Goal: Task Accomplishment & Management: Complete application form

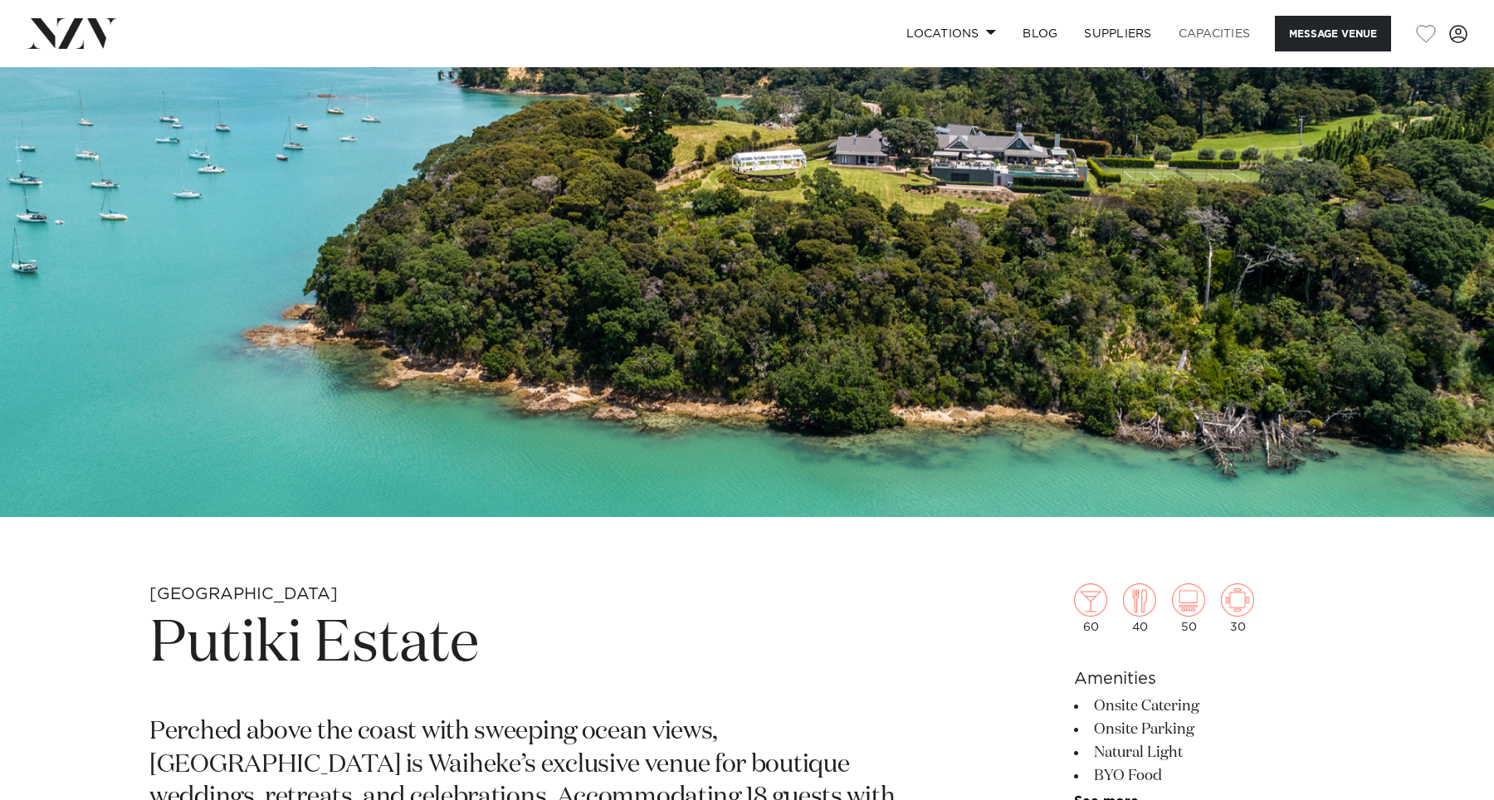
click at [1213, 30] on link "Capacities" at bounding box center [1214, 34] width 99 height 36
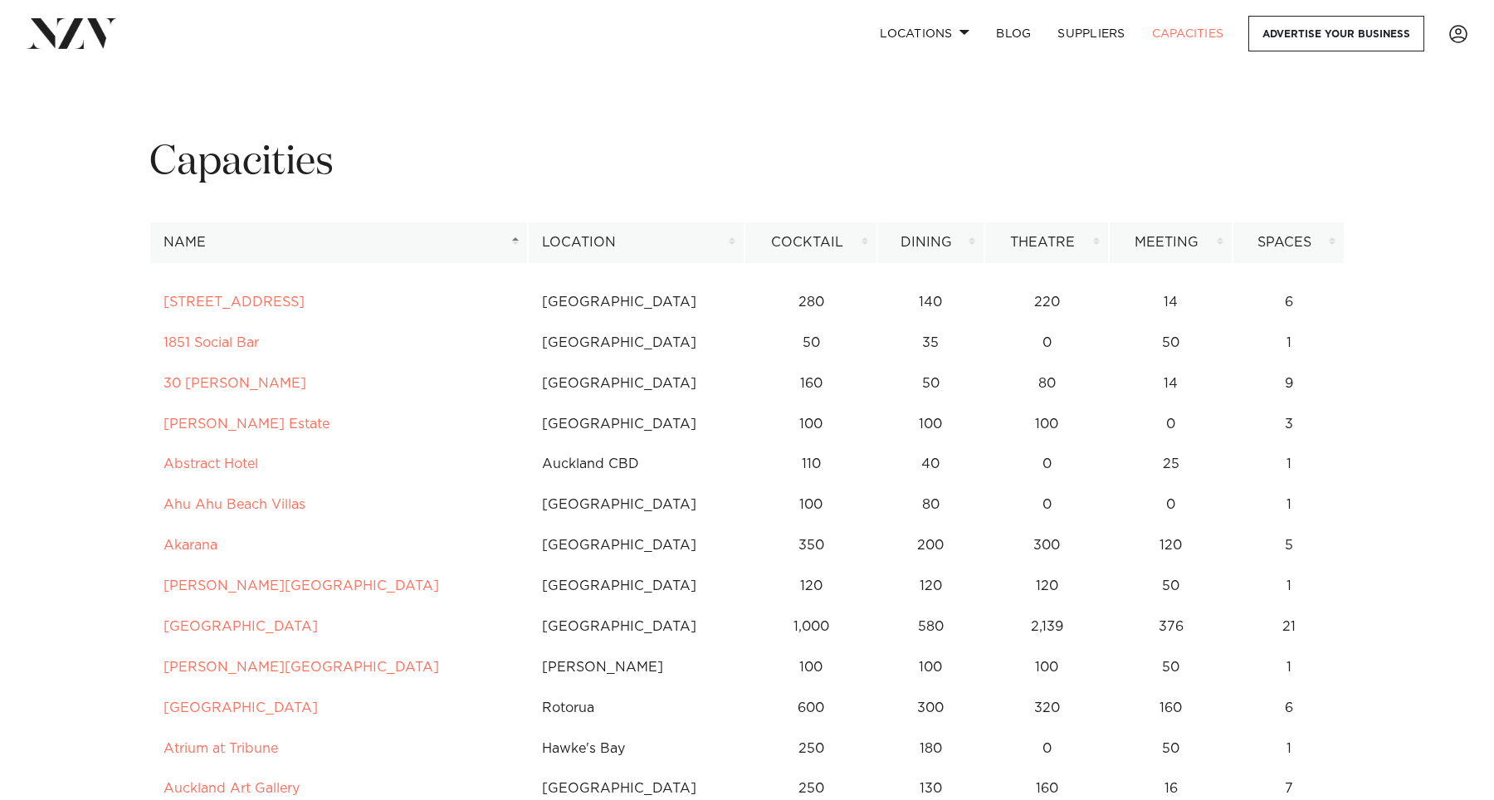
click at [342, 226] on th "Name" at bounding box center [338, 242] width 378 height 41
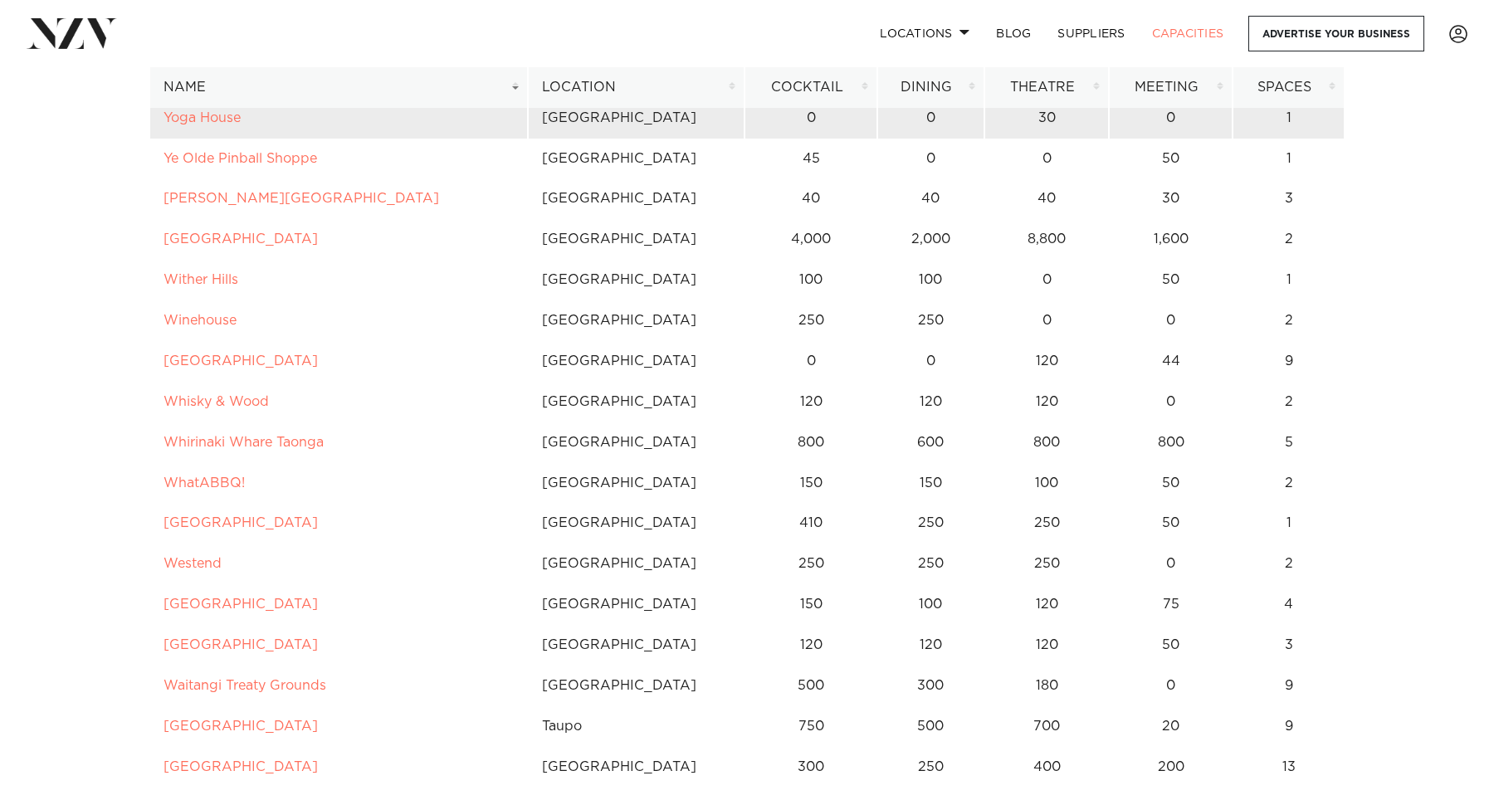
scroll to position [267, 0]
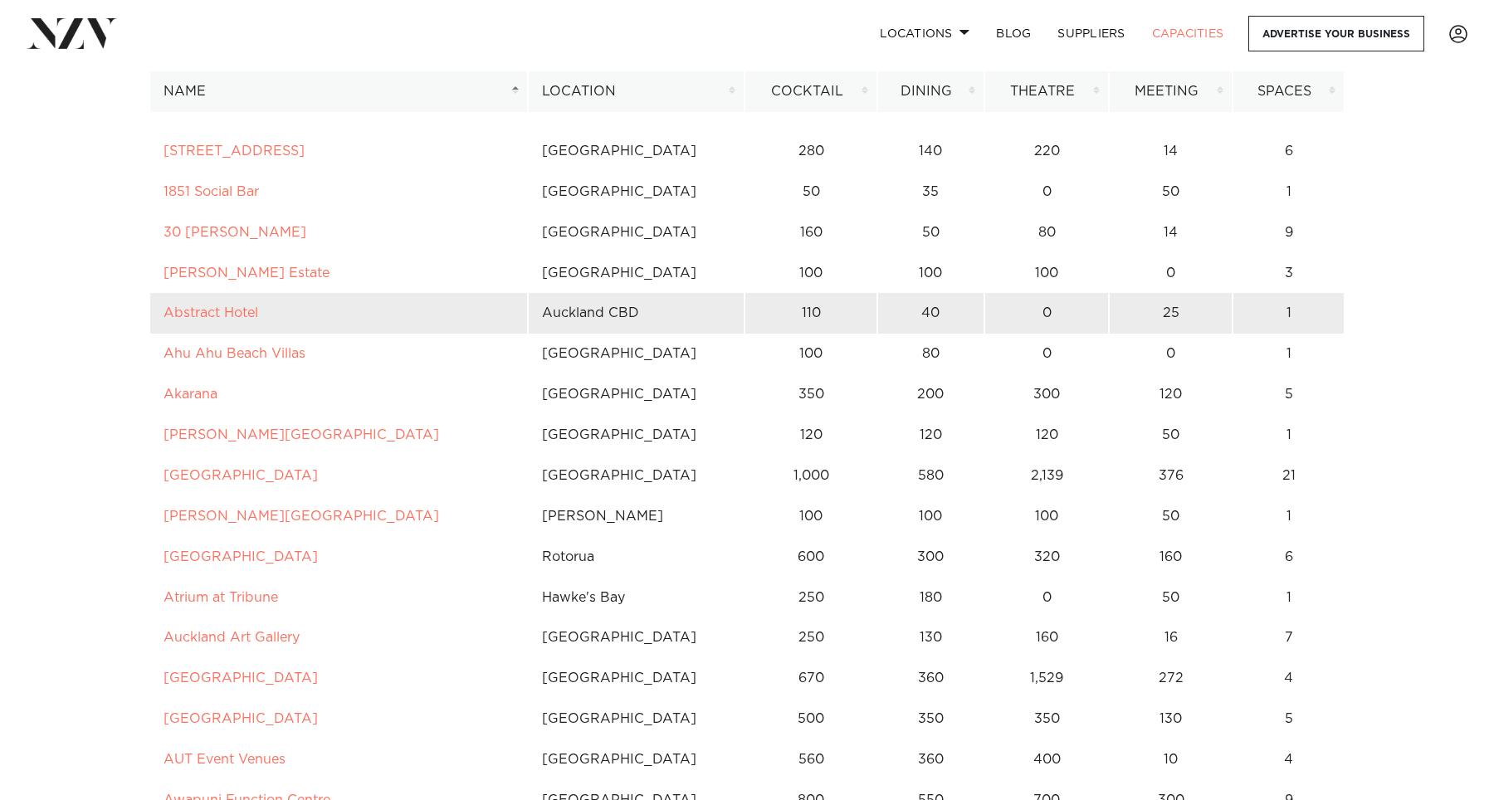
scroll to position [34, 0]
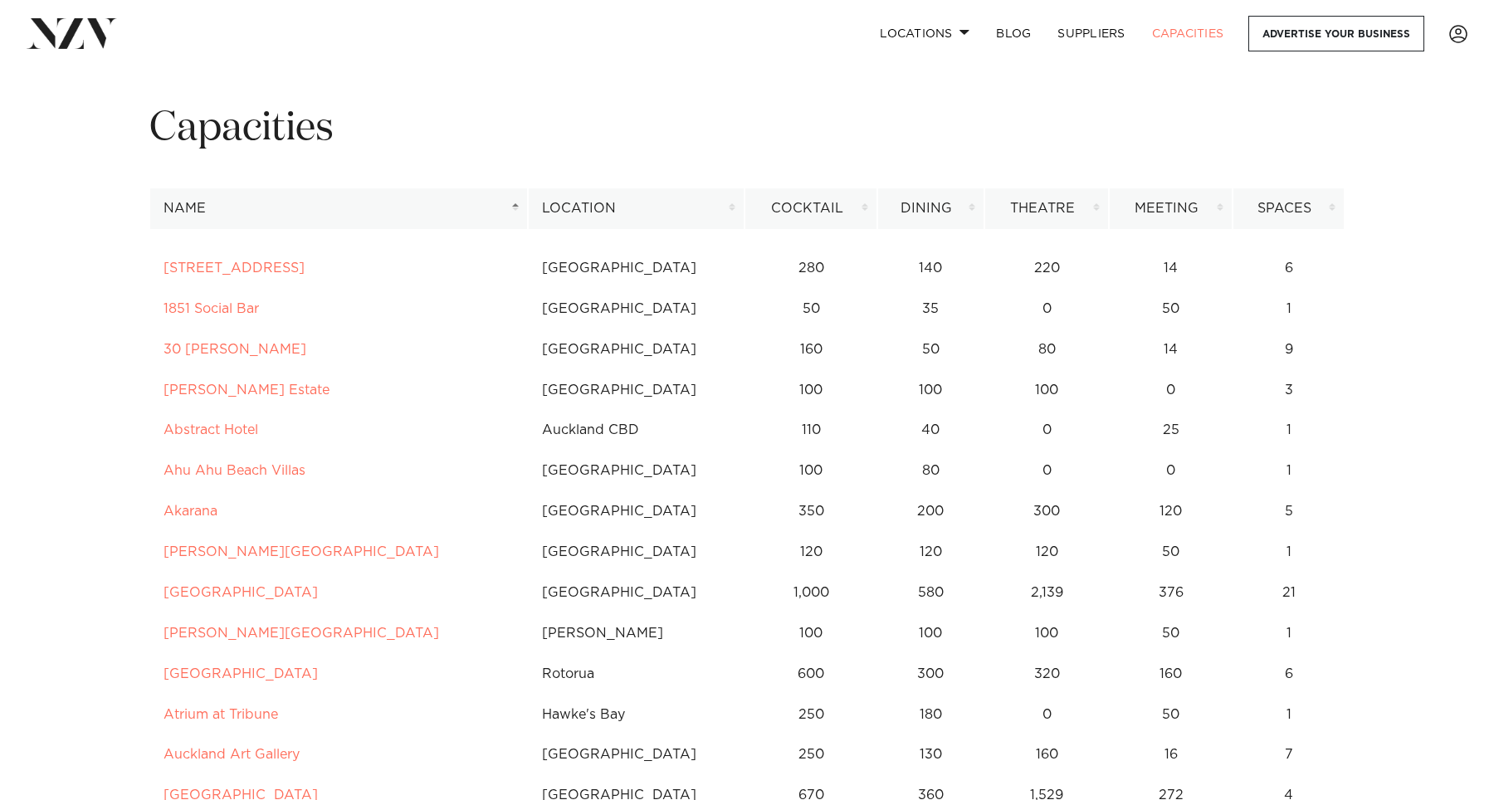
click at [319, 201] on th "Name" at bounding box center [338, 208] width 378 height 41
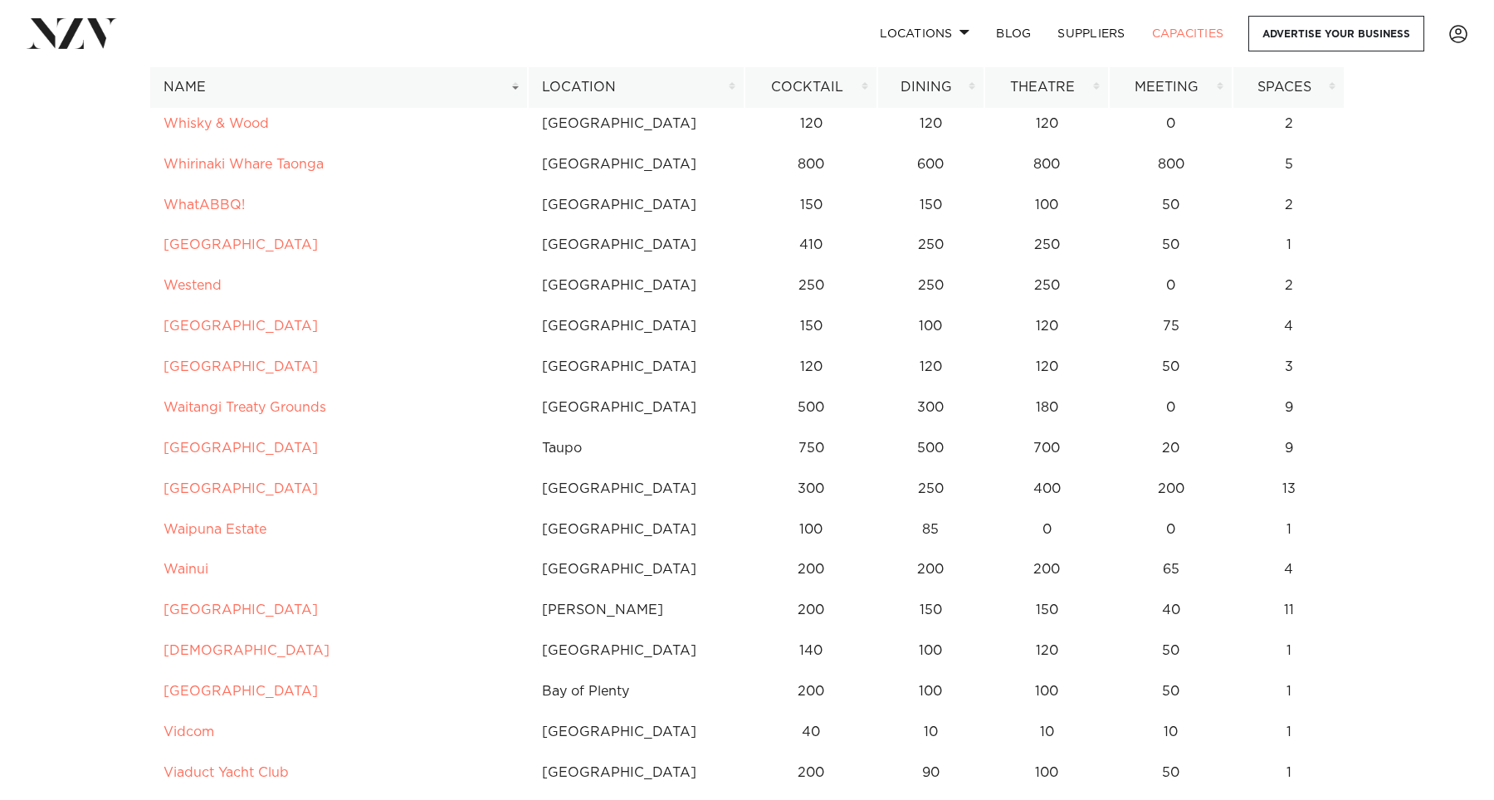
scroll to position [545, 0]
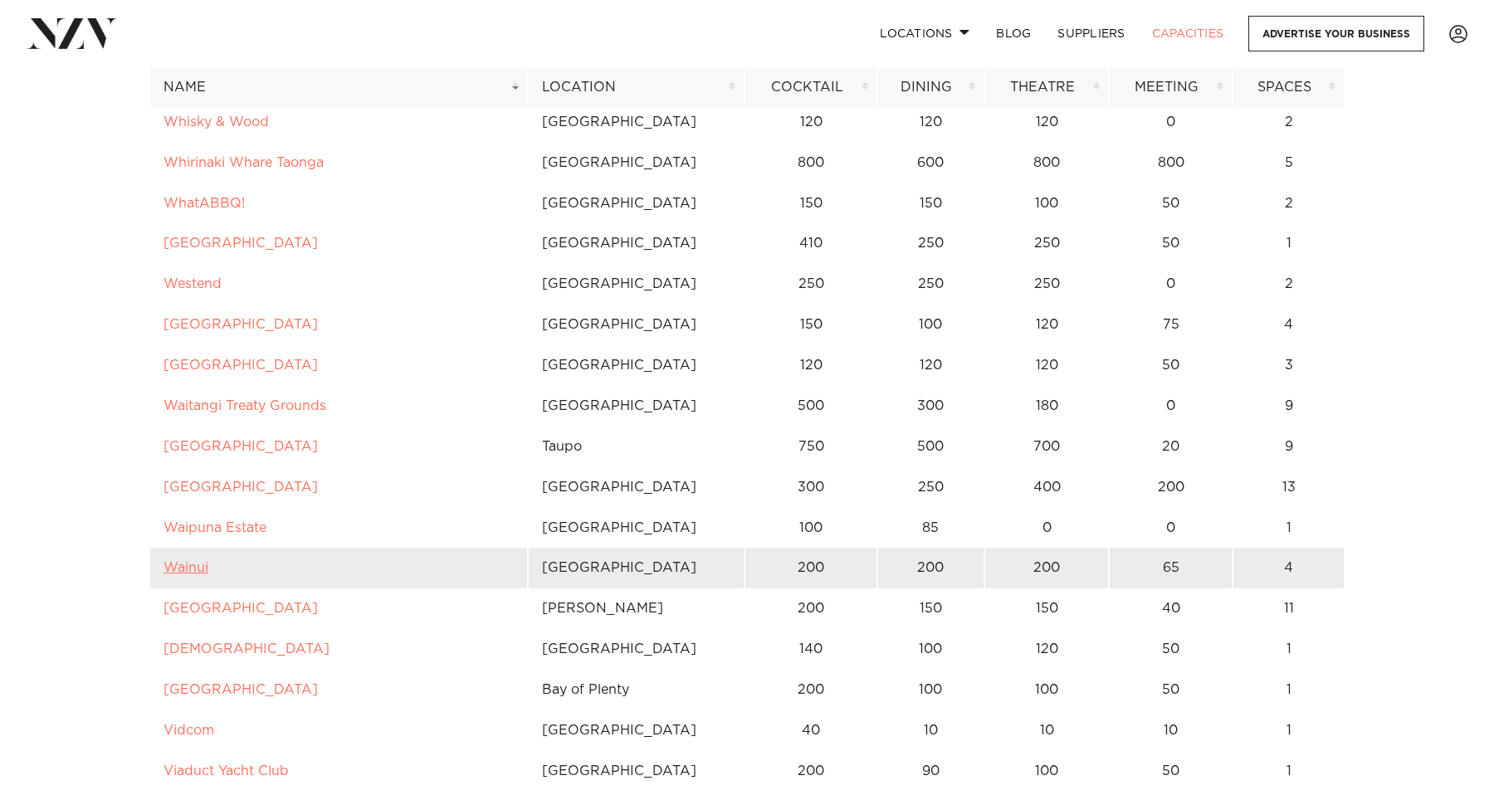
click at [201, 563] on link "Wainui" at bounding box center [185, 567] width 45 height 13
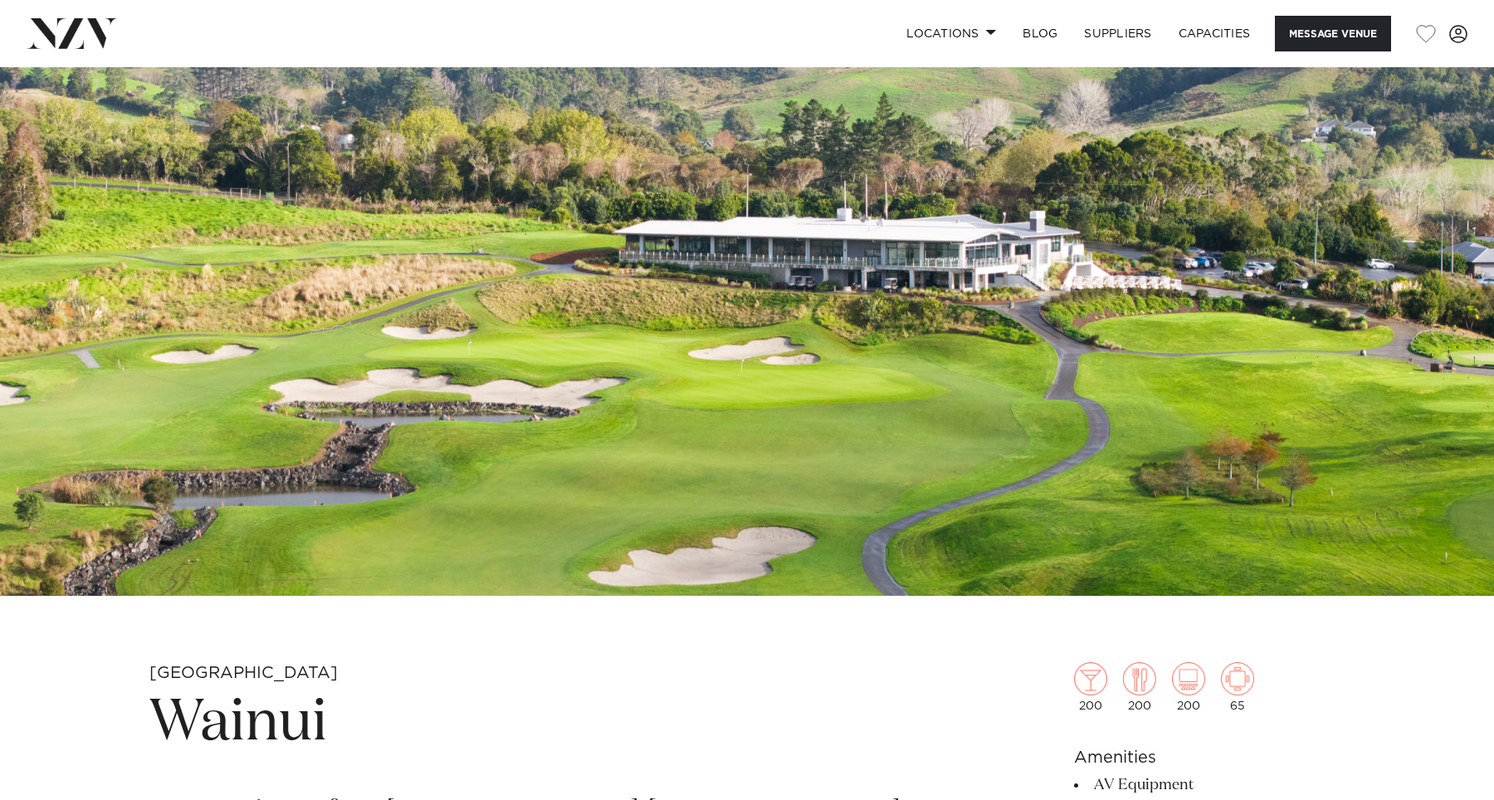
scroll to position [183, 0]
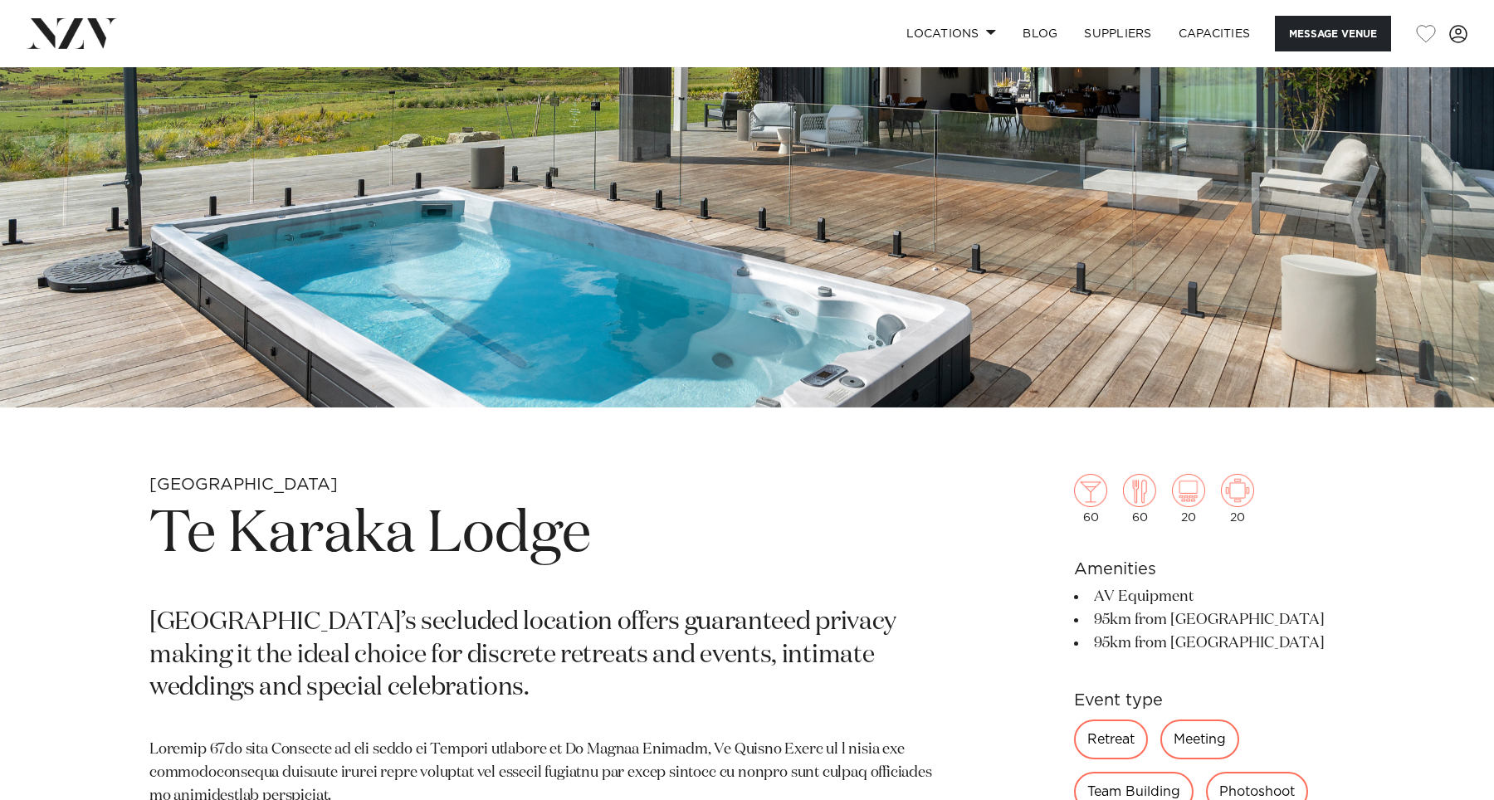
scroll to position [559, 0]
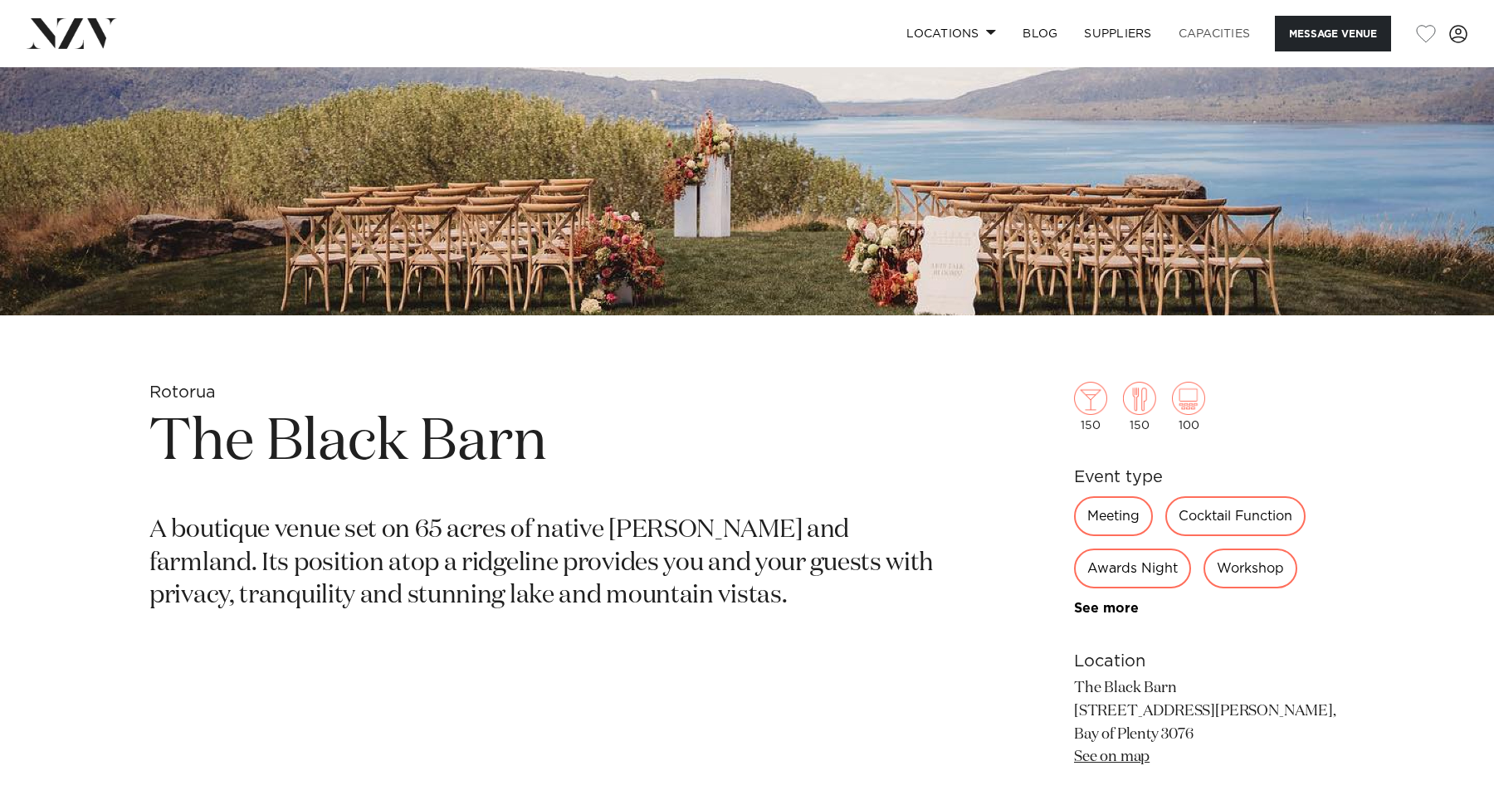
click at [1193, 26] on link "Capacities" at bounding box center [1214, 34] width 99 height 36
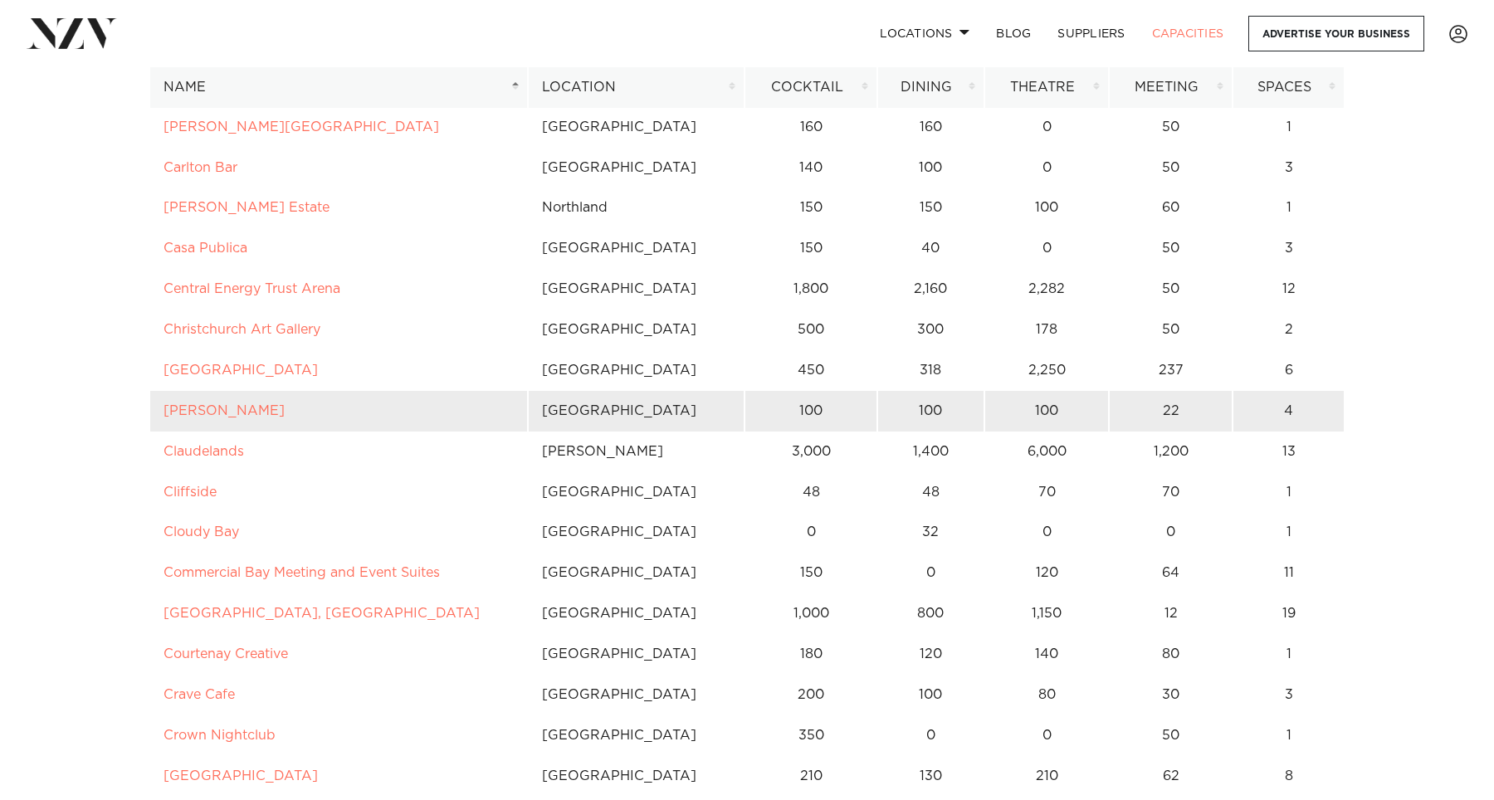
scroll to position [1885, 0]
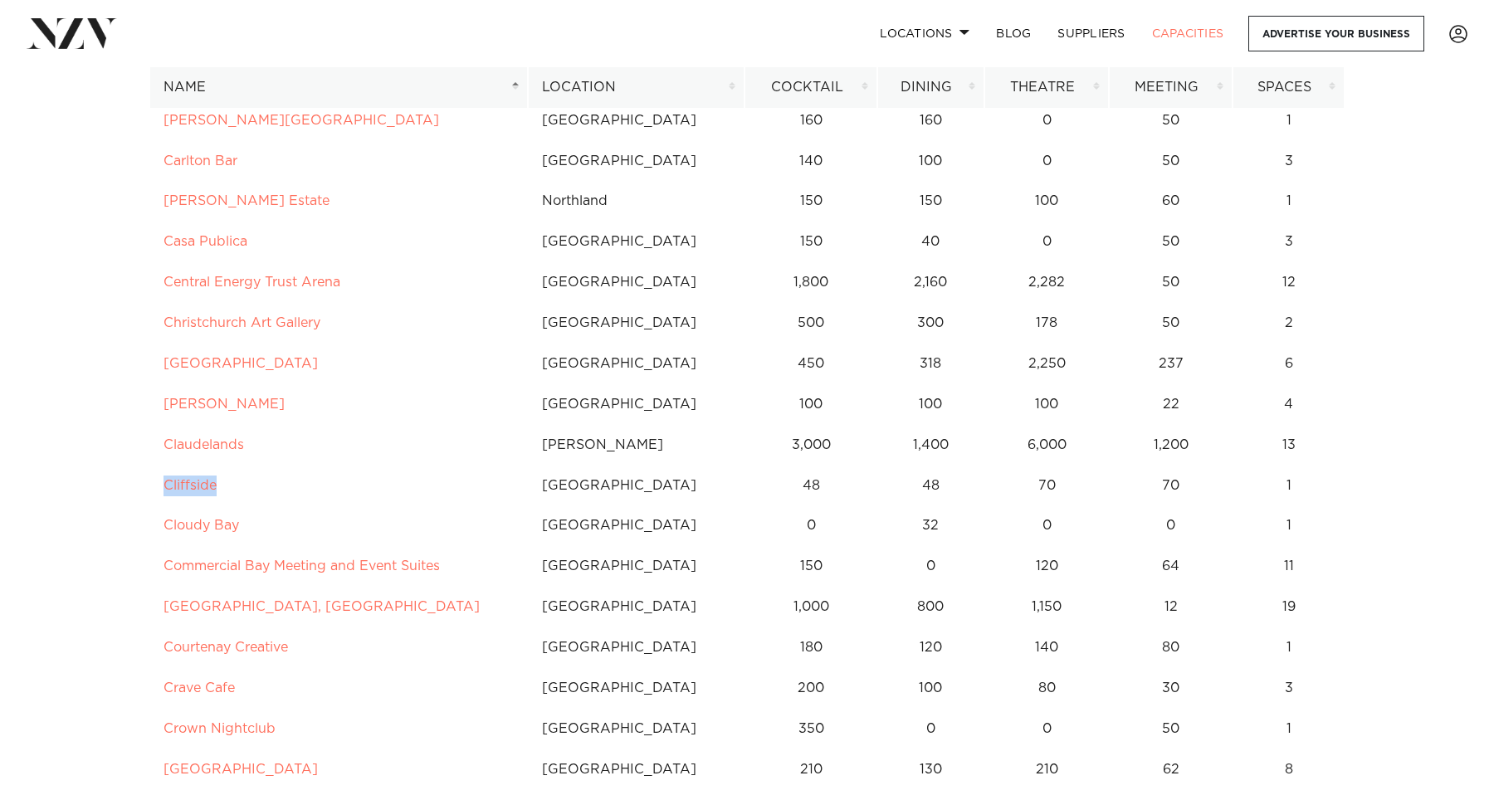
click at [287, 91] on th "Name" at bounding box center [338, 87] width 378 height 41
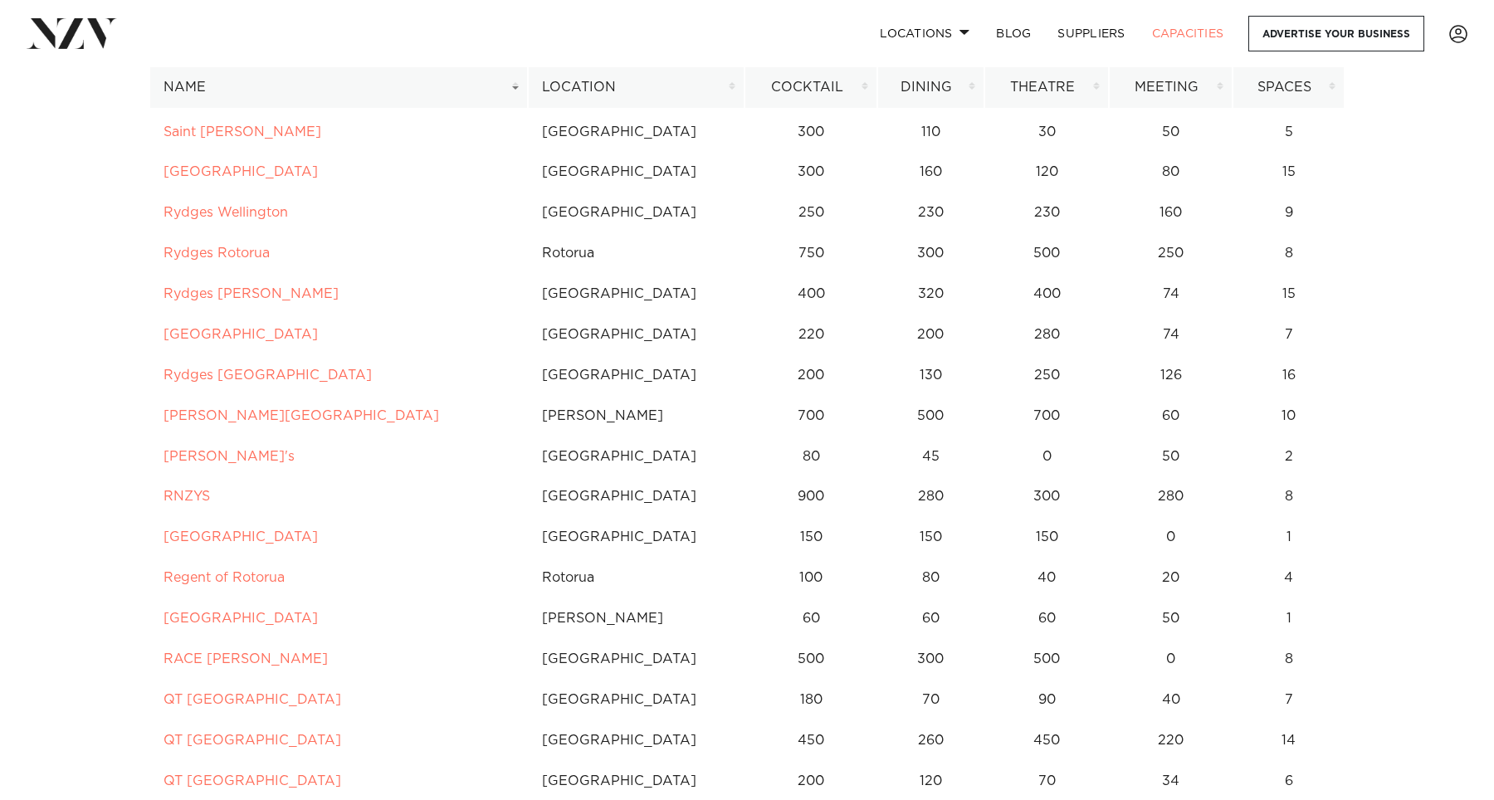
scroll to position [5186, 0]
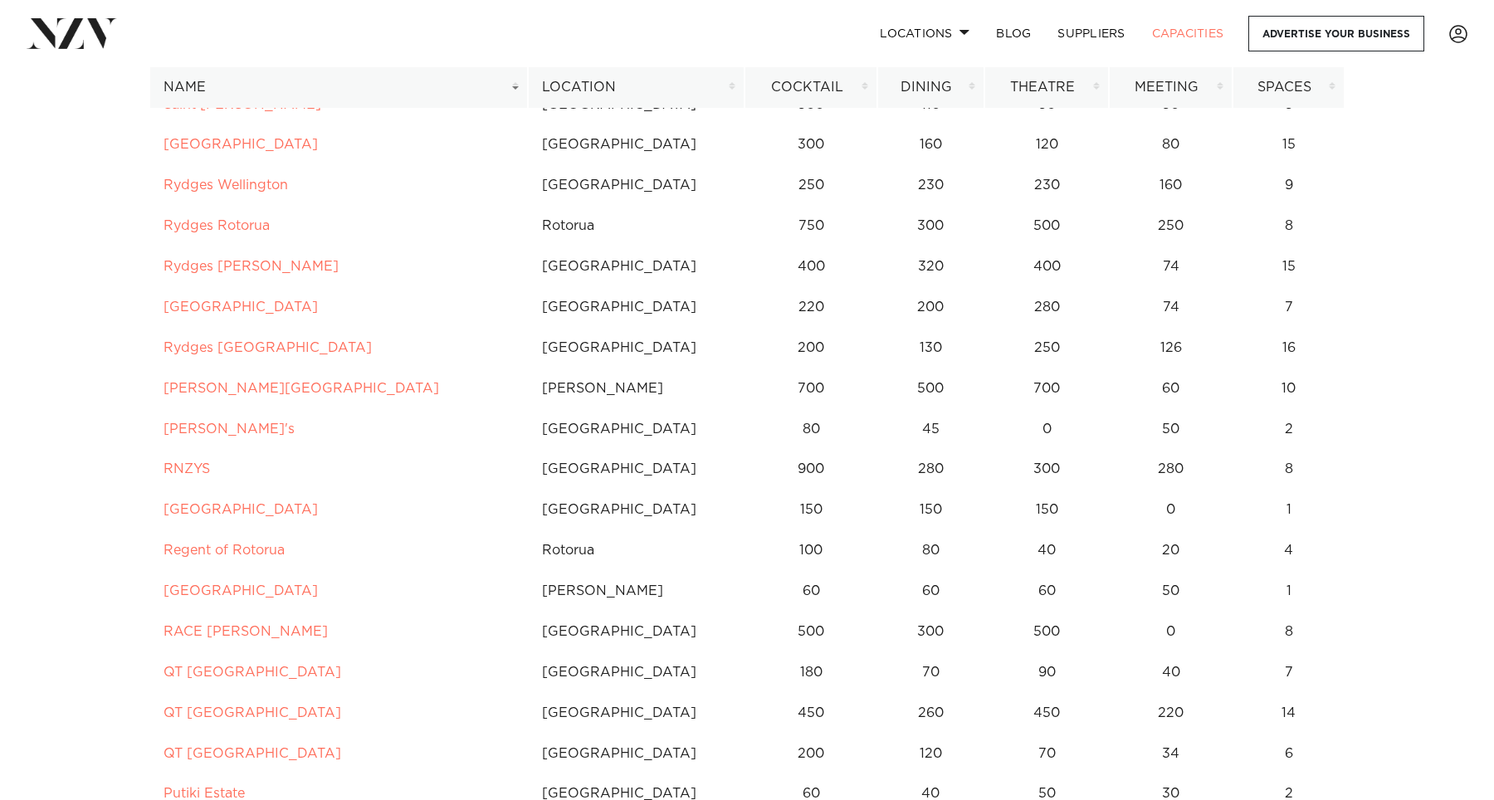
click at [308, 83] on th "Name" at bounding box center [338, 87] width 378 height 41
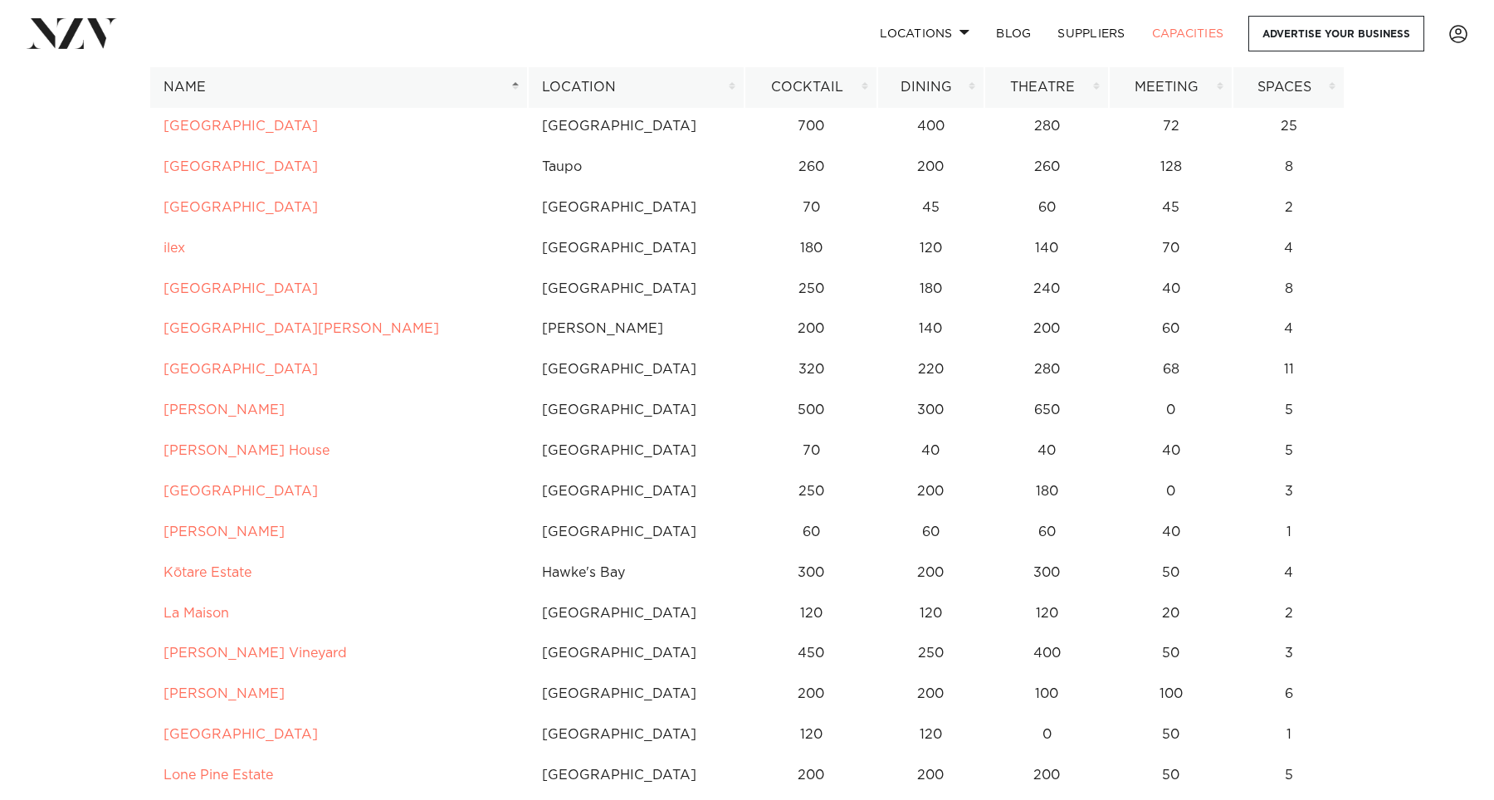
scroll to position [4356, 0]
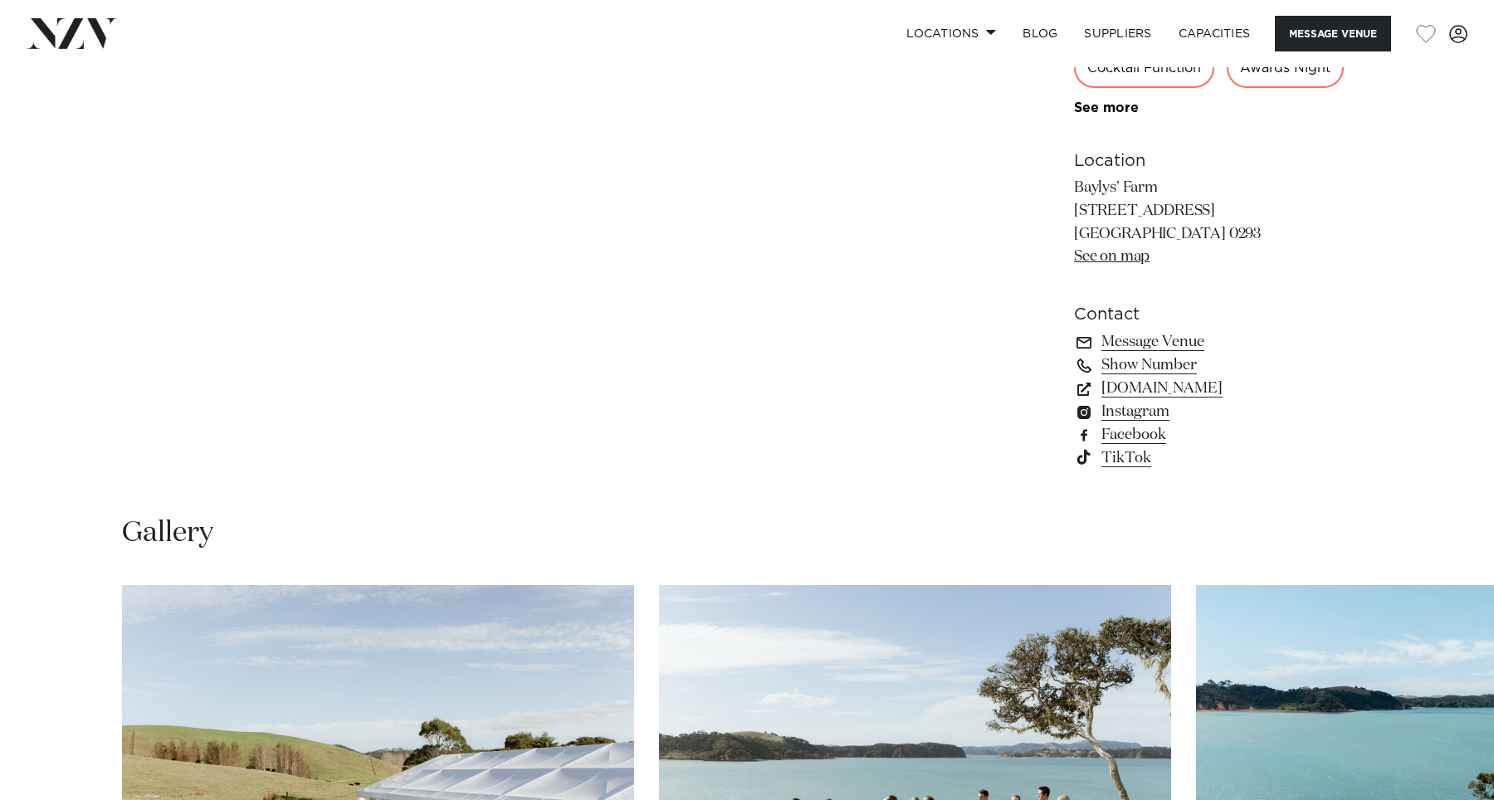
scroll to position [1090, 0]
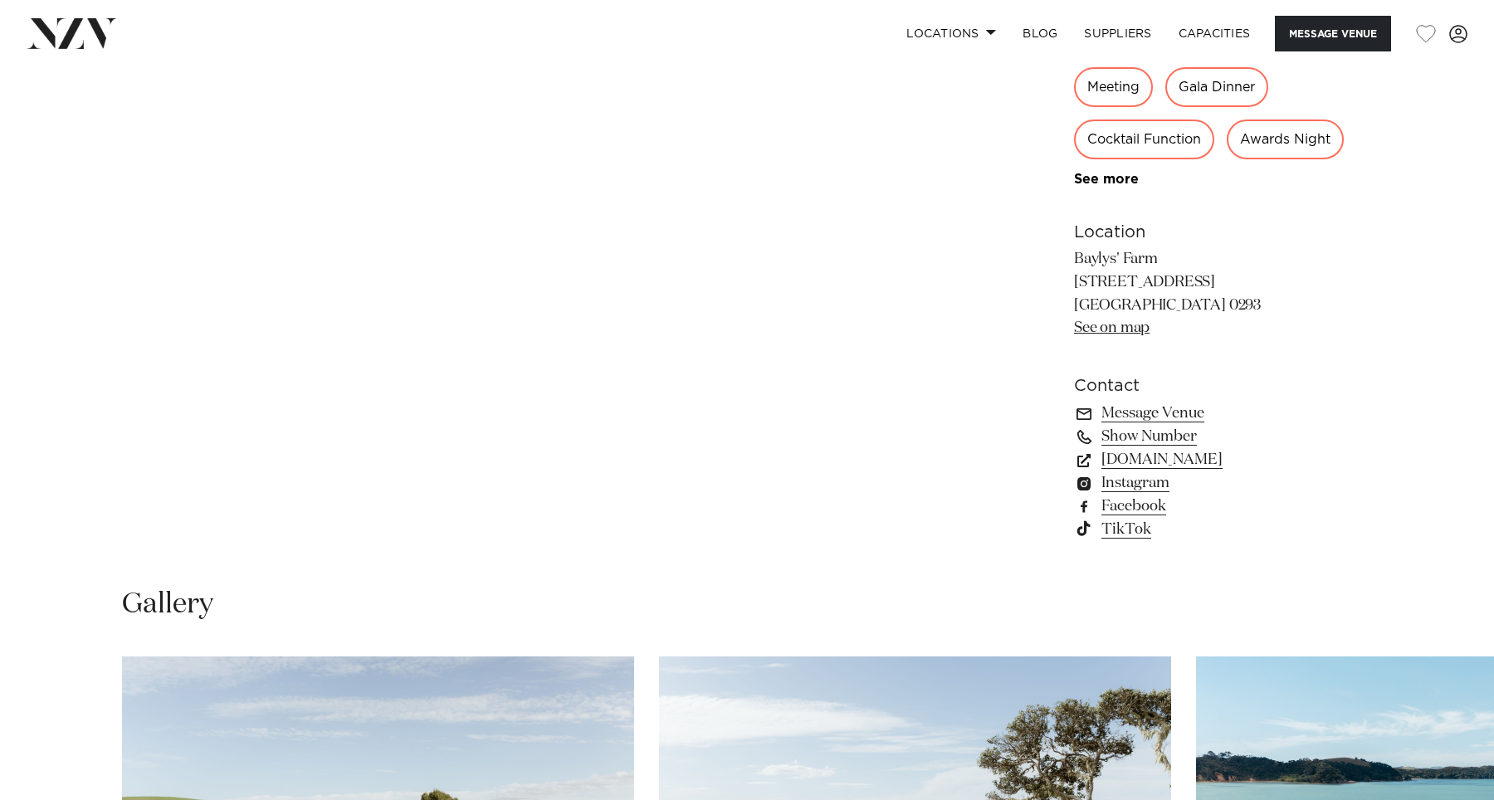
click at [1121, 335] on link "See on map" at bounding box center [1112, 327] width 76 height 15
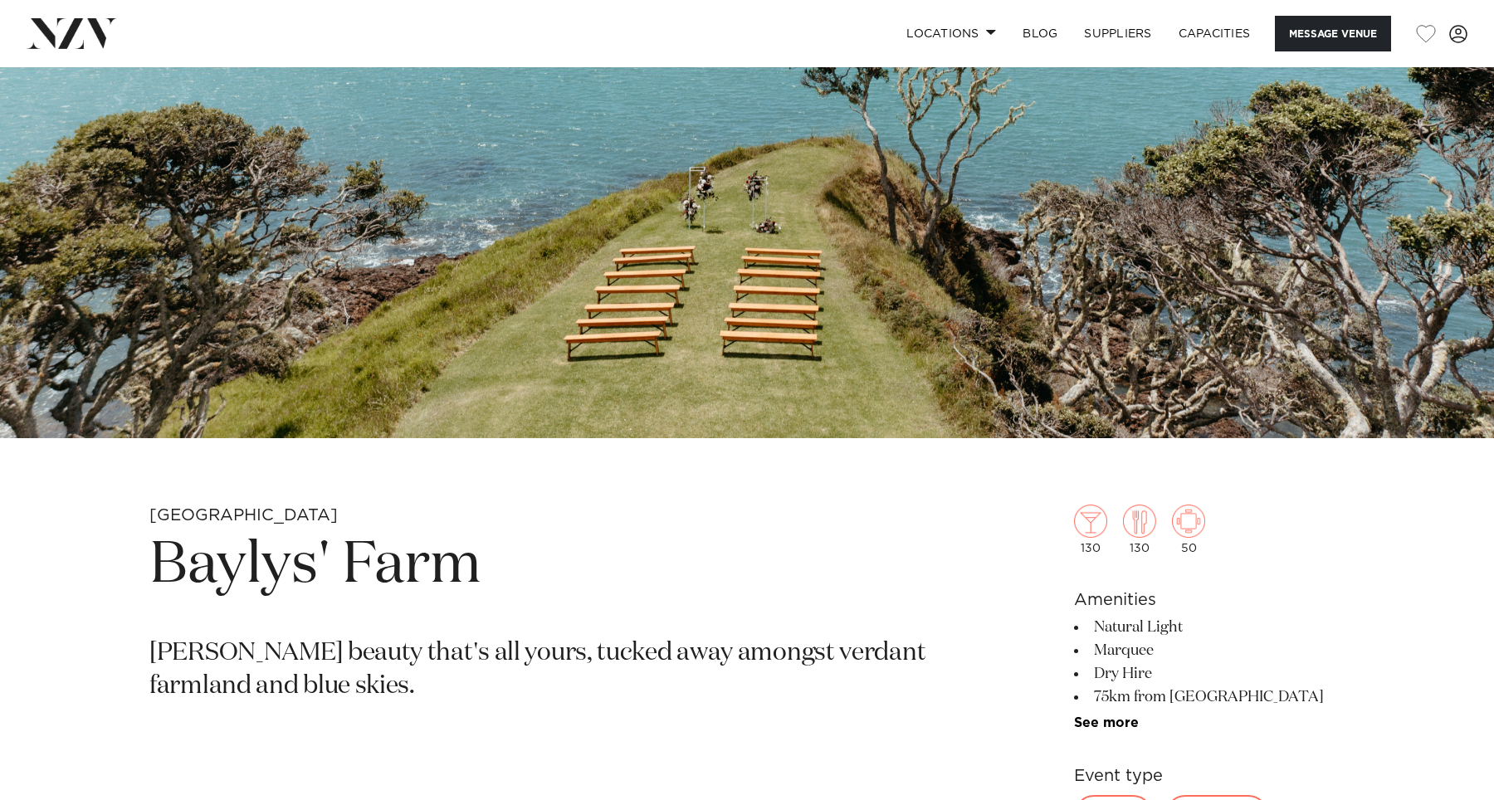
scroll to position [275, 0]
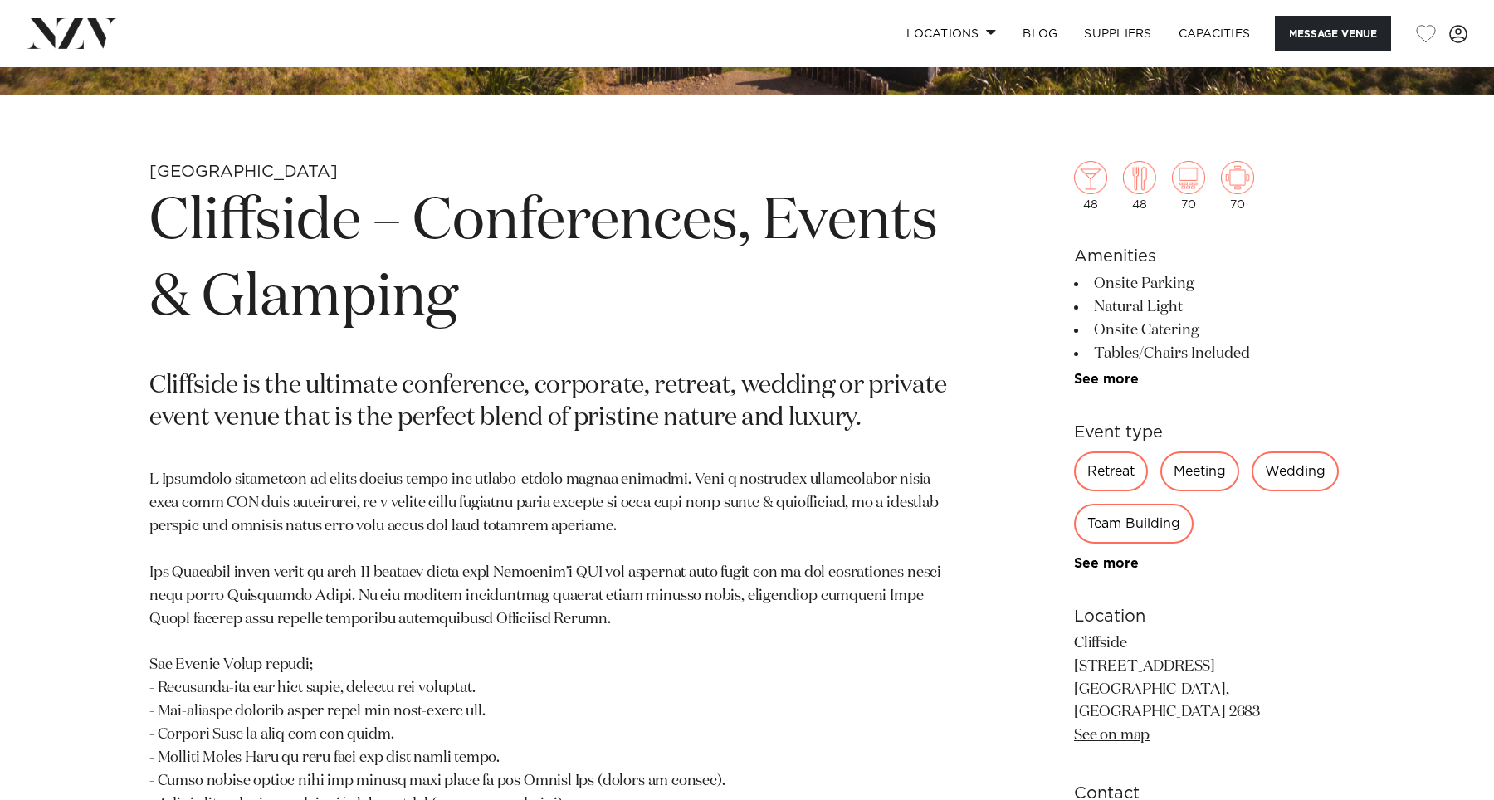
scroll to position [687, 0]
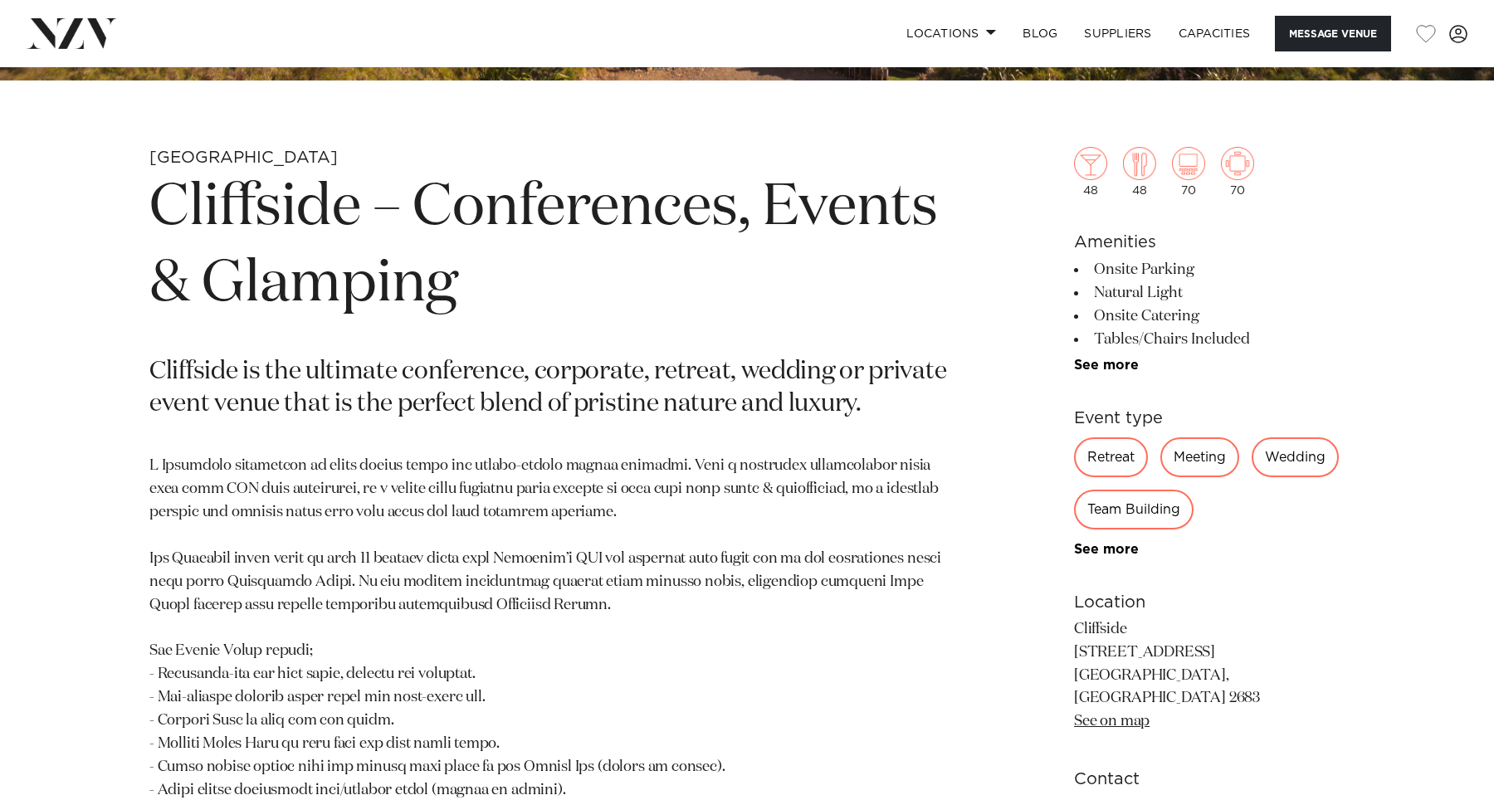
click at [1105, 714] on link "See on map" at bounding box center [1112, 721] width 76 height 15
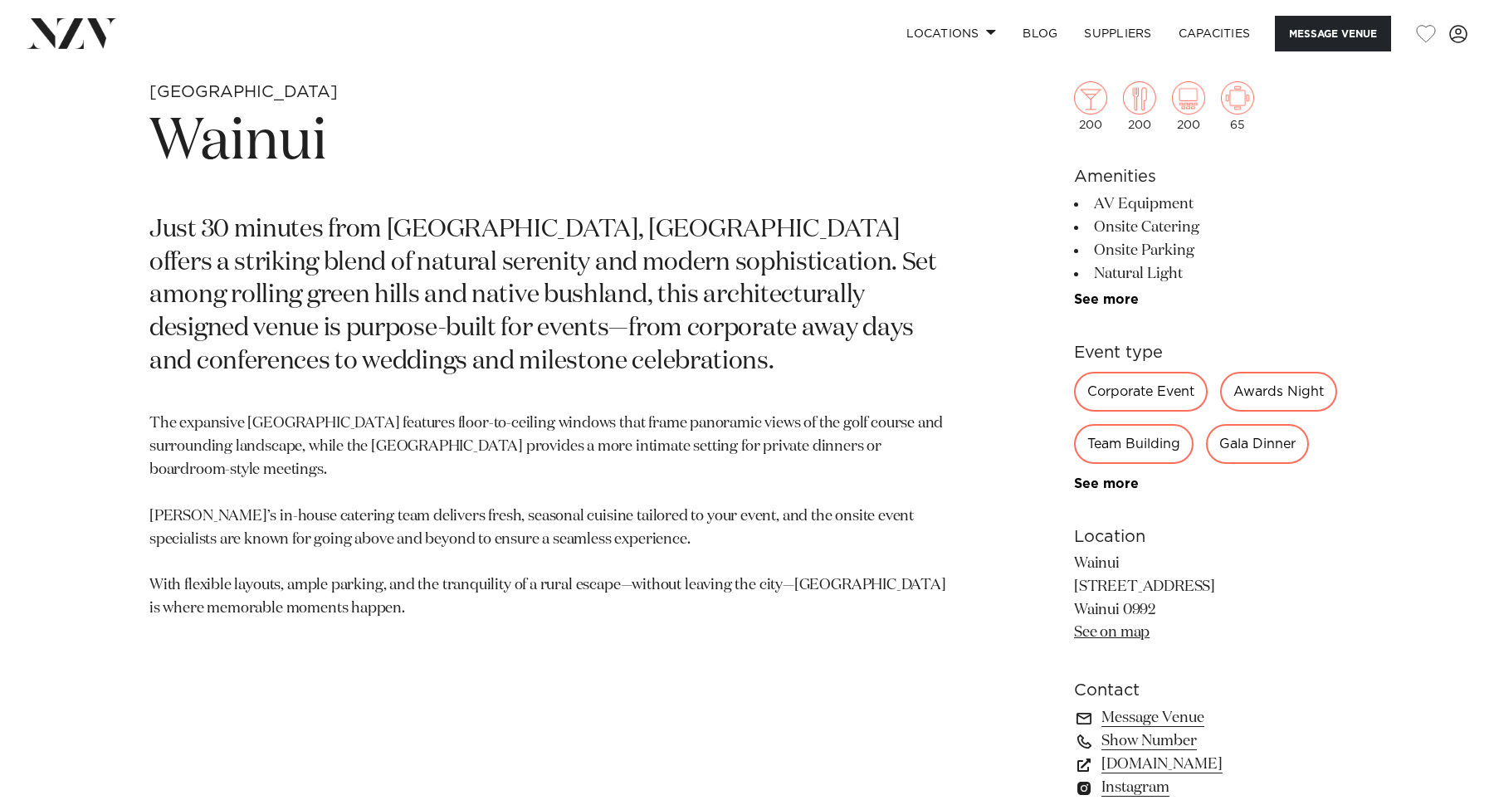
scroll to position [753, 0]
click at [195, 126] on h1 "Wainui" at bounding box center [552, 142] width 807 height 76
copy h1 "Wainui"
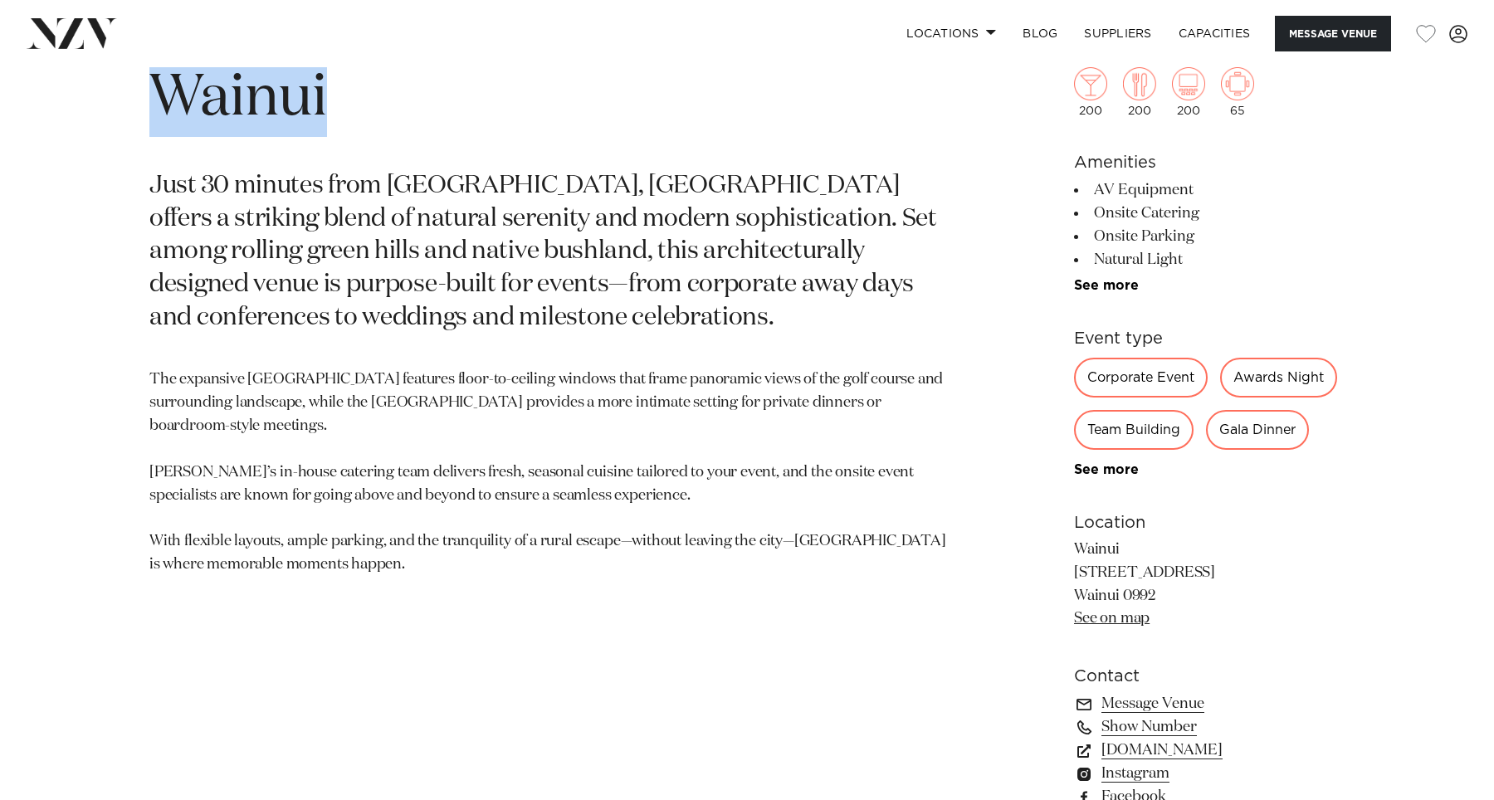
scroll to position [804, 0]
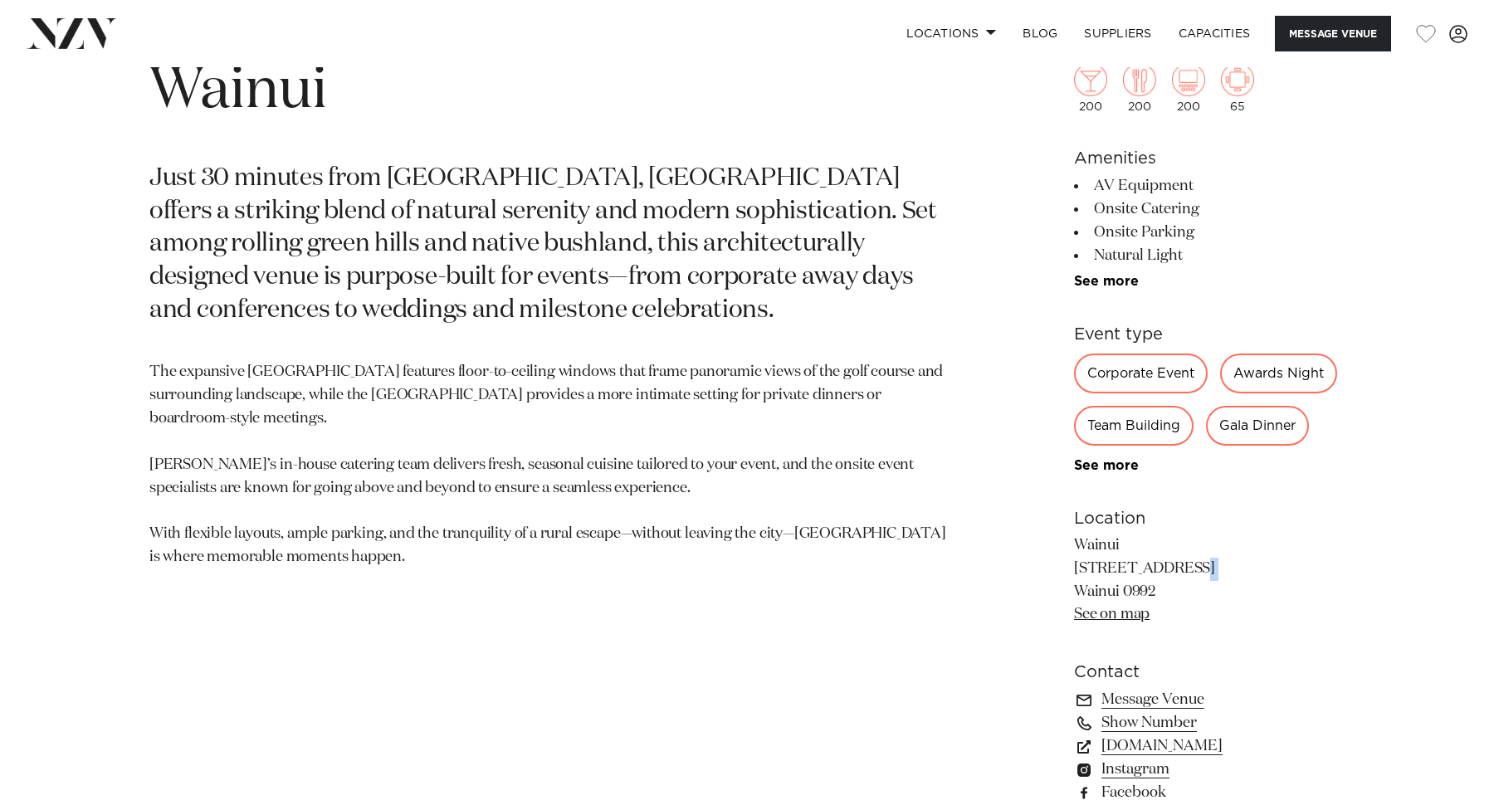
drag, startPoint x: 1073, startPoint y: 568, endPoint x: 1114, endPoint y: 577, distance: 41.7
click at [1114, 577] on div "Auckland Wainui Just 30 minutes from central Auckland, Wainui offers a striking…" at bounding box center [747, 462] width 1412 height 865
drag, startPoint x: 1158, startPoint y: 591, endPoint x: 1074, endPoint y: 573, distance: 86.4
click at [1074, 573] on p "Wainui 35 Windmill Drive Wainui 0992 See on map" at bounding box center [1209, 580] width 271 height 93
copy p "35 Windmill Drive Wainui 0992"
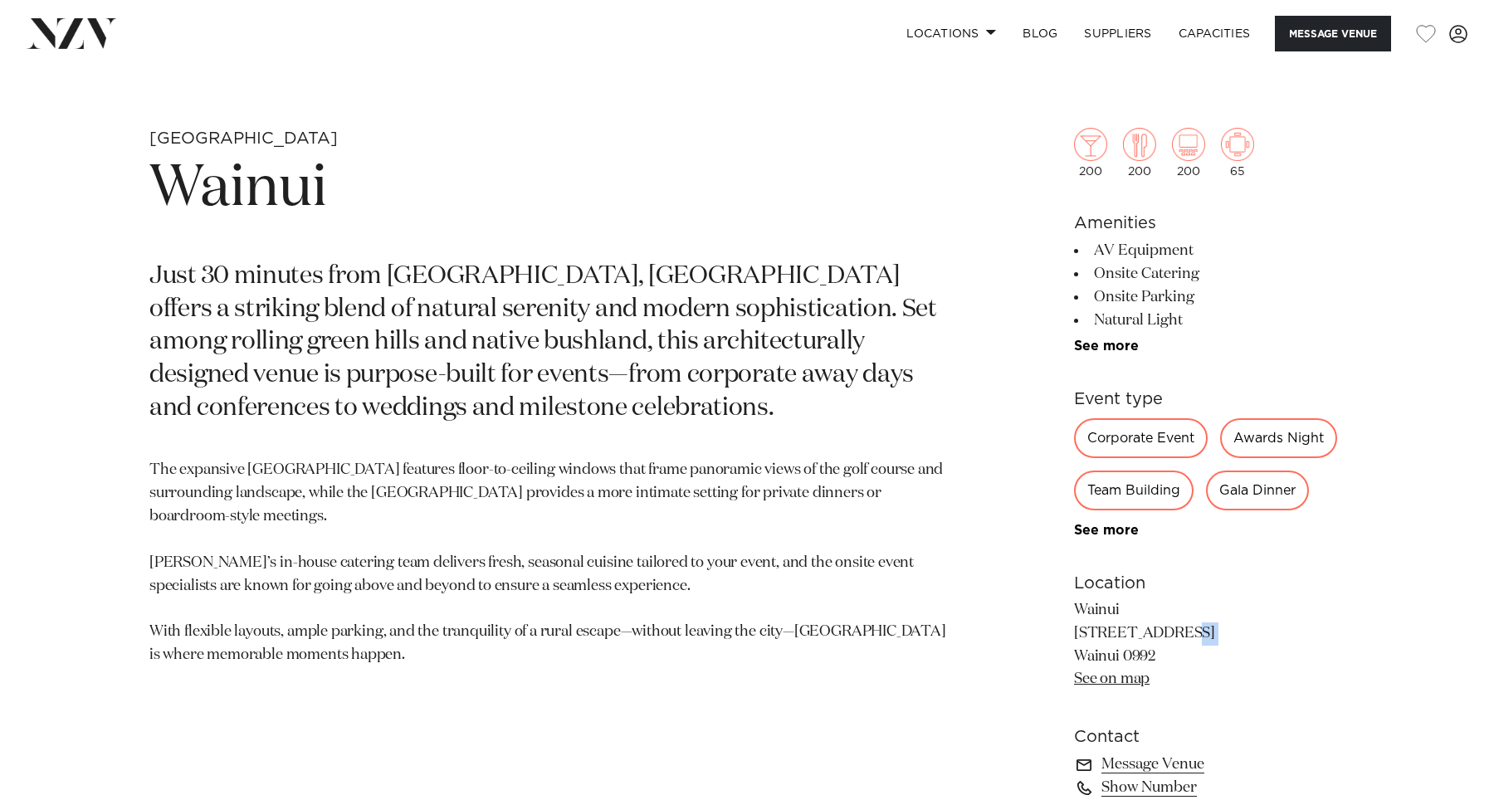
scroll to position [729, 0]
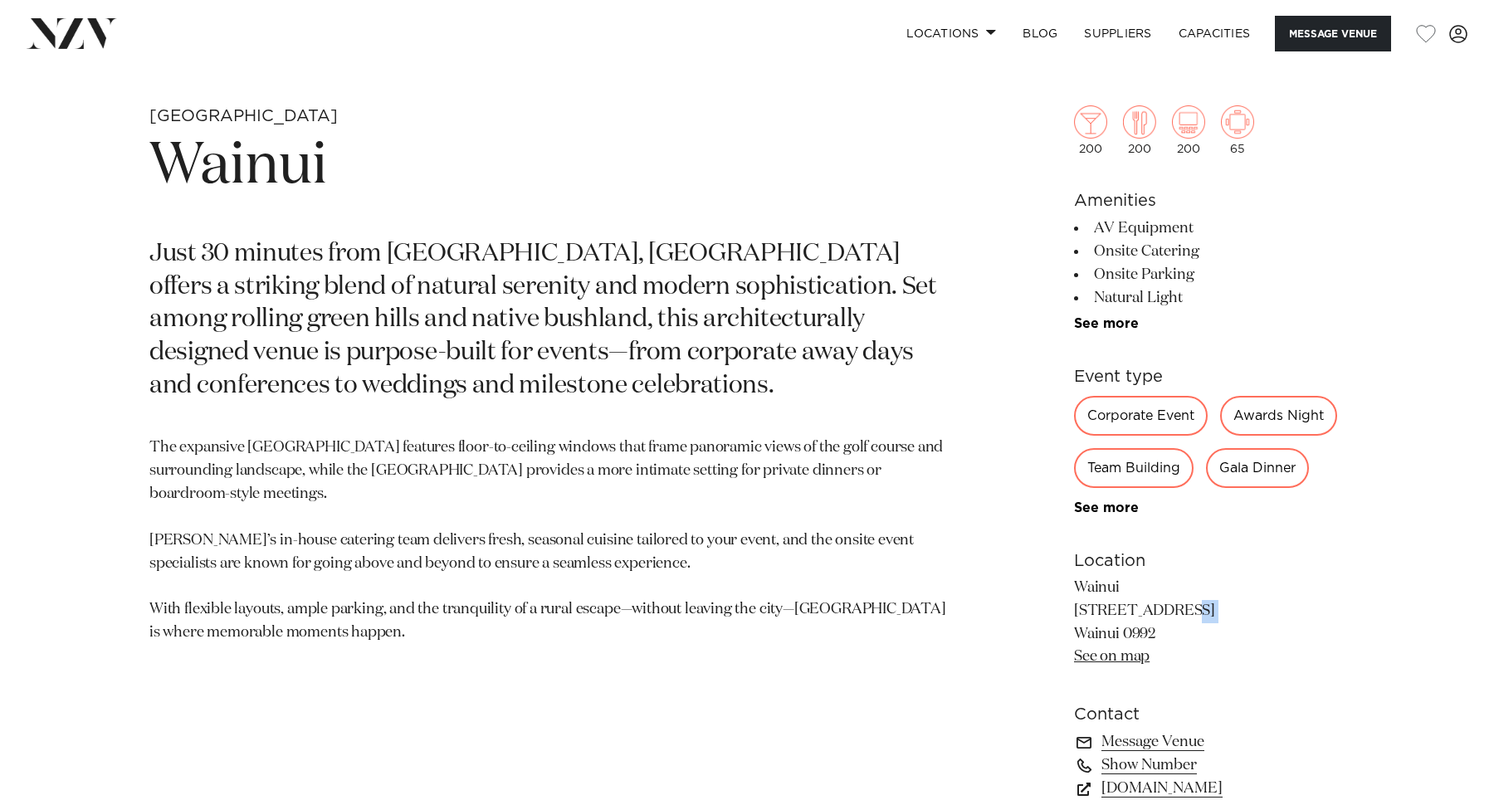
click at [1093, 664] on link "See on map" at bounding box center [1112, 656] width 76 height 15
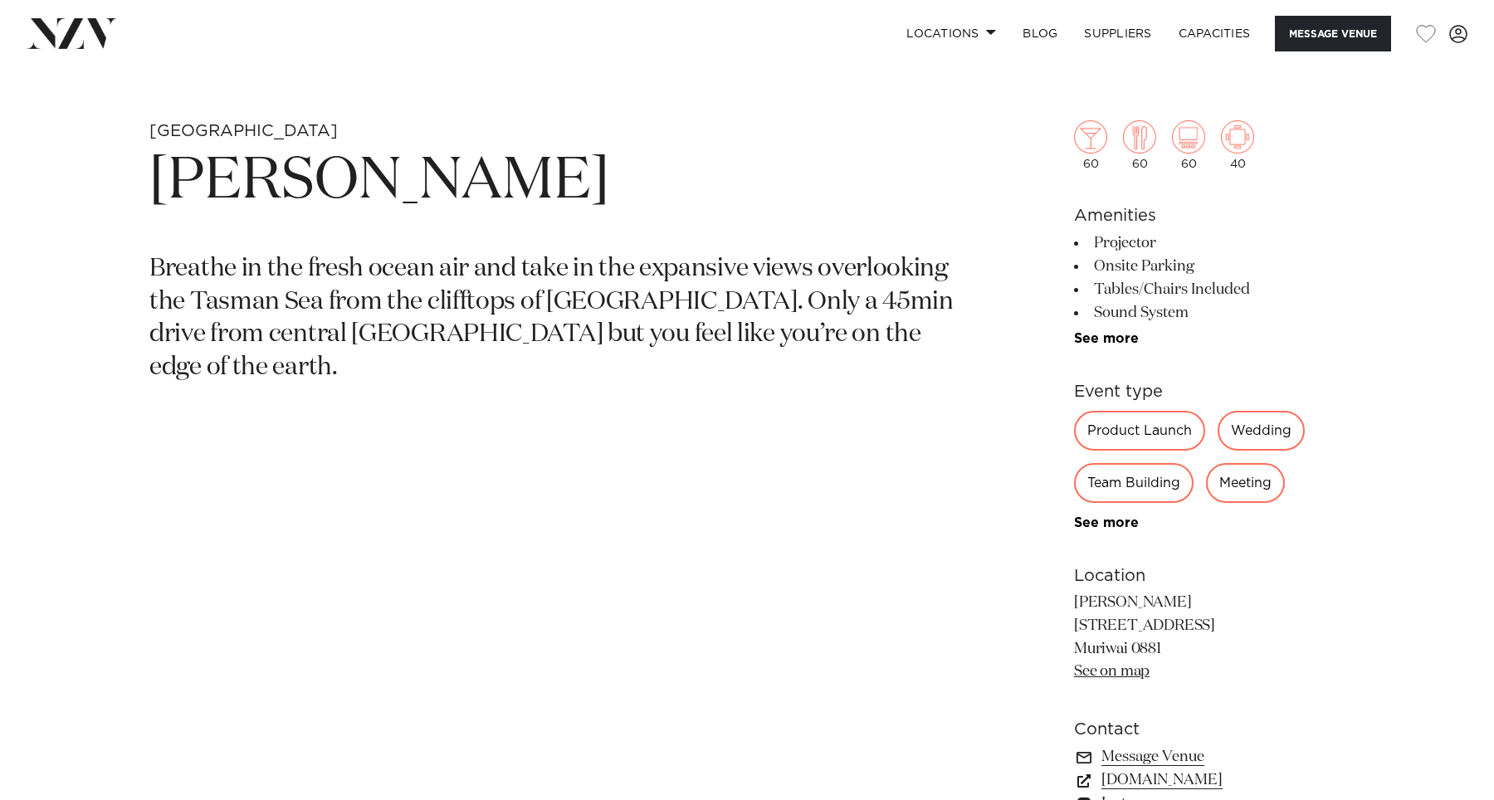
scroll to position [841, 0]
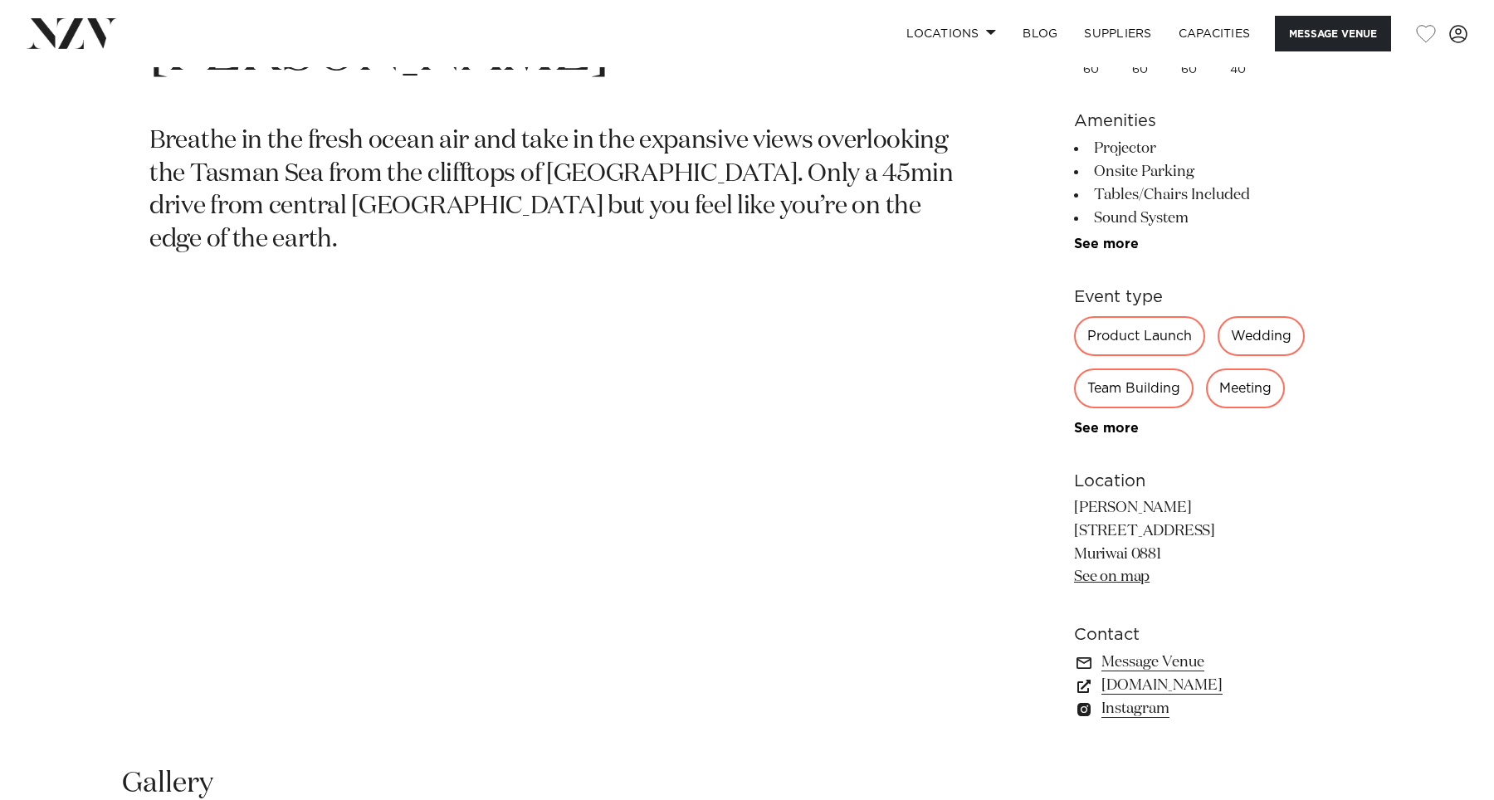
click at [1092, 578] on link "See on map" at bounding box center [1112, 576] width 76 height 15
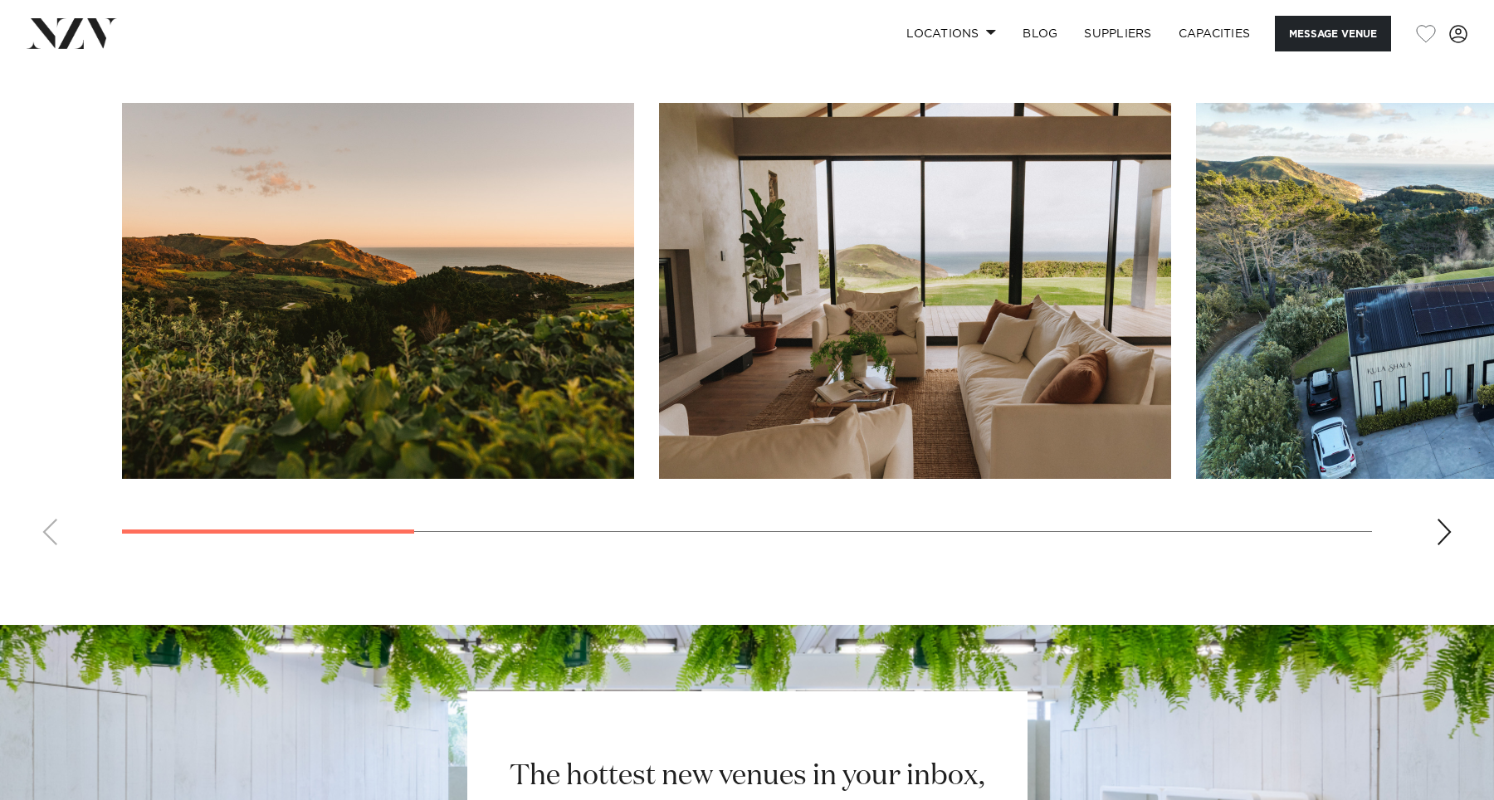
scroll to position [1576, 0]
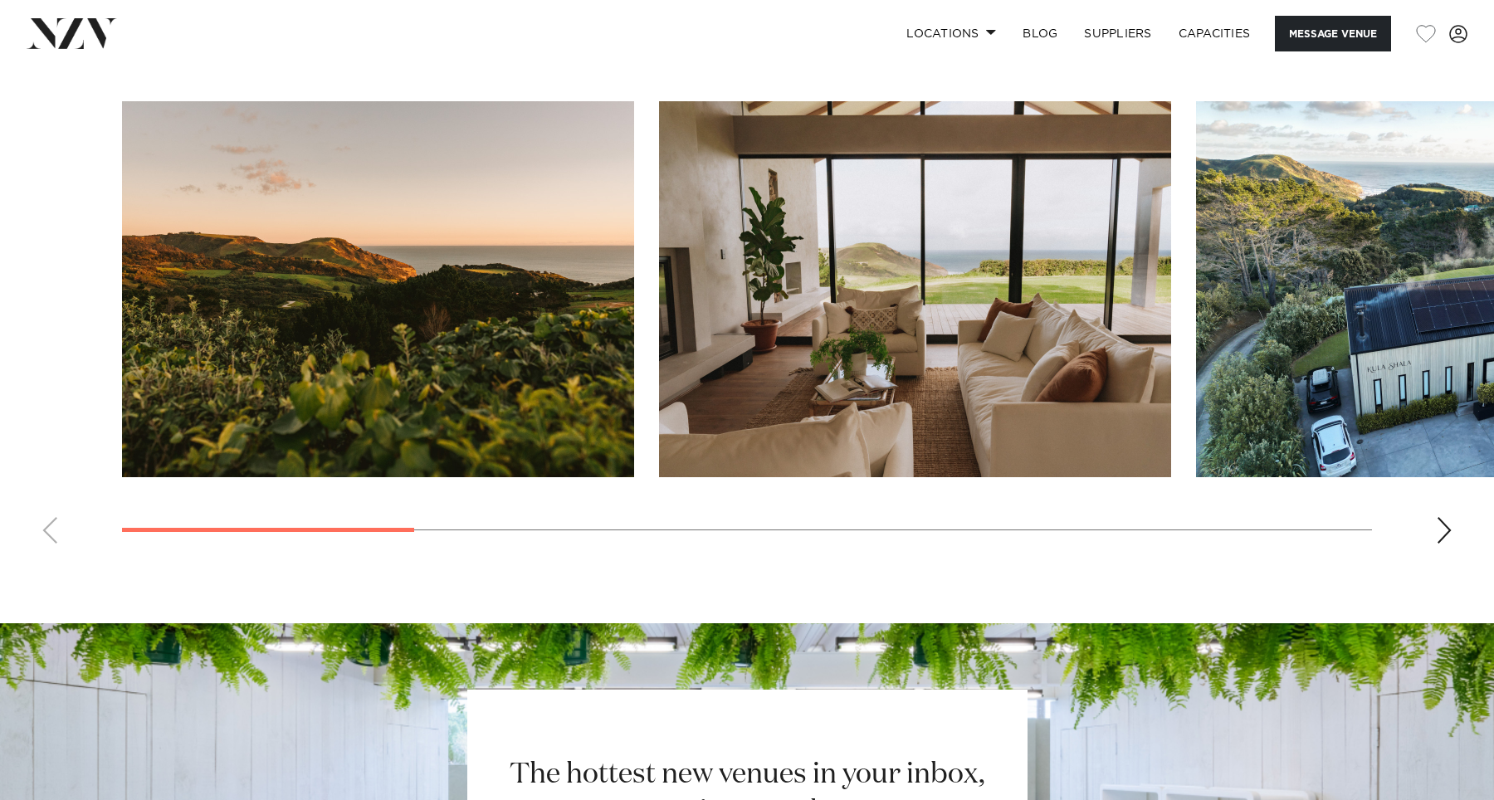
click at [1441, 540] on div "Next slide" at bounding box center [1444, 530] width 17 height 27
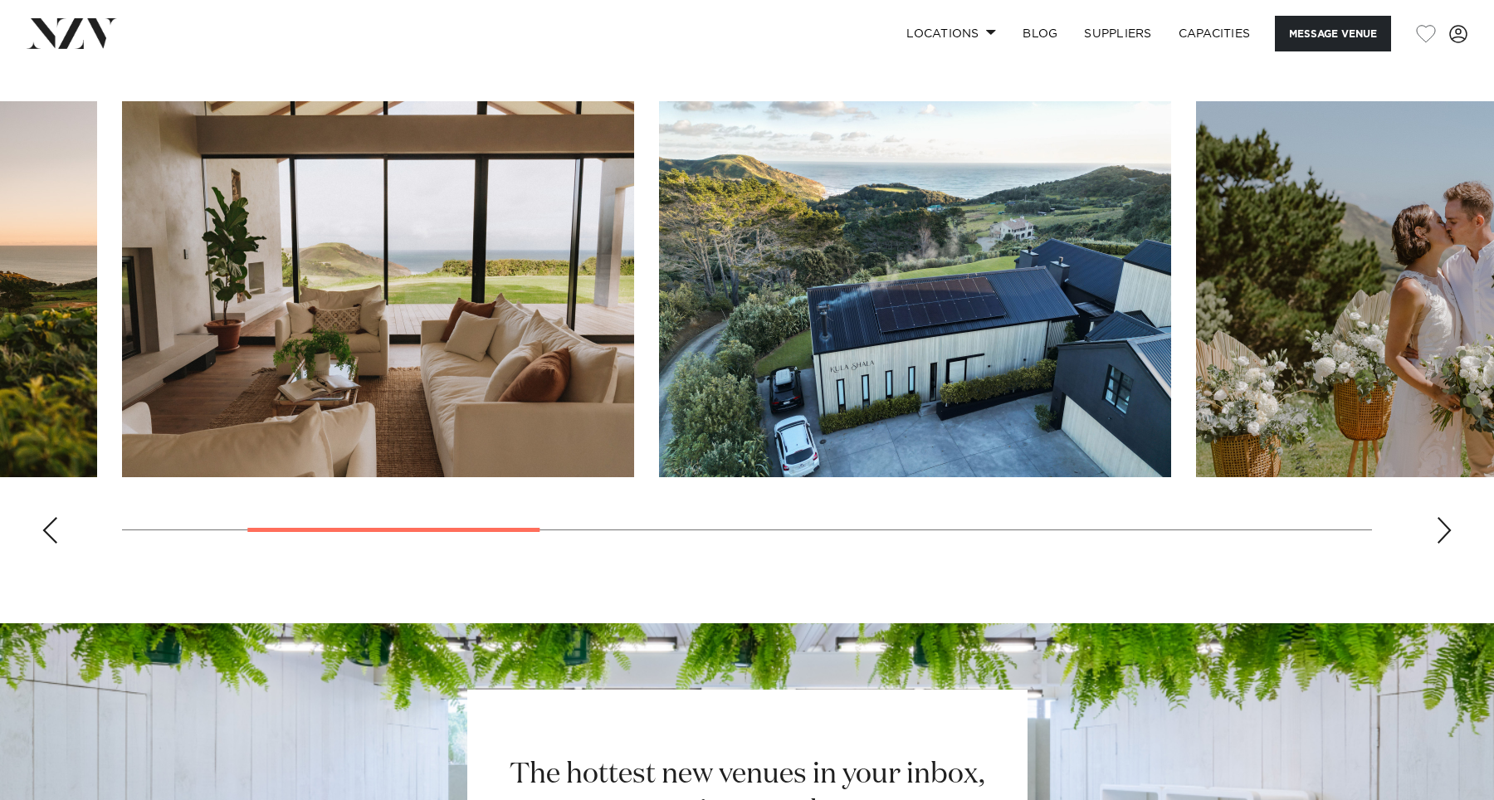
click at [1441, 540] on div "Next slide" at bounding box center [1444, 530] width 17 height 27
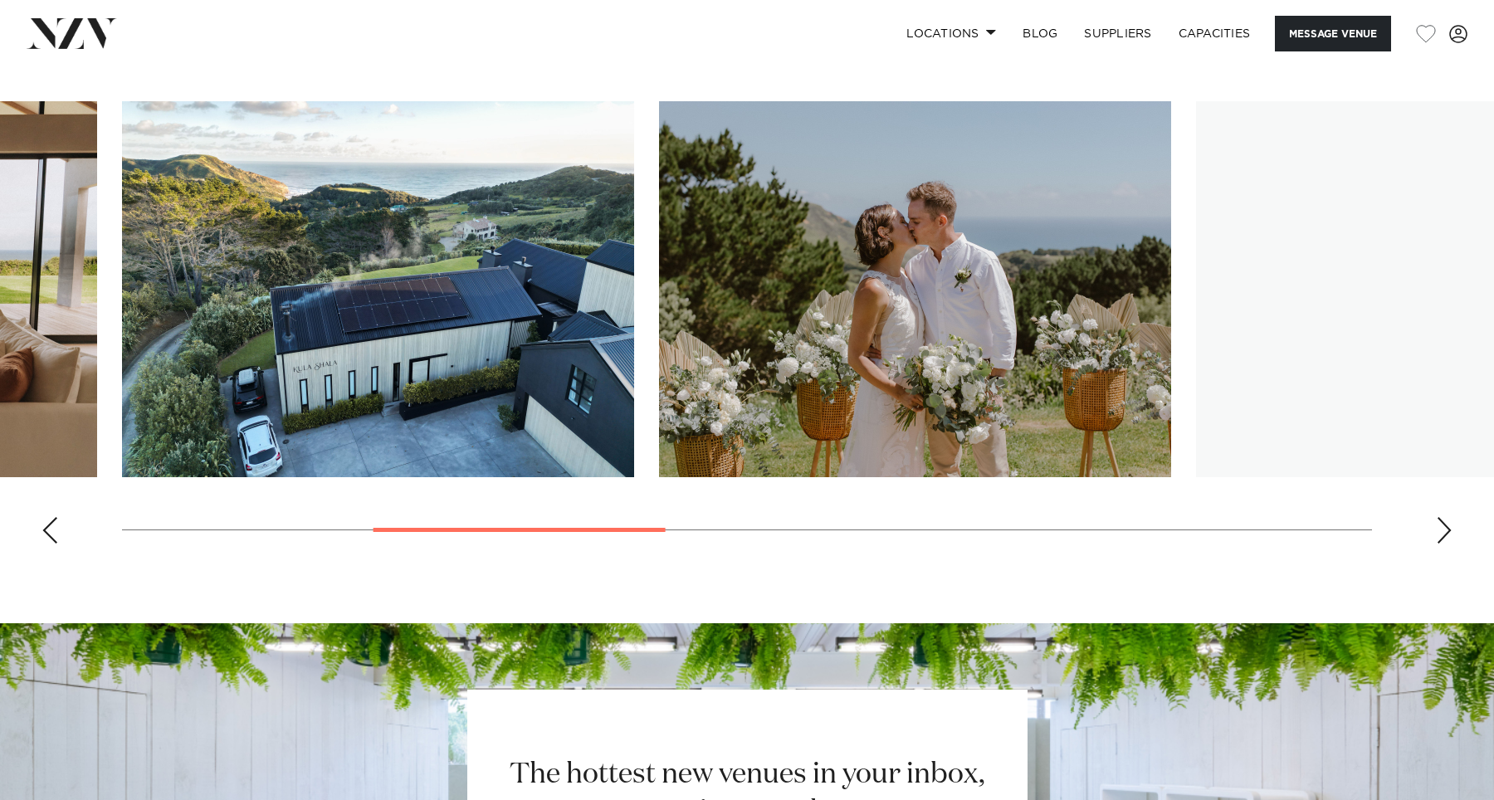
click at [1441, 540] on div "Next slide" at bounding box center [1444, 530] width 17 height 27
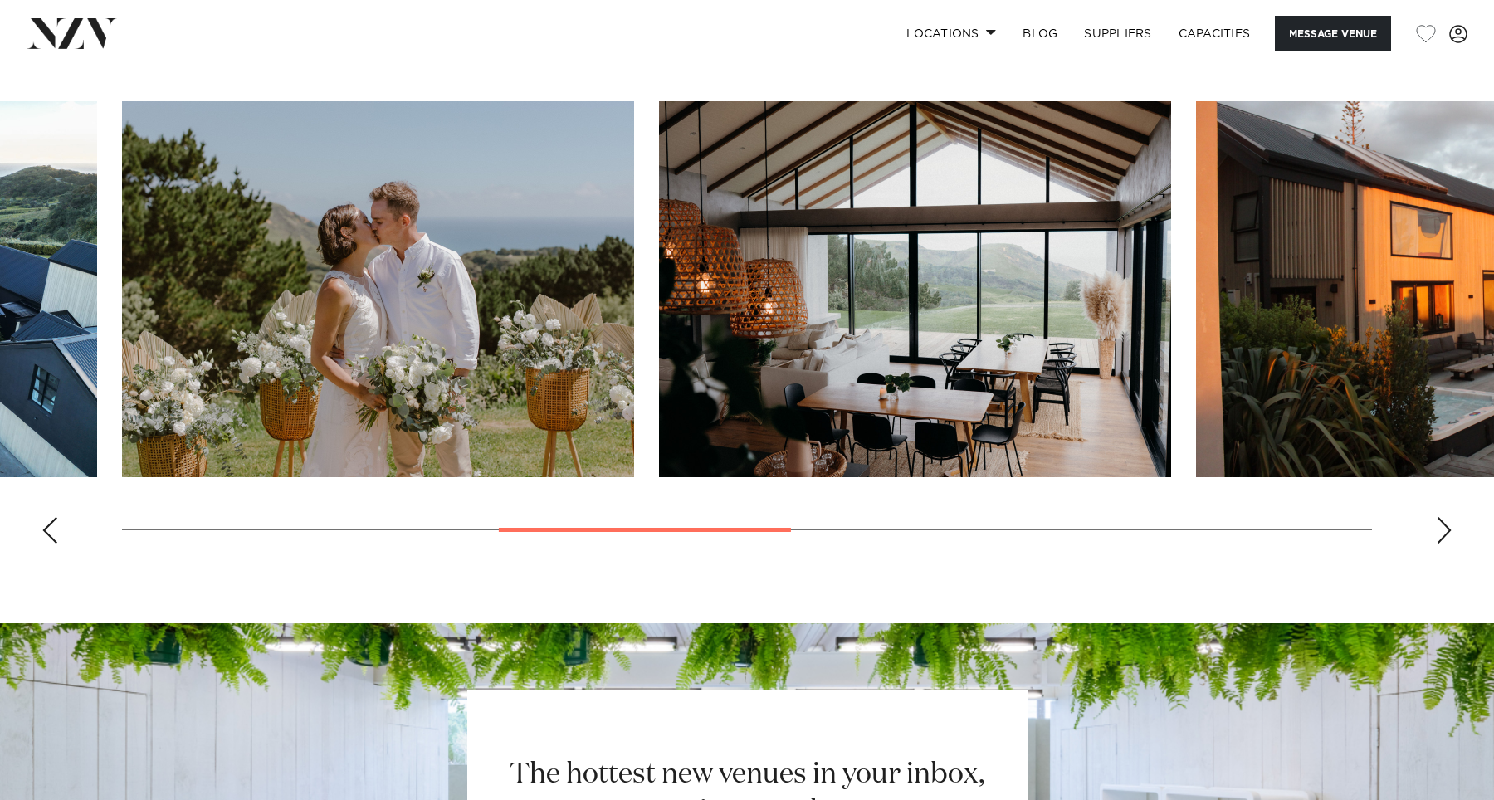
click at [1441, 540] on div "Next slide" at bounding box center [1444, 530] width 17 height 27
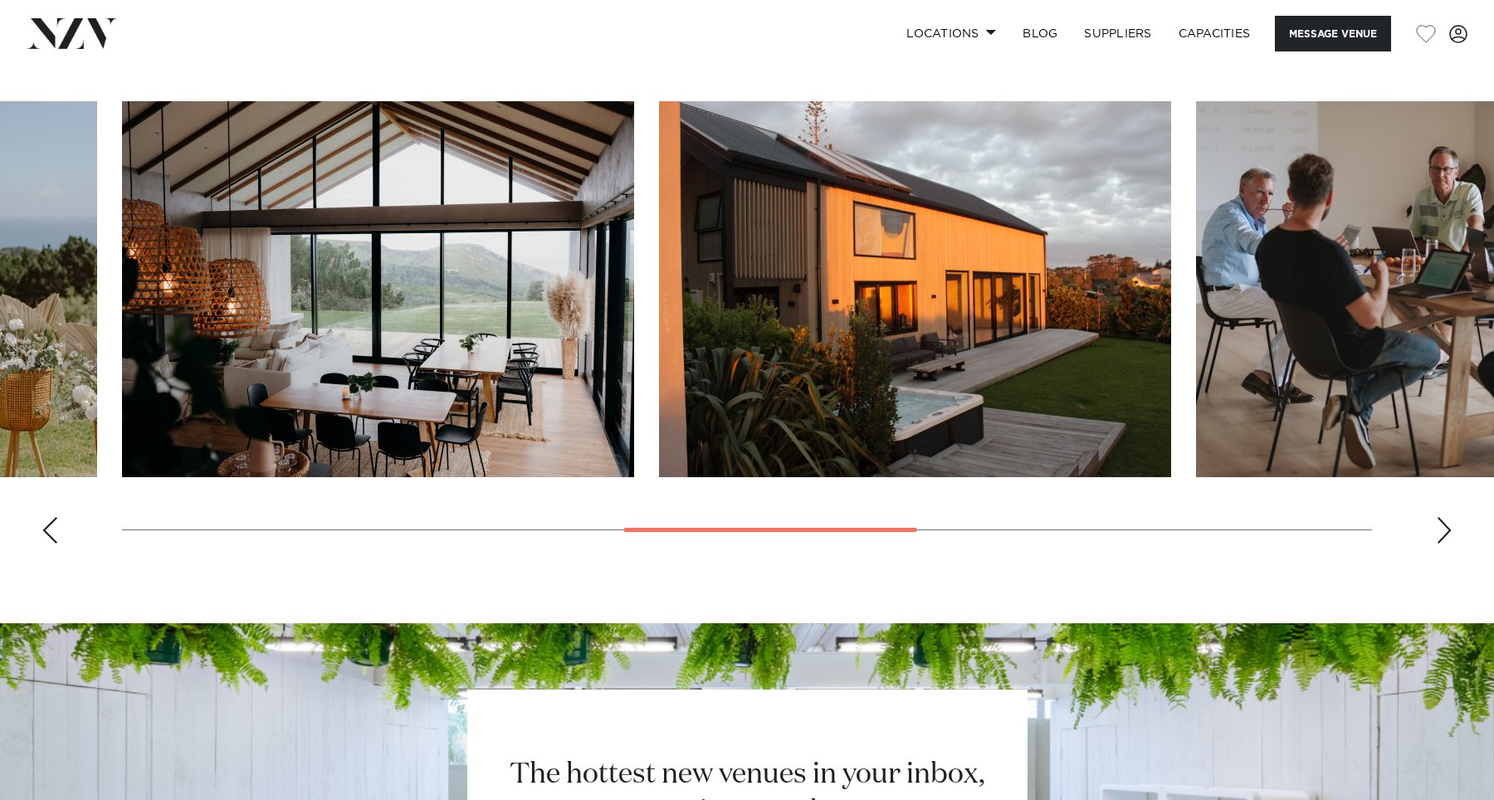
click at [1441, 540] on div "Next slide" at bounding box center [1444, 530] width 17 height 27
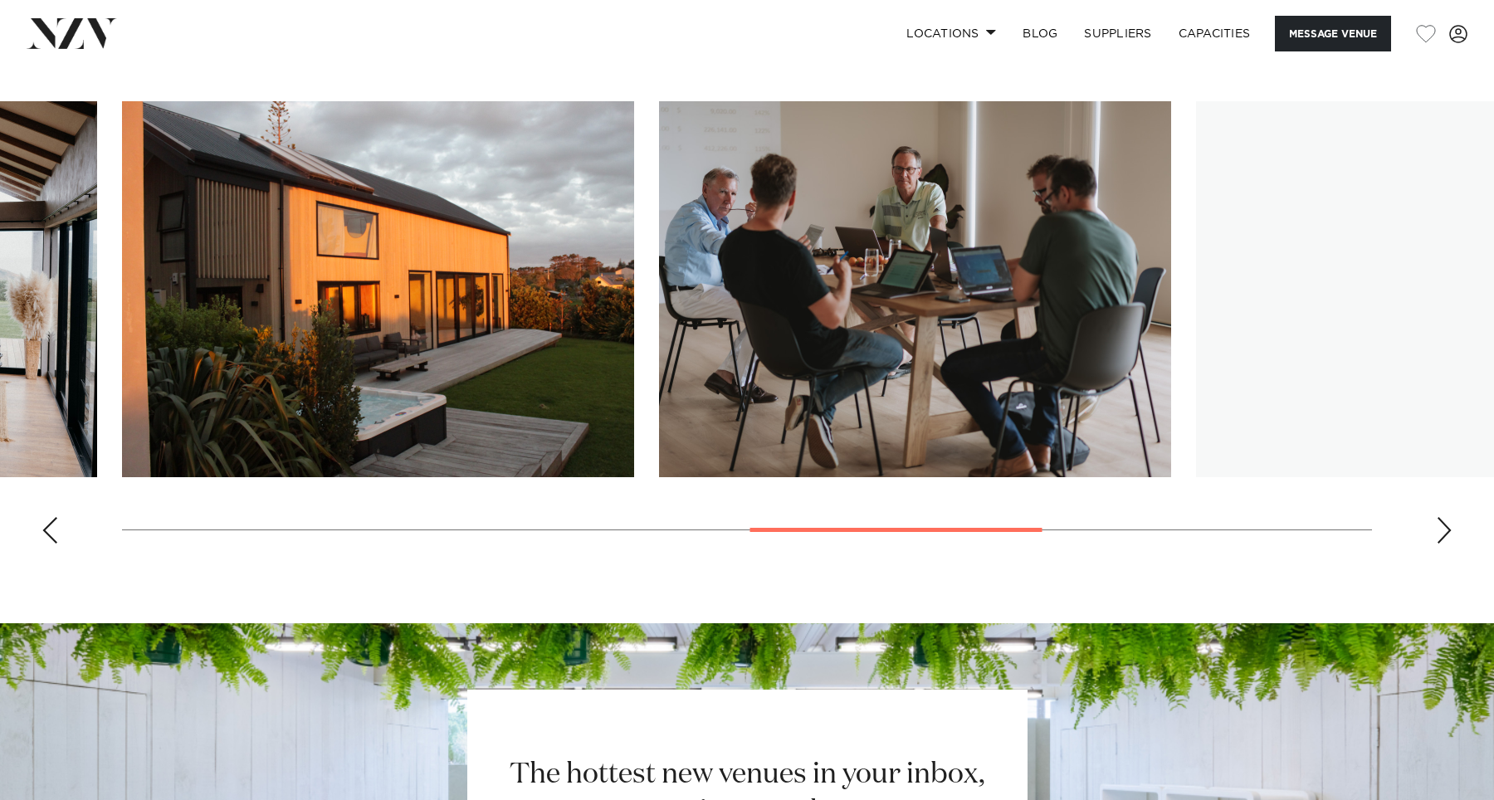
click at [1441, 540] on div "Next slide" at bounding box center [1444, 530] width 17 height 27
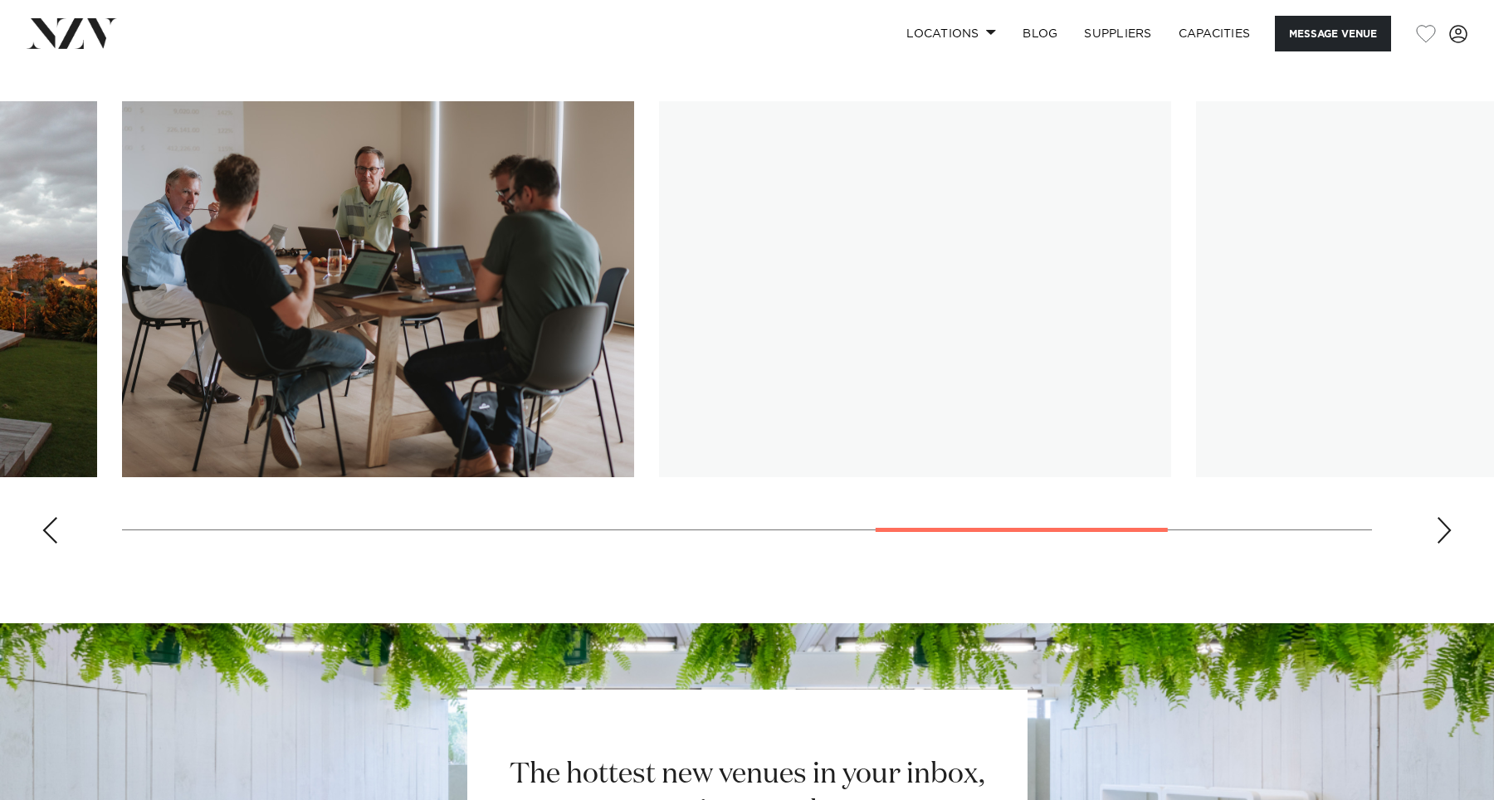
click at [1441, 540] on div "Next slide" at bounding box center [1444, 530] width 17 height 27
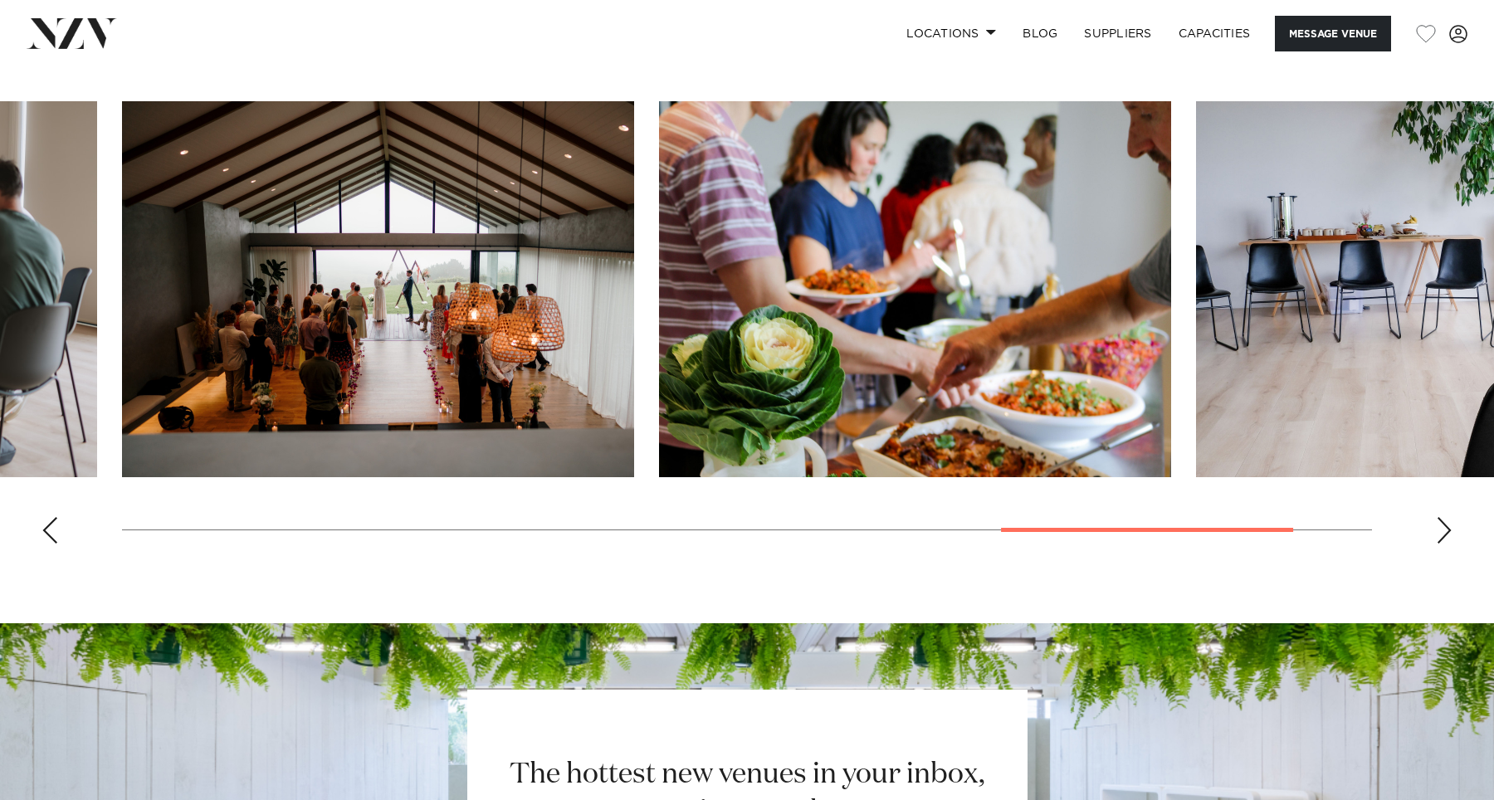
click at [1441, 540] on div "Next slide" at bounding box center [1444, 530] width 17 height 27
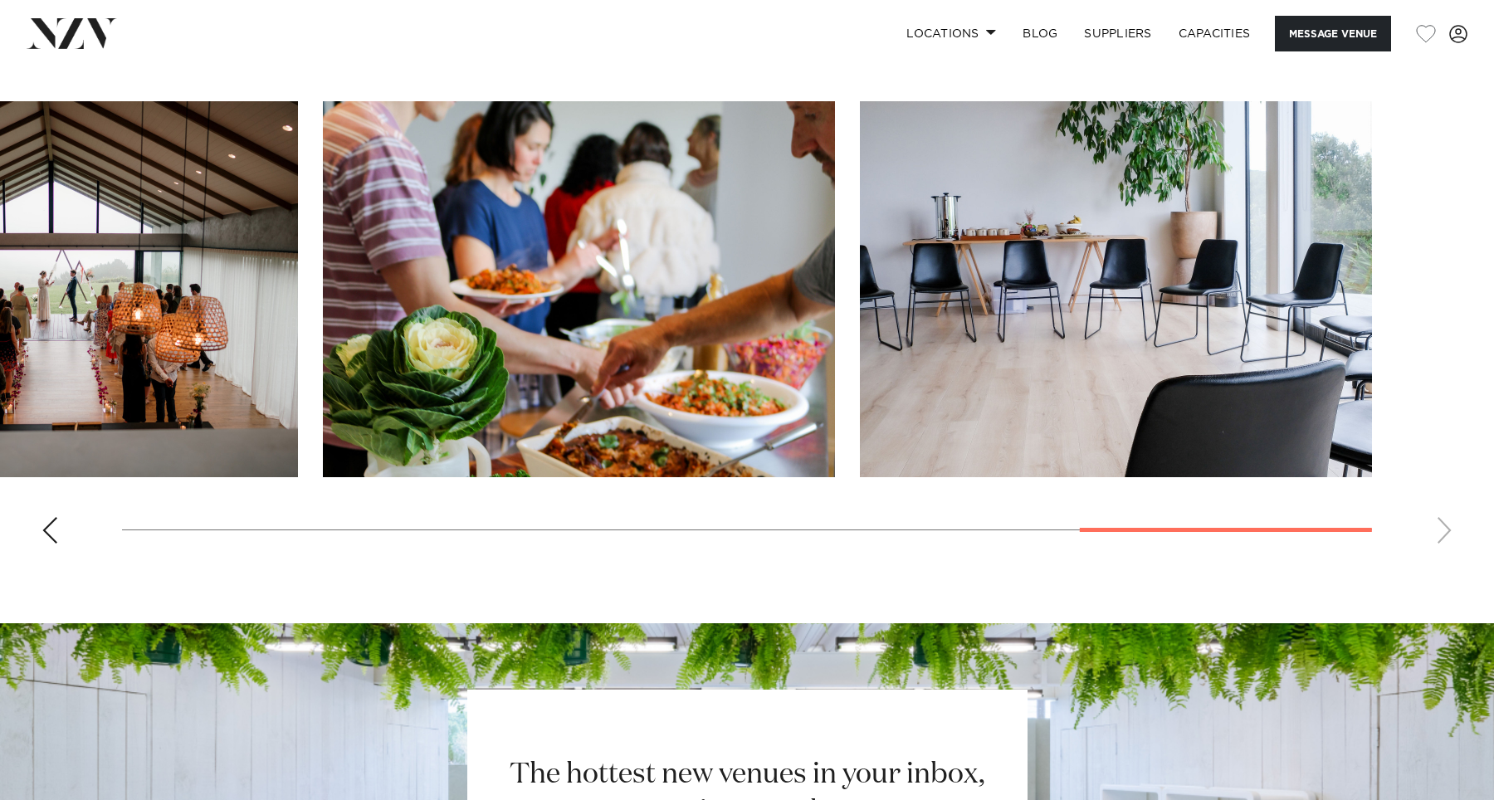
click at [1441, 540] on swiper-container at bounding box center [747, 329] width 1494 height 456
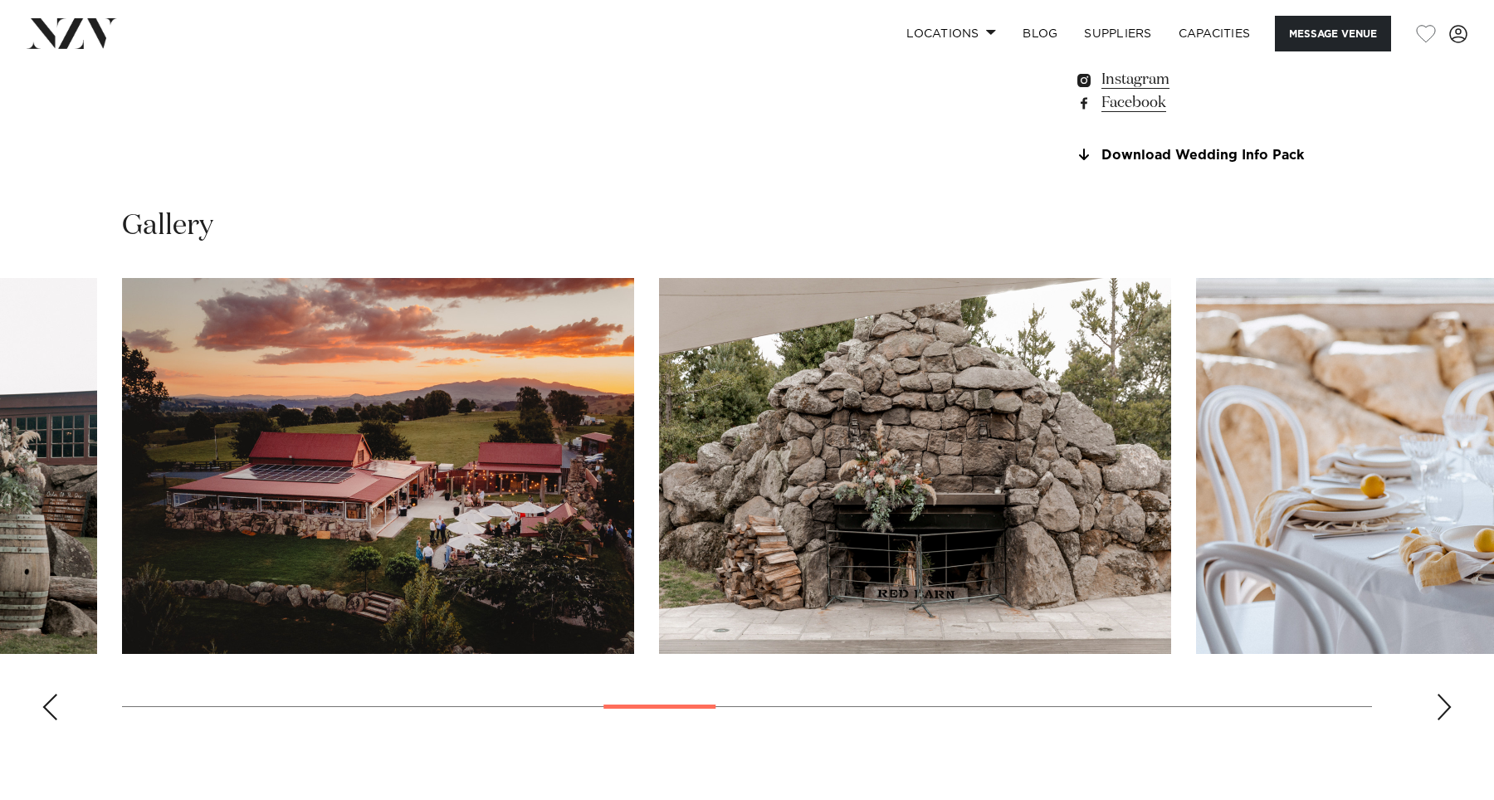
scroll to position [1494, 0]
click at [1442, 719] on div "Next slide" at bounding box center [1444, 706] width 17 height 27
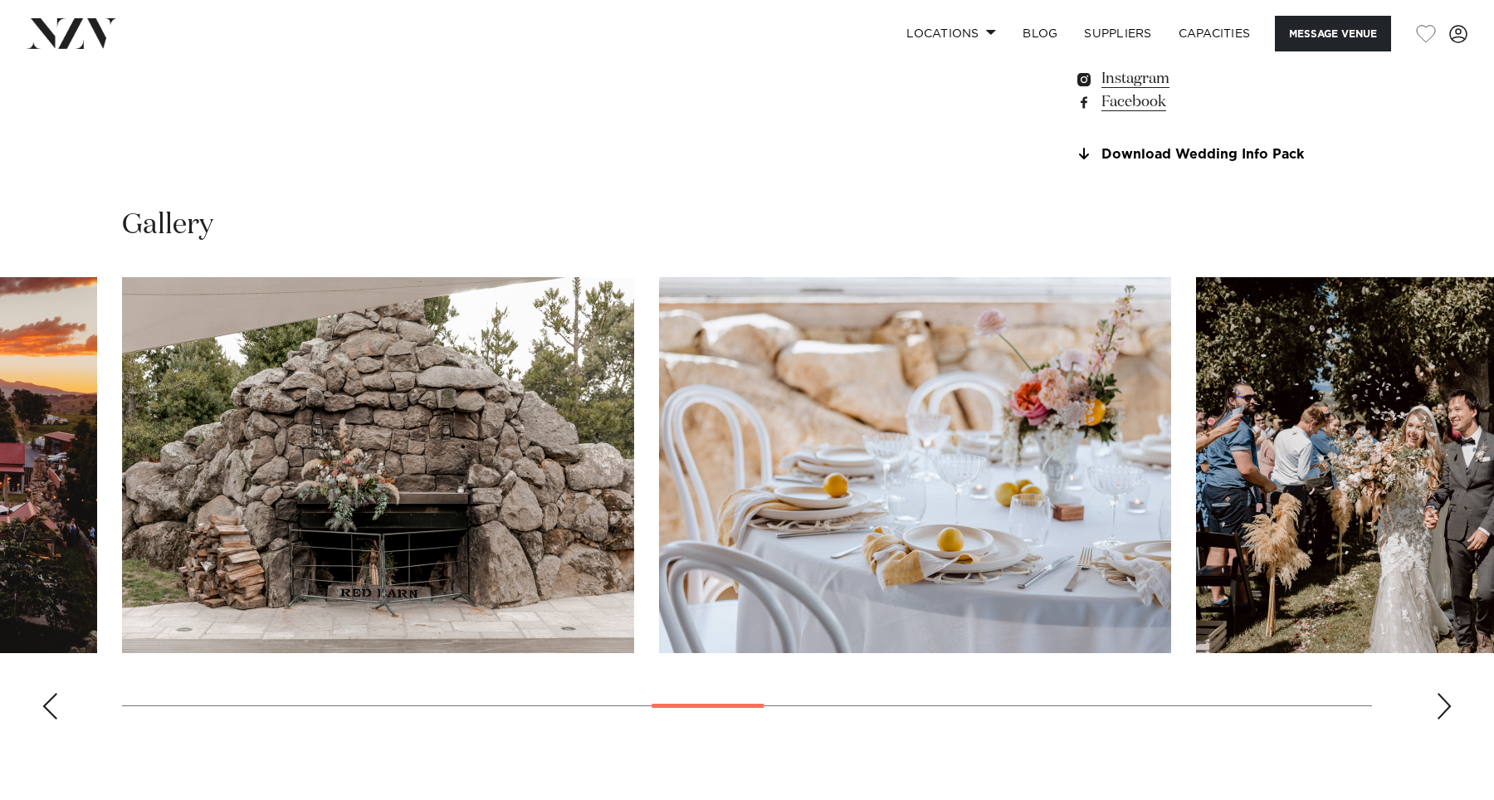
click at [1442, 718] on div "Next slide" at bounding box center [1444, 706] width 17 height 27
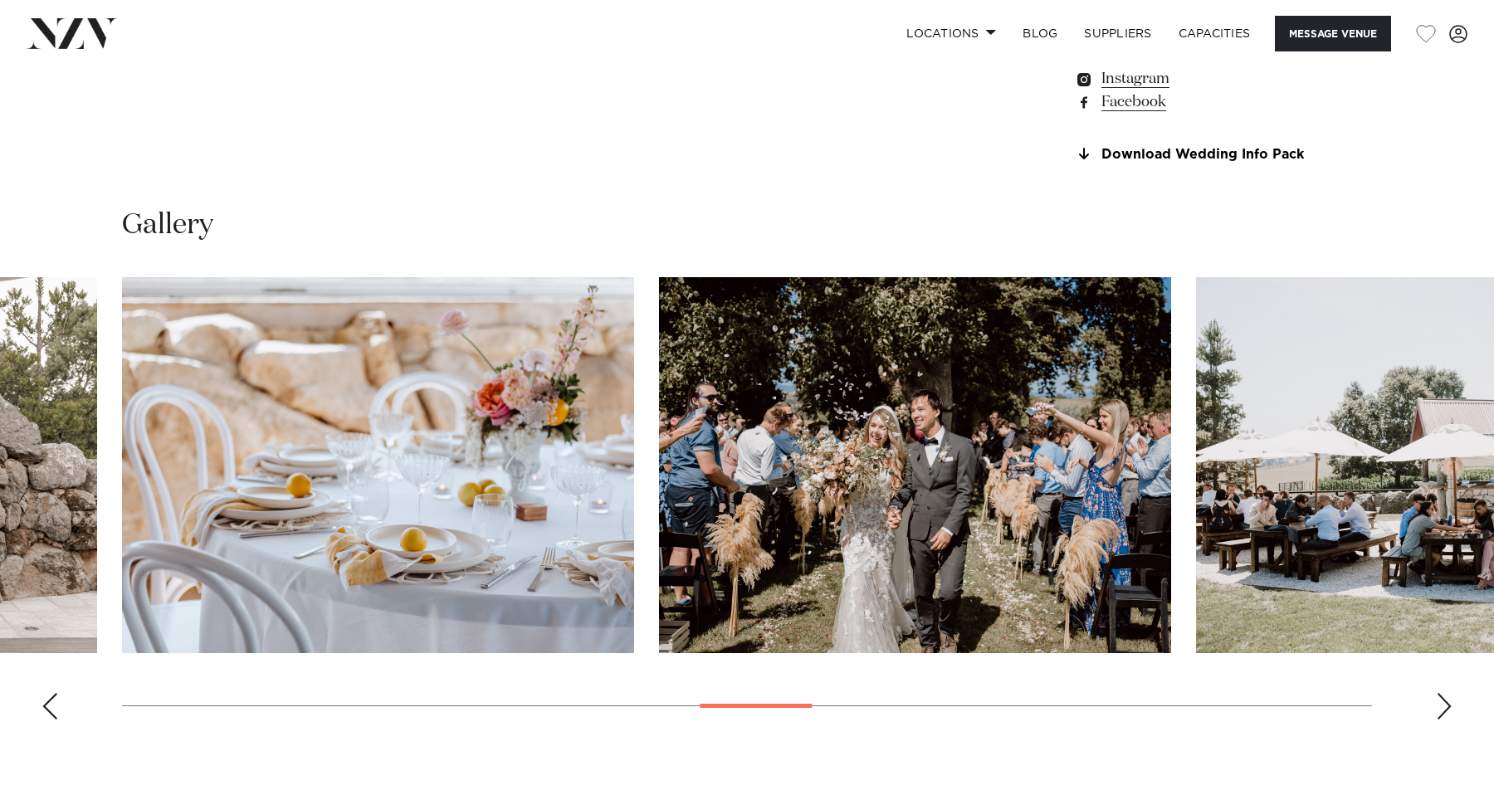
click at [1442, 718] on div "Next slide" at bounding box center [1444, 706] width 17 height 27
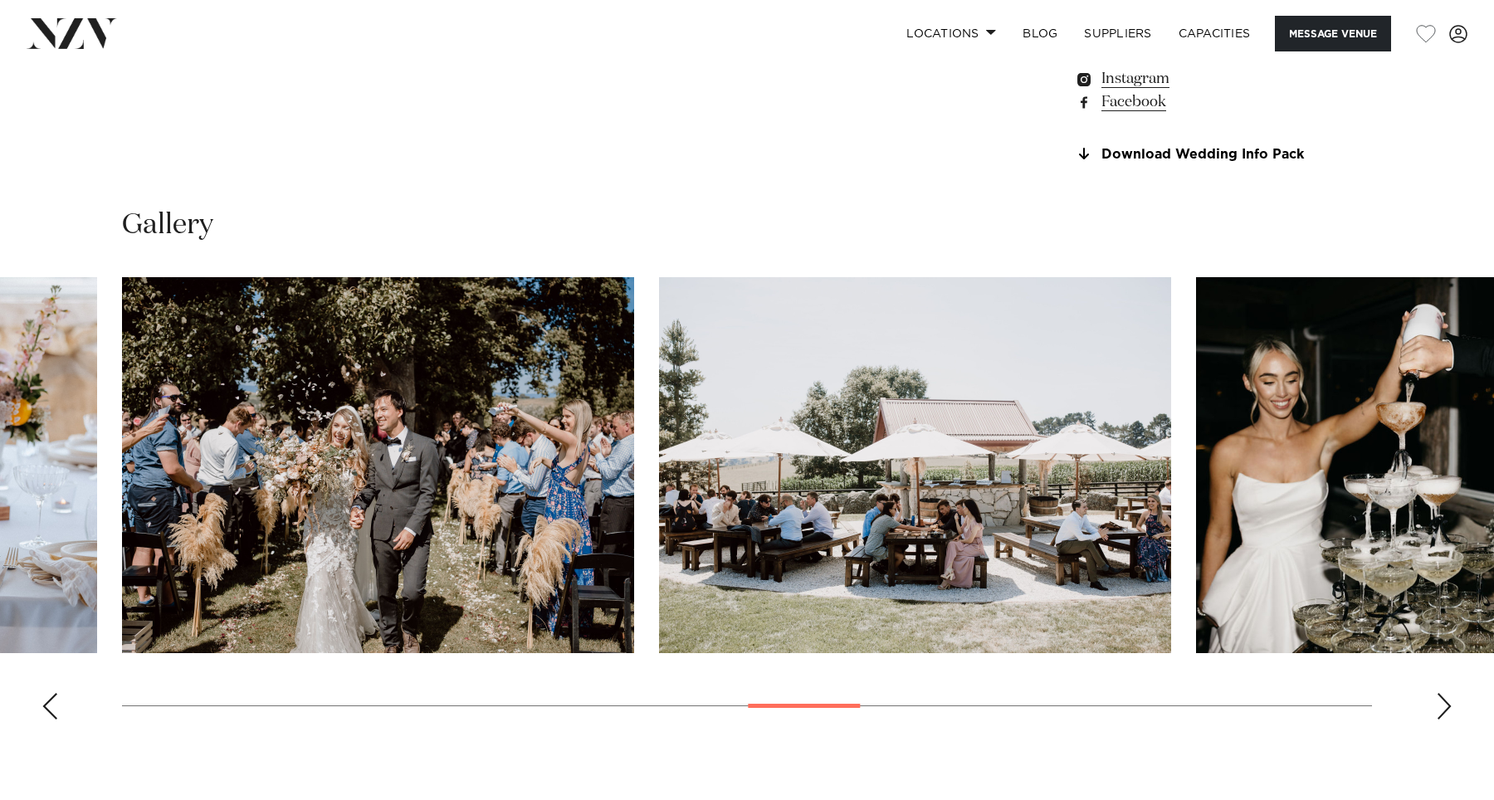
click at [1442, 718] on div "Next slide" at bounding box center [1444, 706] width 17 height 27
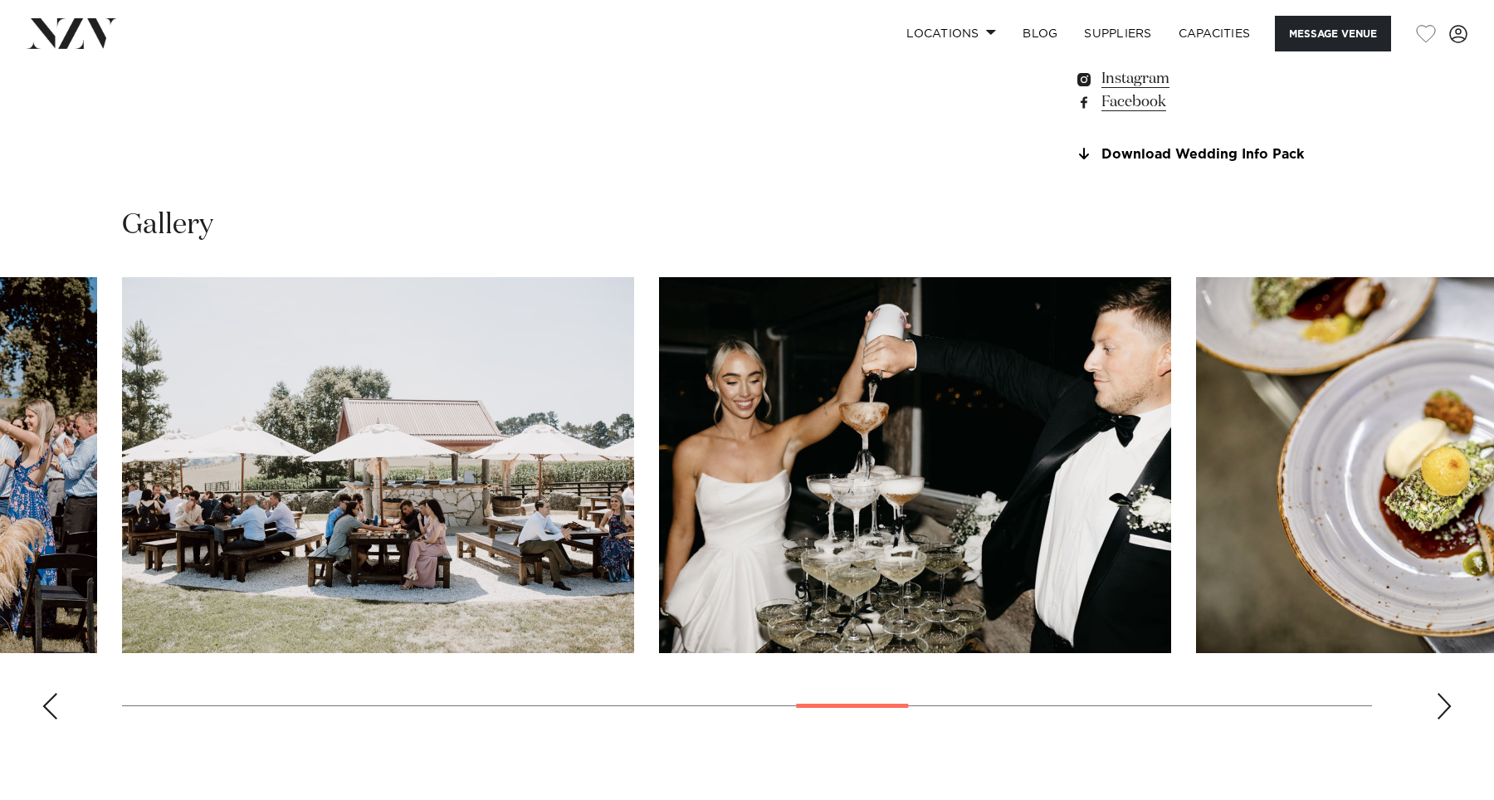
click at [1442, 718] on div "Next slide" at bounding box center [1444, 706] width 17 height 27
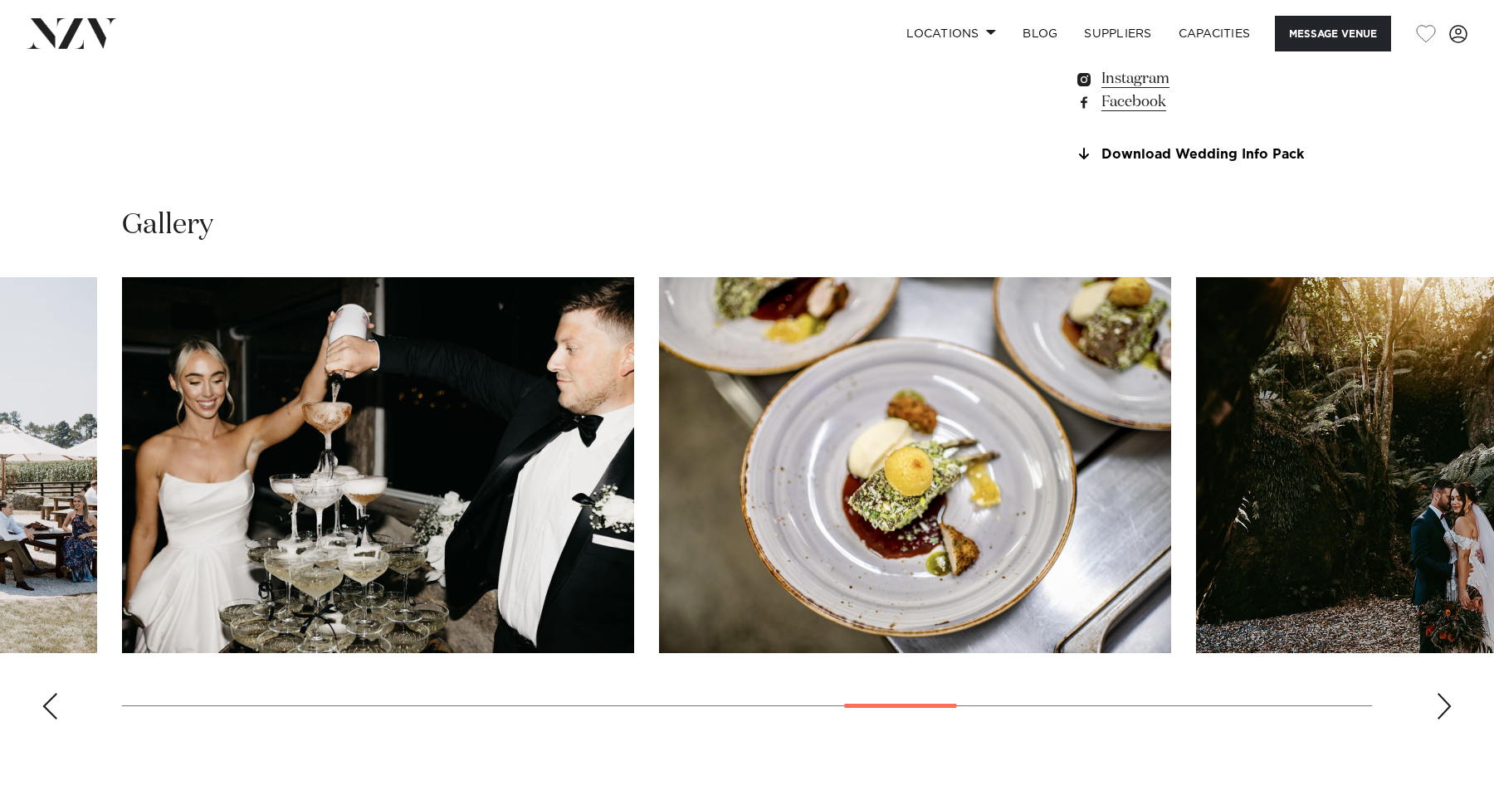
click at [1442, 718] on div "Next slide" at bounding box center [1444, 706] width 17 height 27
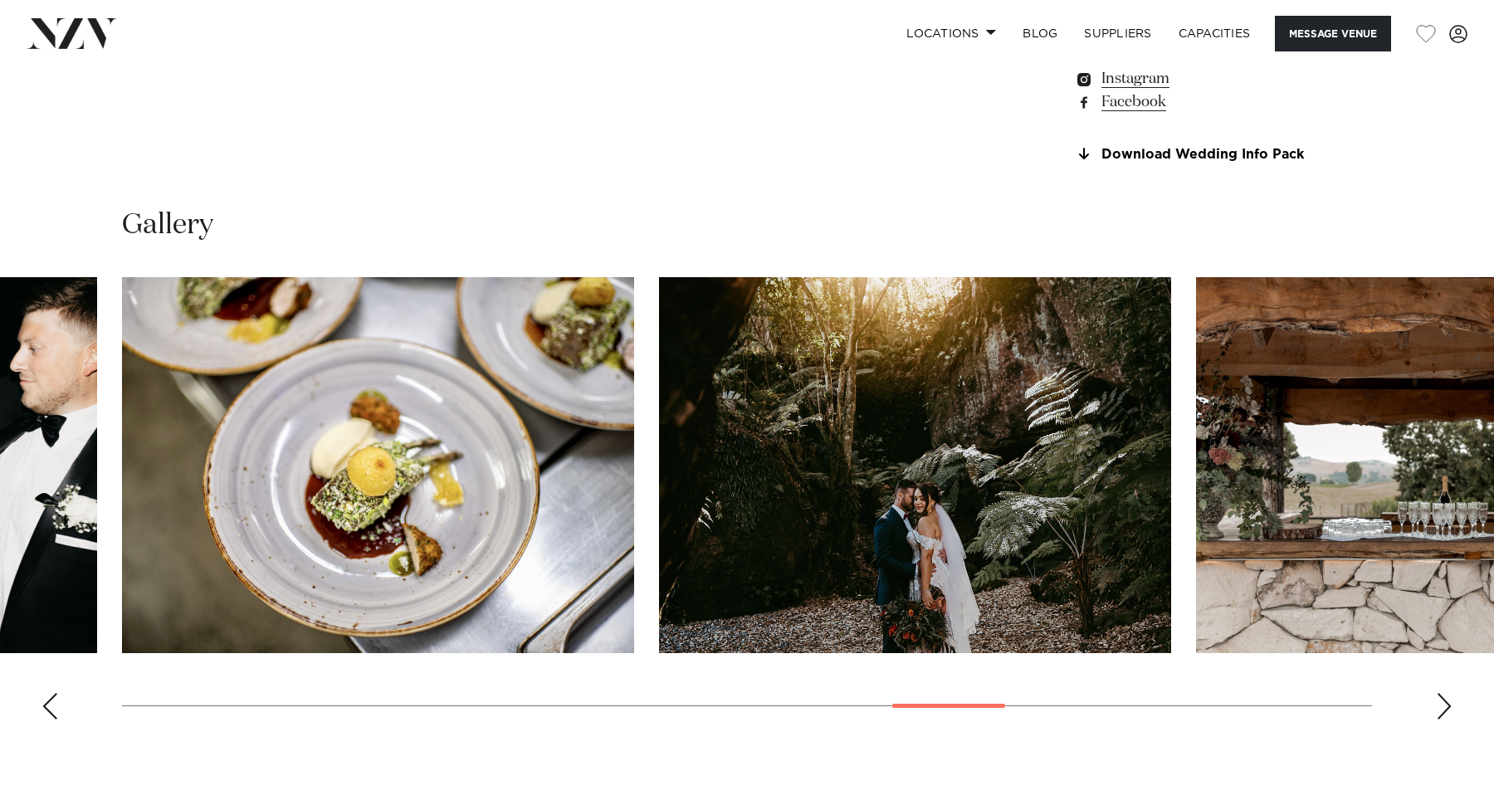
click at [1442, 718] on div "Next slide" at bounding box center [1444, 706] width 17 height 27
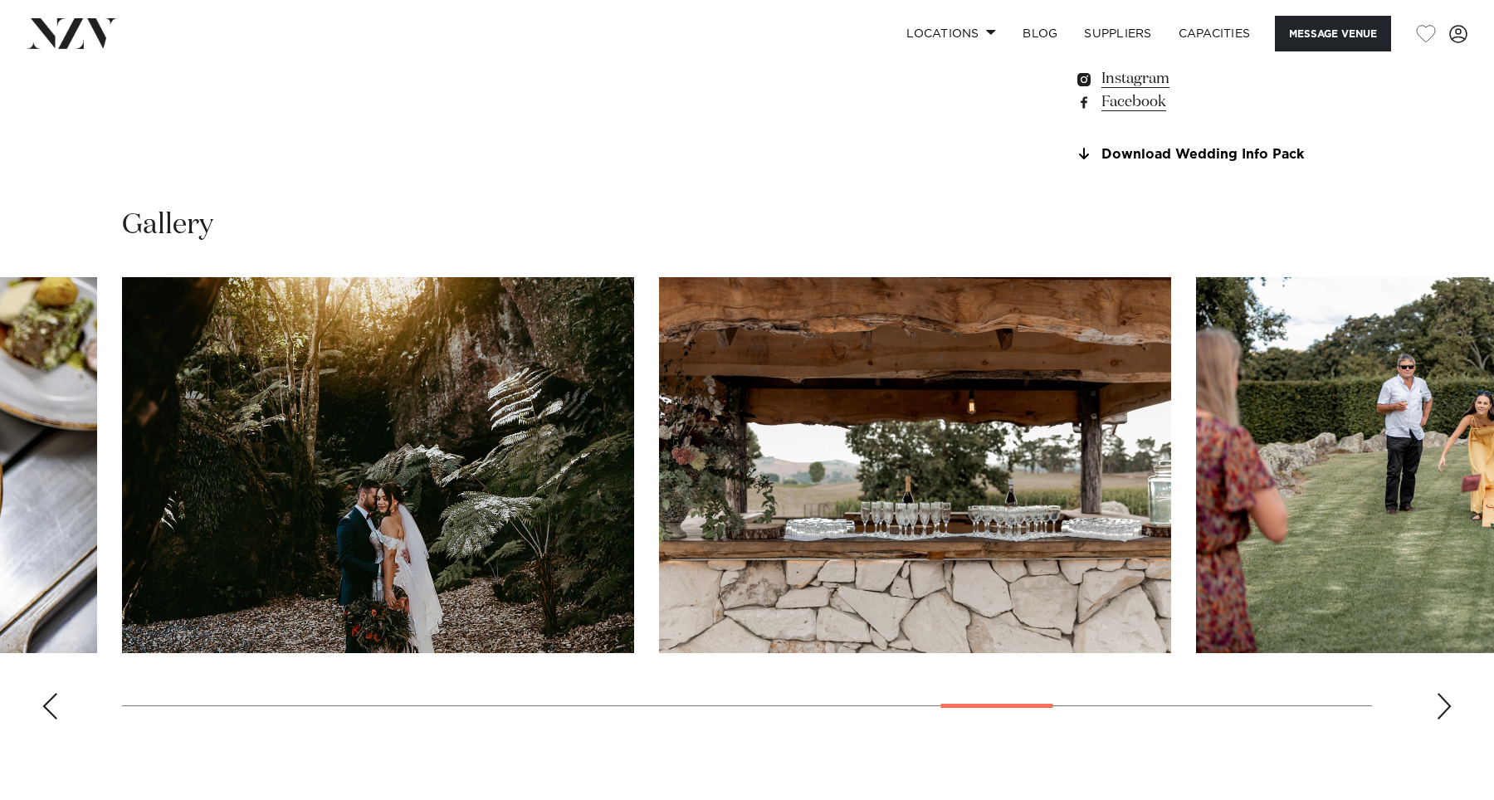
click at [1442, 718] on div "Next slide" at bounding box center [1444, 706] width 17 height 27
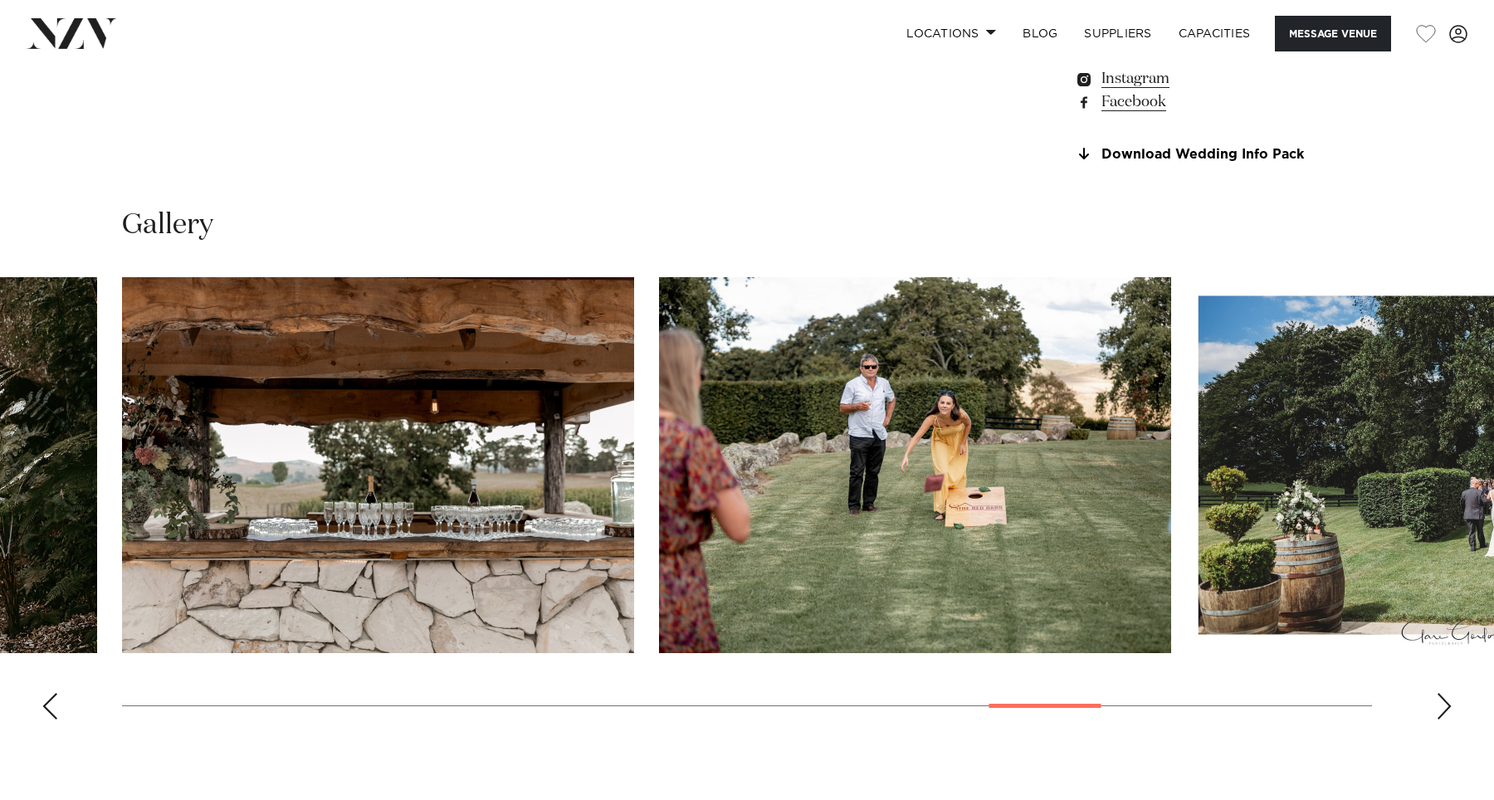
click at [1442, 718] on div "Next slide" at bounding box center [1444, 706] width 17 height 27
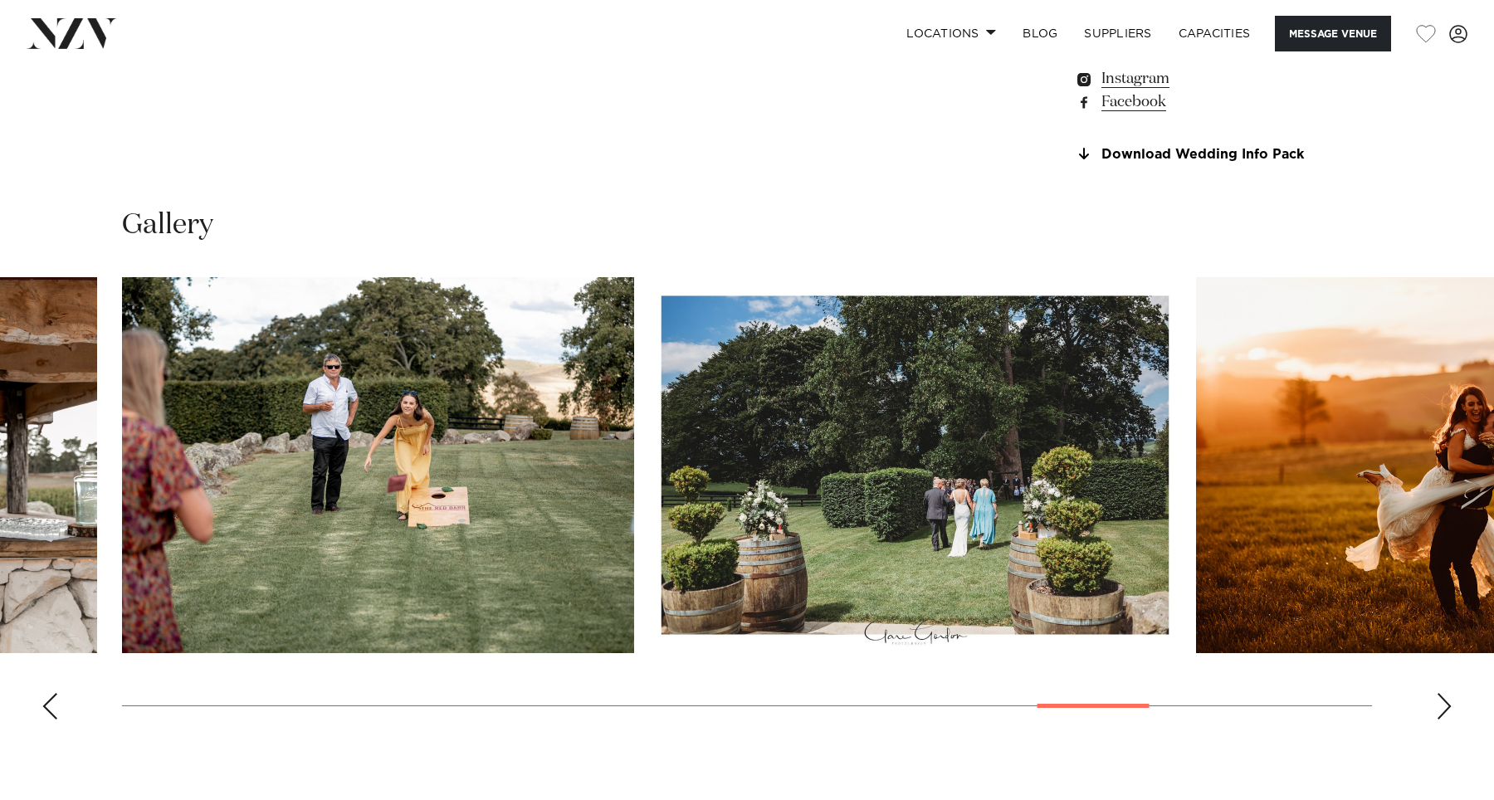
click at [1442, 718] on div "Next slide" at bounding box center [1444, 706] width 17 height 27
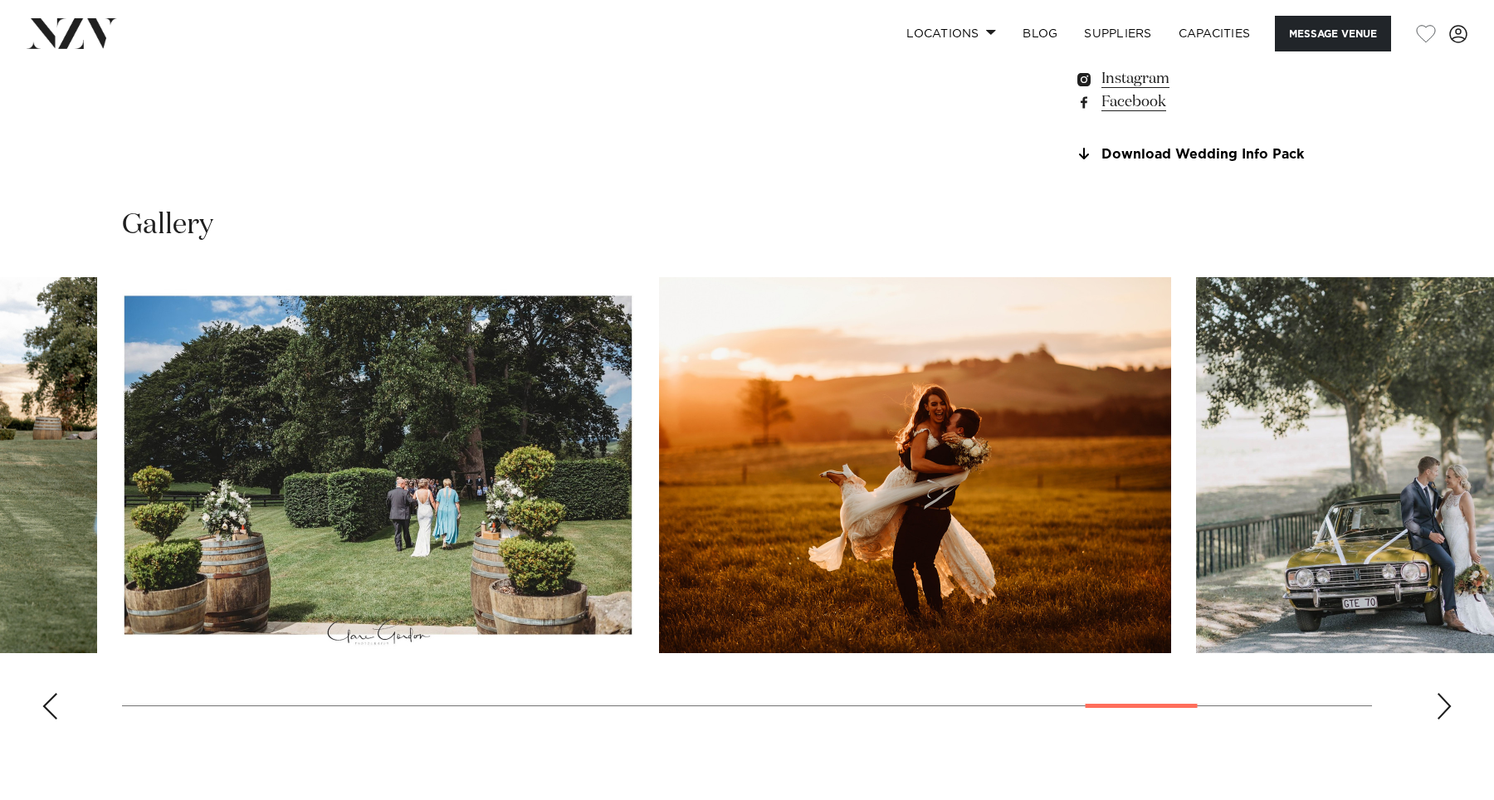
click at [1442, 718] on div "Next slide" at bounding box center [1444, 706] width 17 height 27
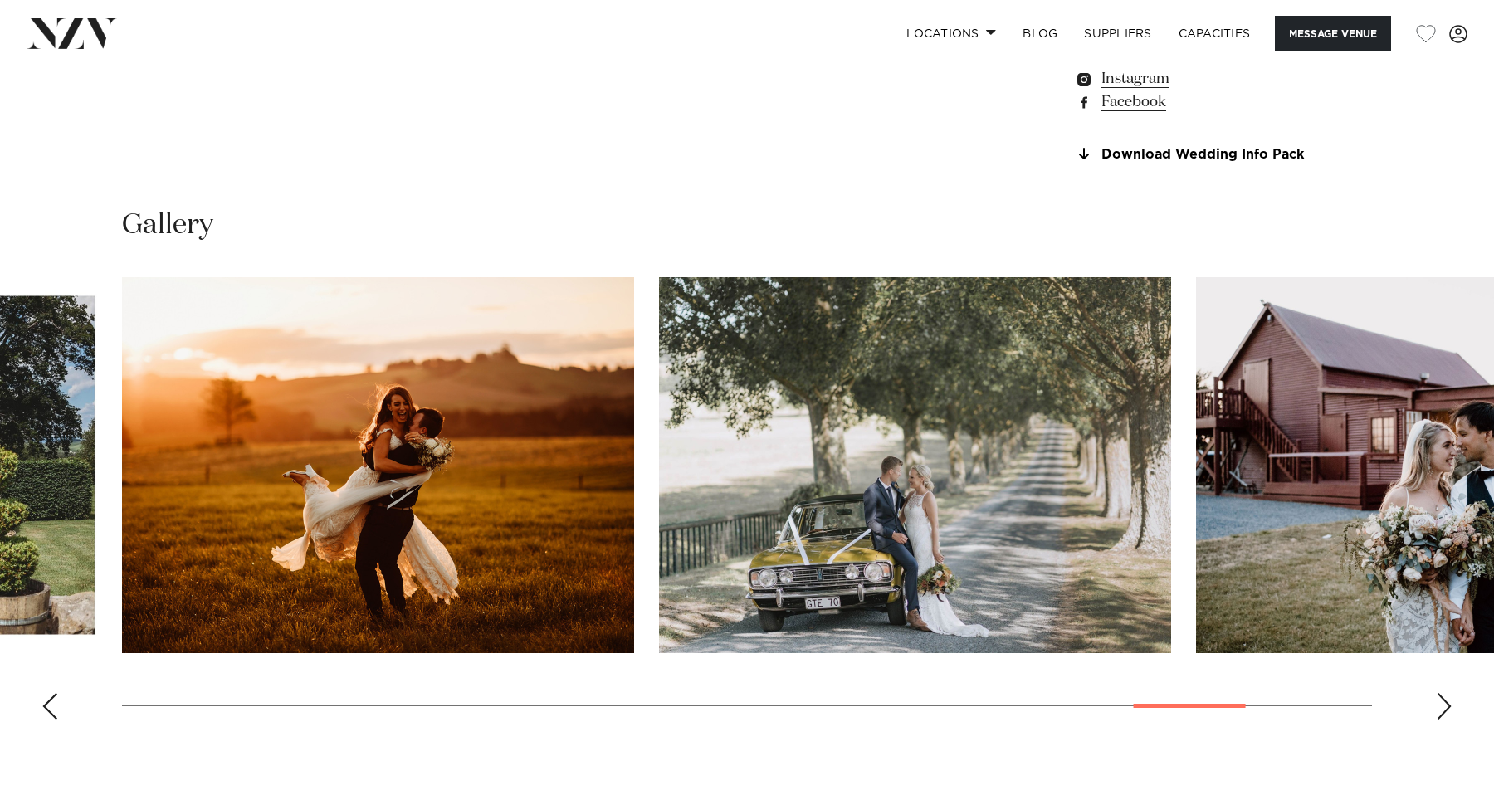
click at [1442, 718] on div "Next slide" at bounding box center [1444, 706] width 17 height 27
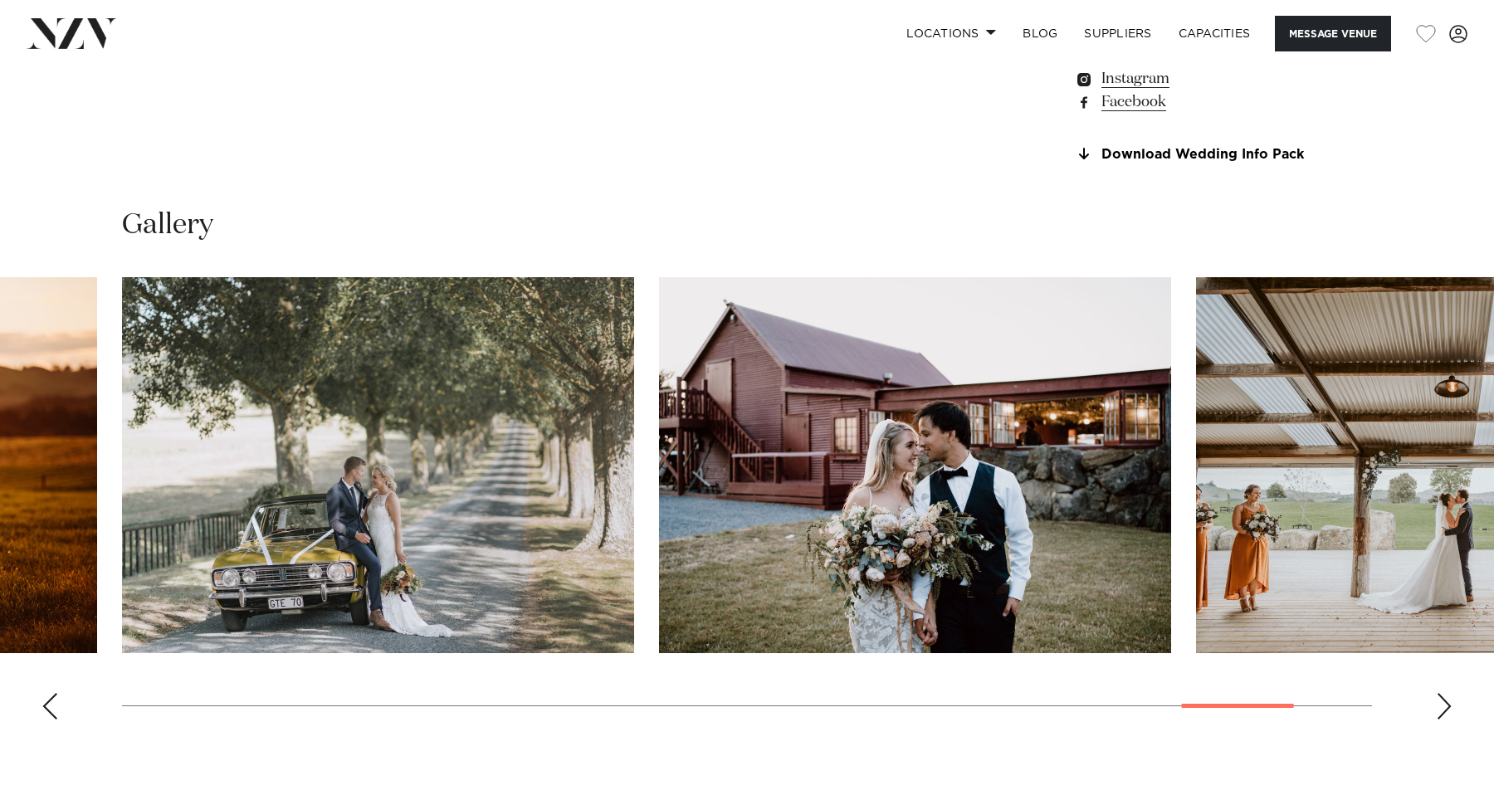
click at [1442, 718] on div "Next slide" at bounding box center [1444, 706] width 17 height 27
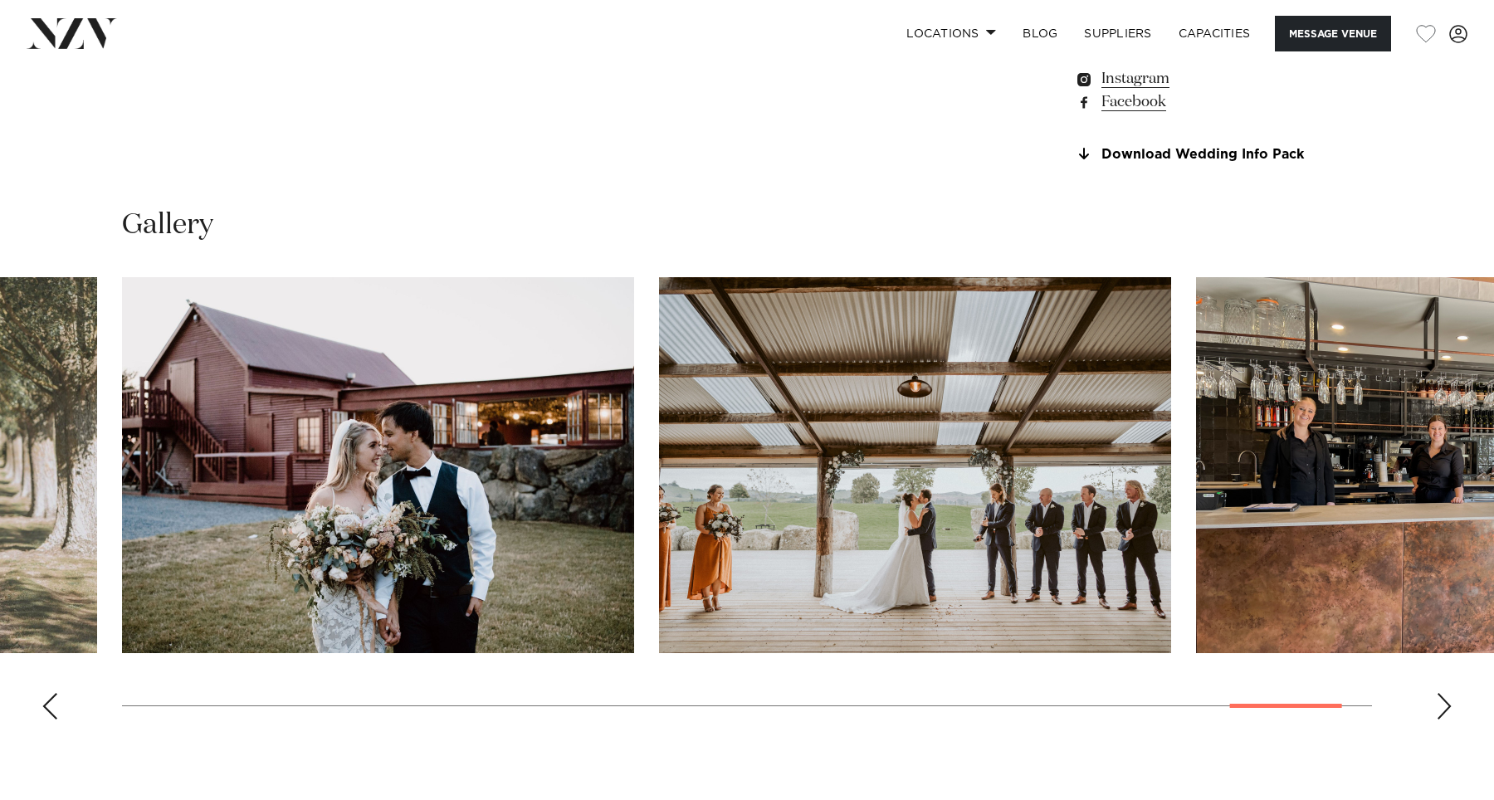
click at [1442, 718] on div "Next slide" at bounding box center [1444, 706] width 17 height 27
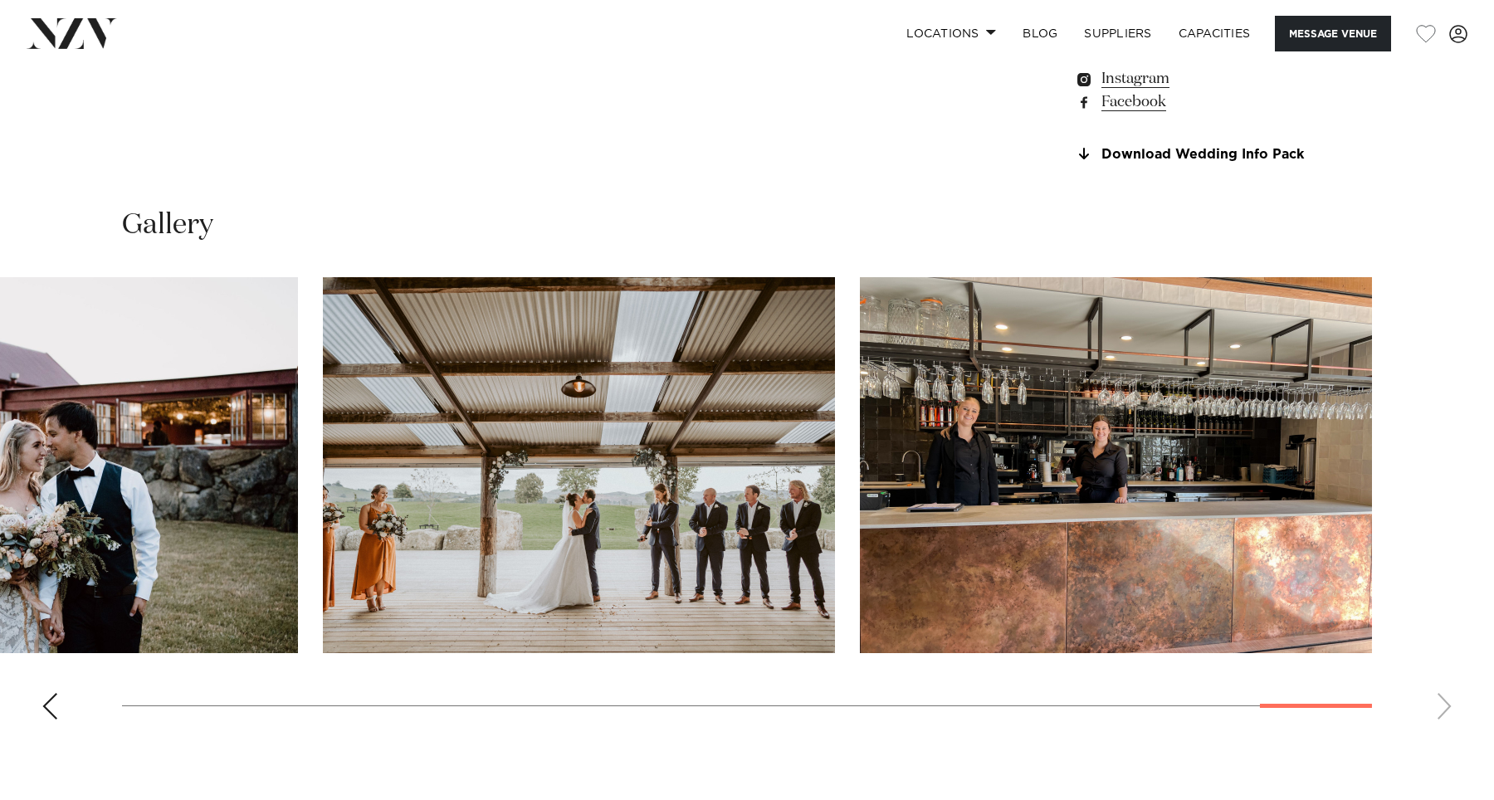
click at [1442, 718] on swiper-container at bounding box center [747, 505] width 1494 height 456
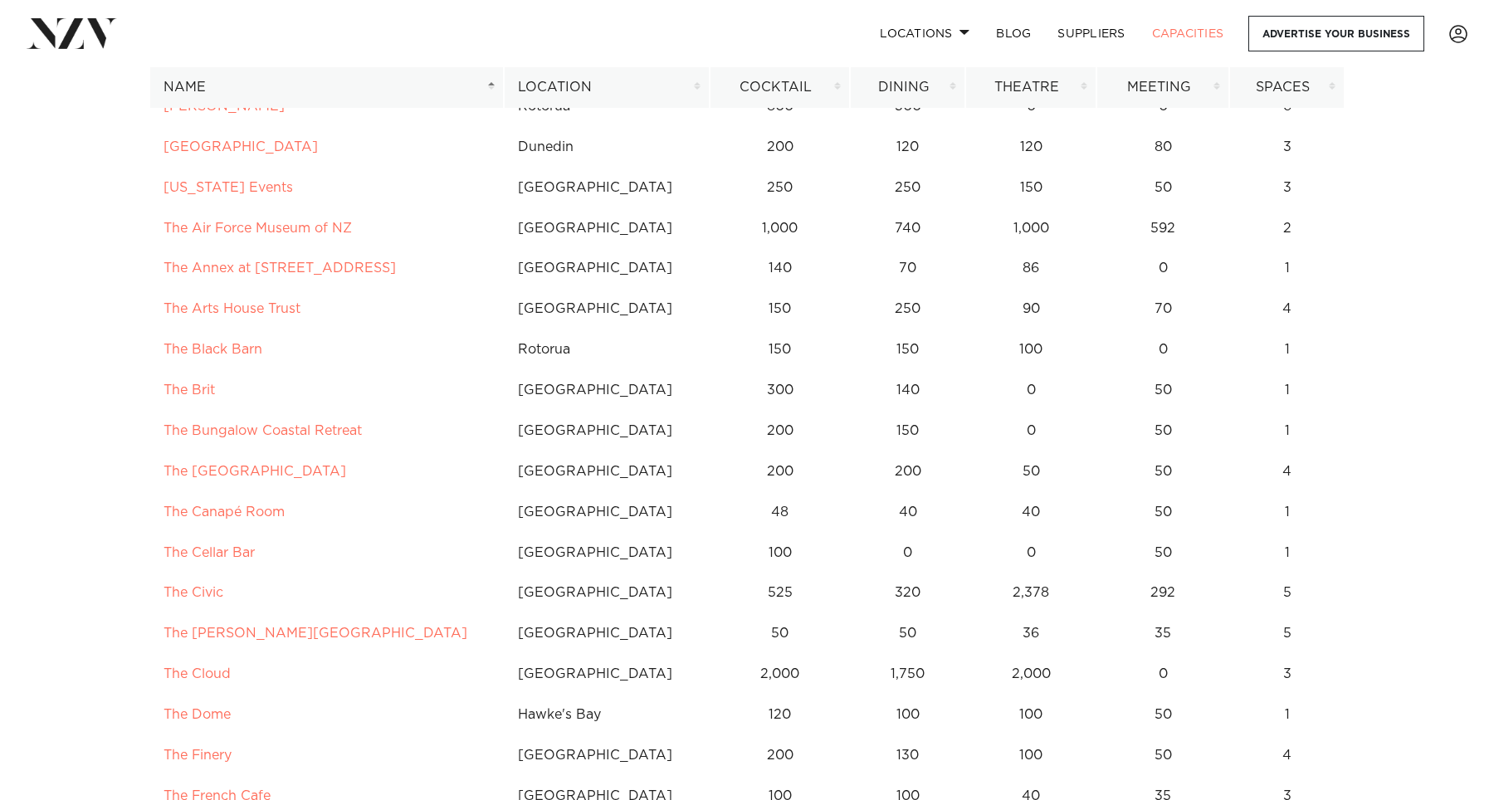
scroll to position [9293, 0]
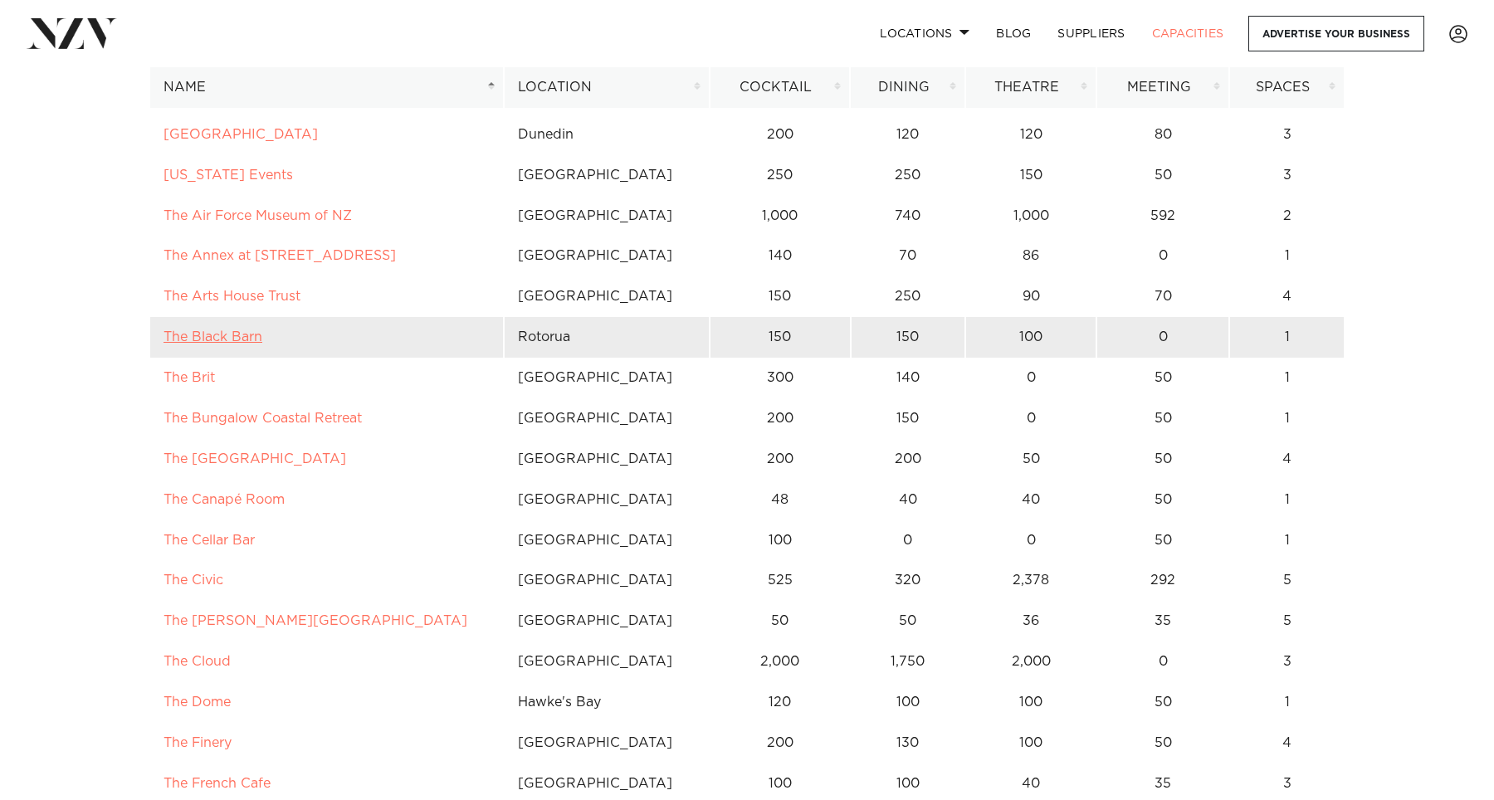
click at [207, 343] on link "The Black Barn" at bounding box center [212, 336] width 99 height 13
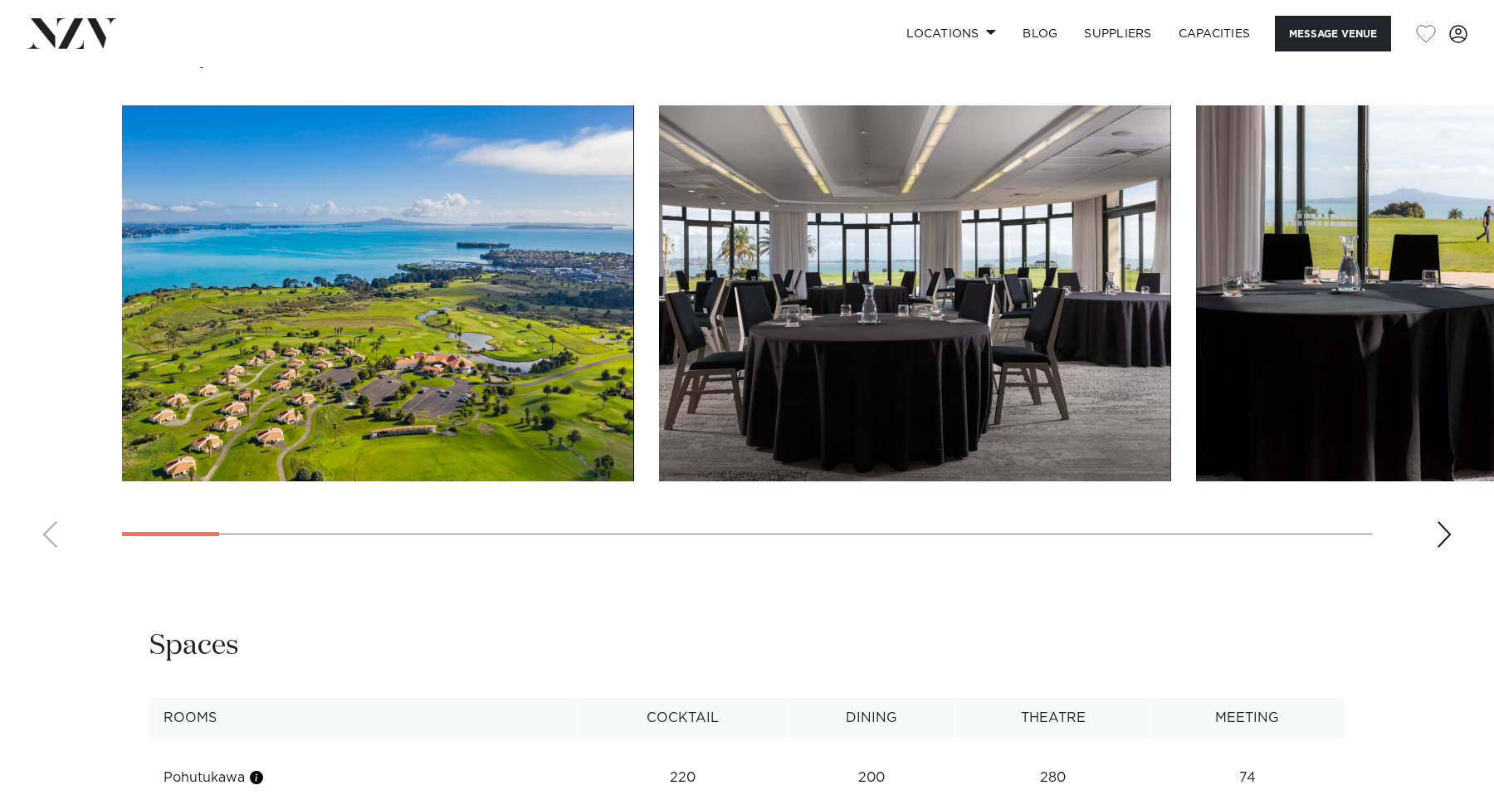
scroll to position [2054, 0]
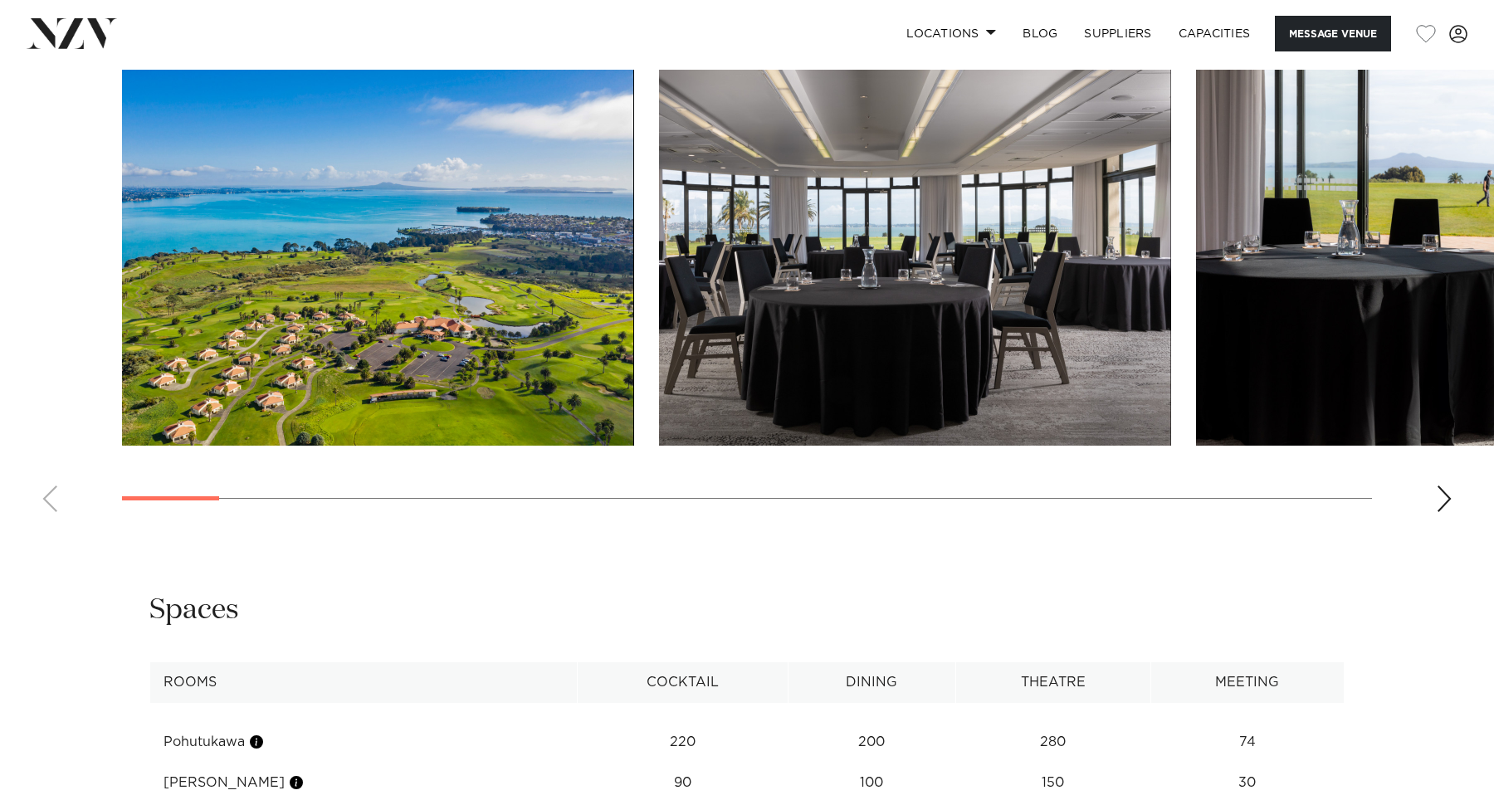
click at [1418, 525] on swiper-container at bounding box center [747, 298] width 1494 height 456
click at [1440, 512] on div "Next slide" at bounding box center [1444, 498] width 17 height 27
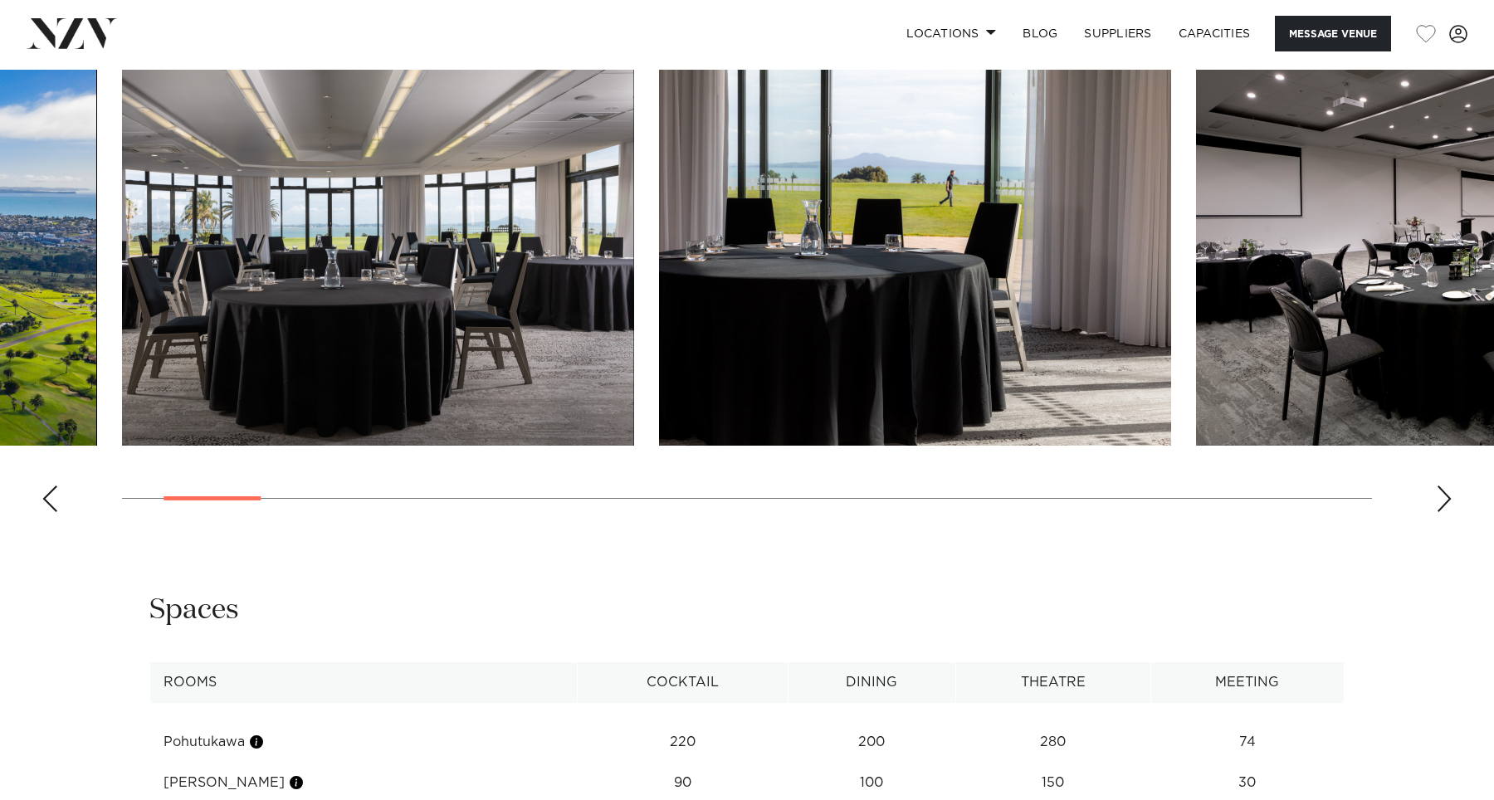
click at [1440, 512] on div "Next slide" at bounding box center [1444, 498] width 17 height 27
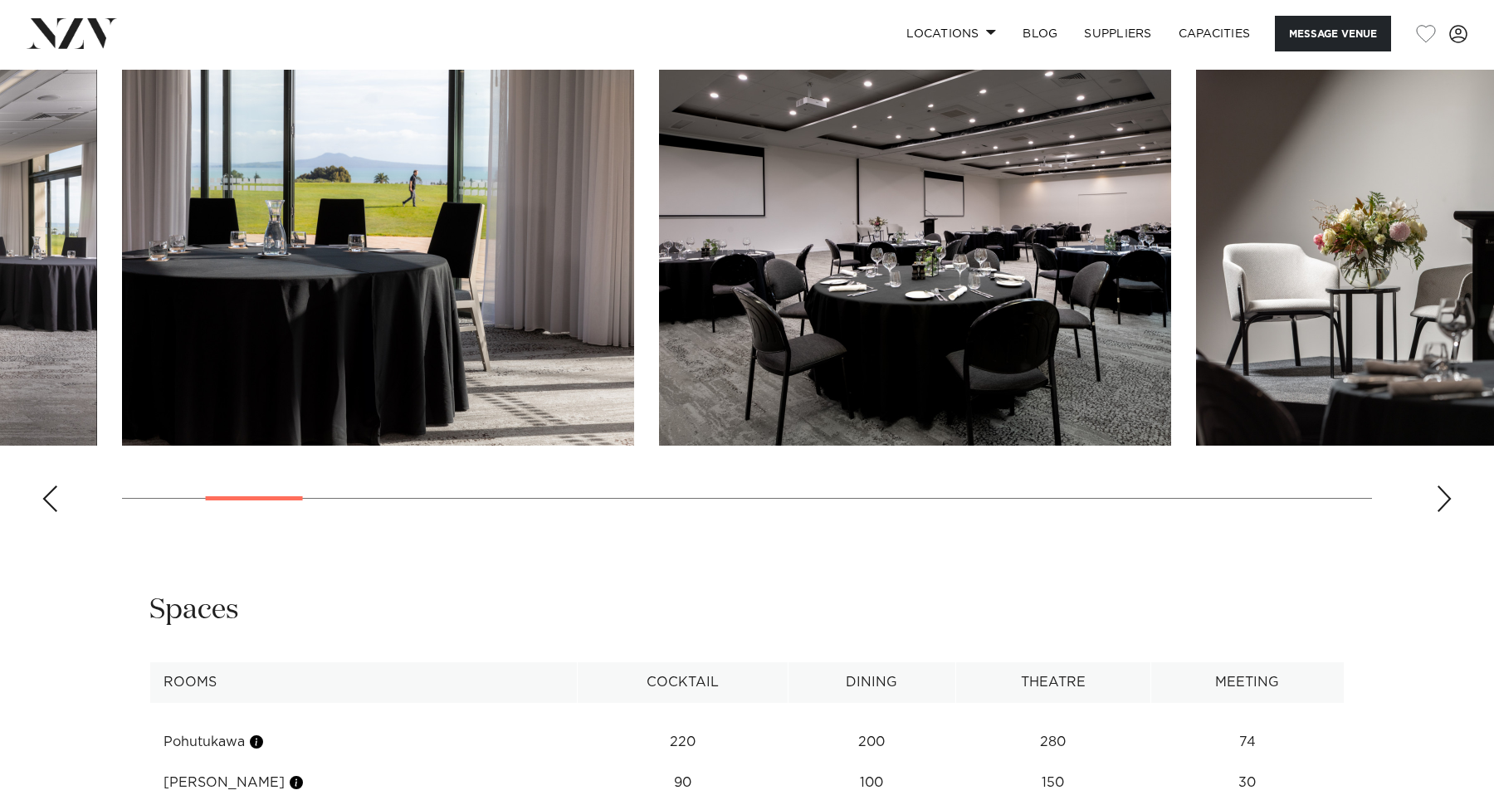
click at [1440, 512] on div "Next slide" at bounding box center [1444, 498] width 17 height 27
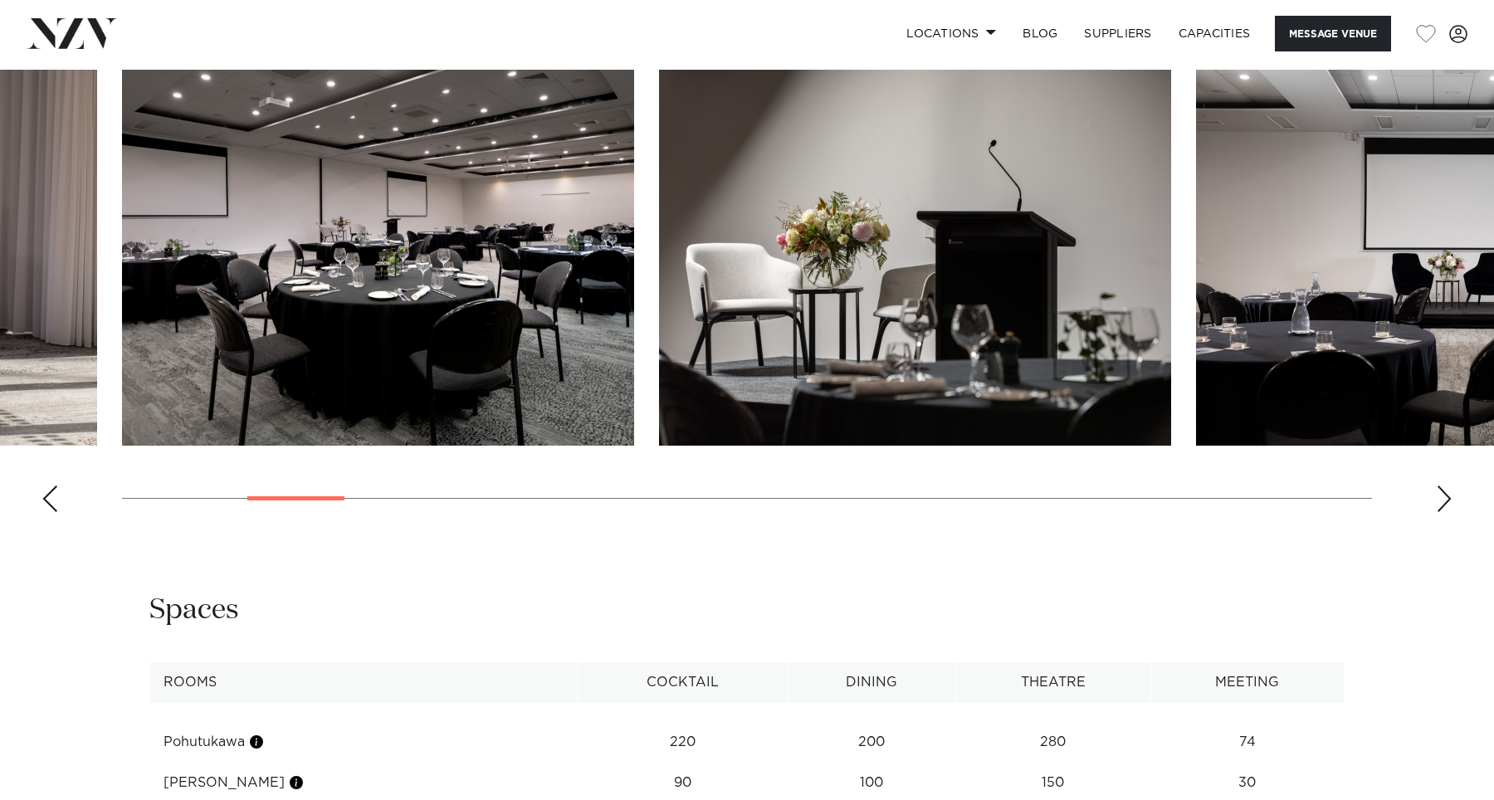
click at [1440, 512] on div "Next slide" at bounding box center [1444, 498] width 17 height 27
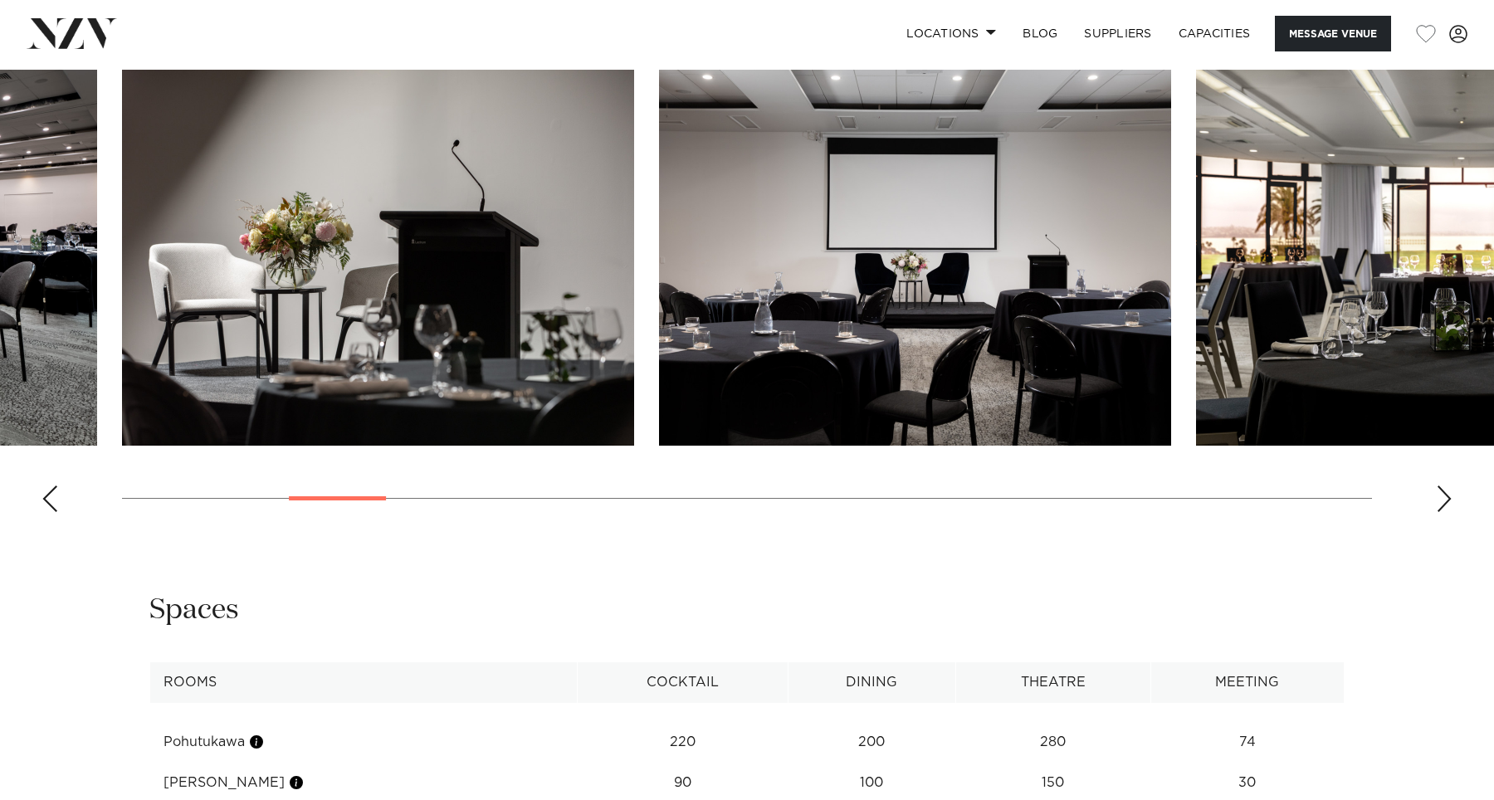
click at [1440, 512] on div "Next slide" at bounding box center [1444, 498] width 17 height 27
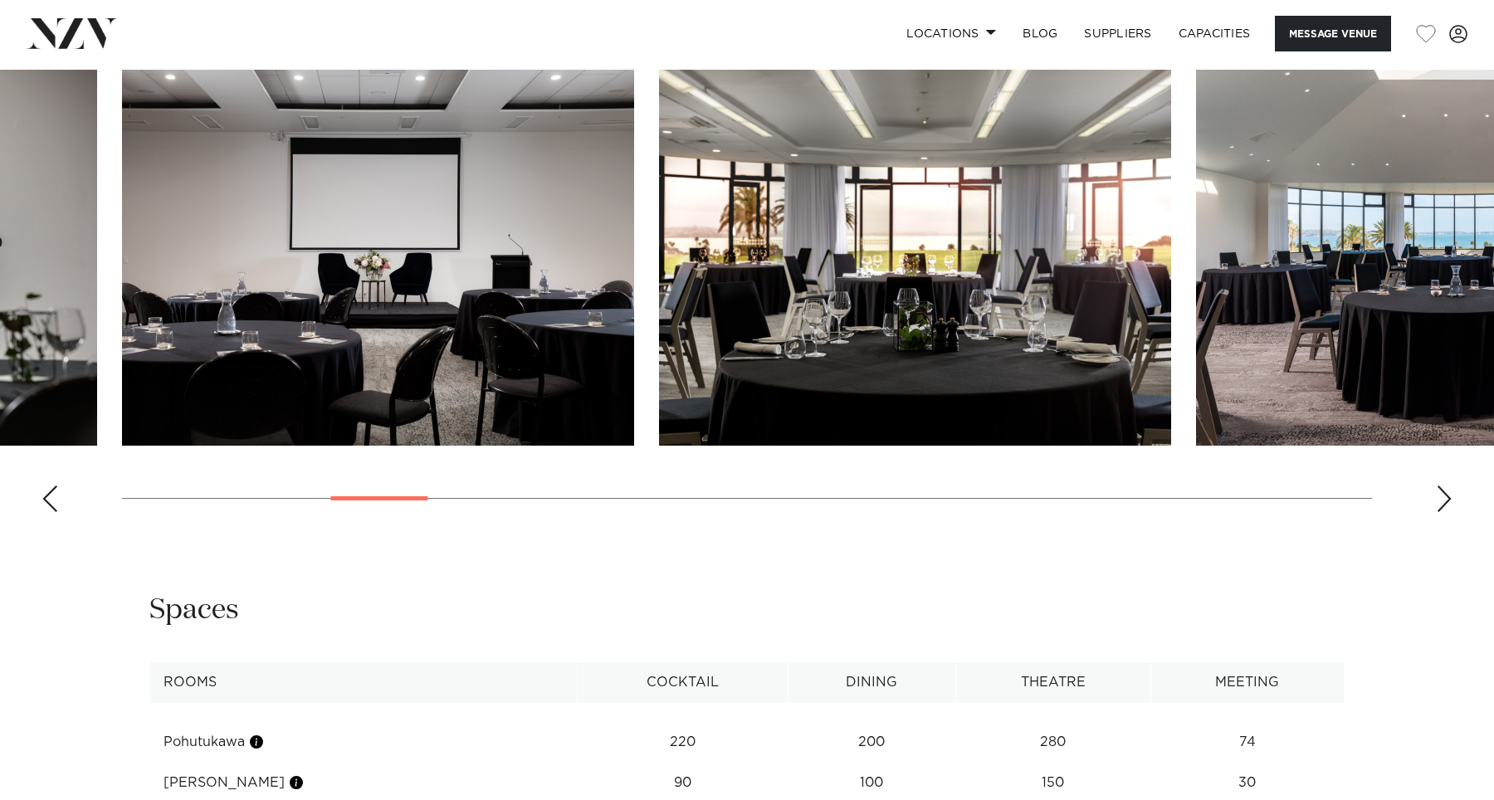
click at [1440, 512] on div "Next slide" at bounding box center [1444, 498] width 17 height 27
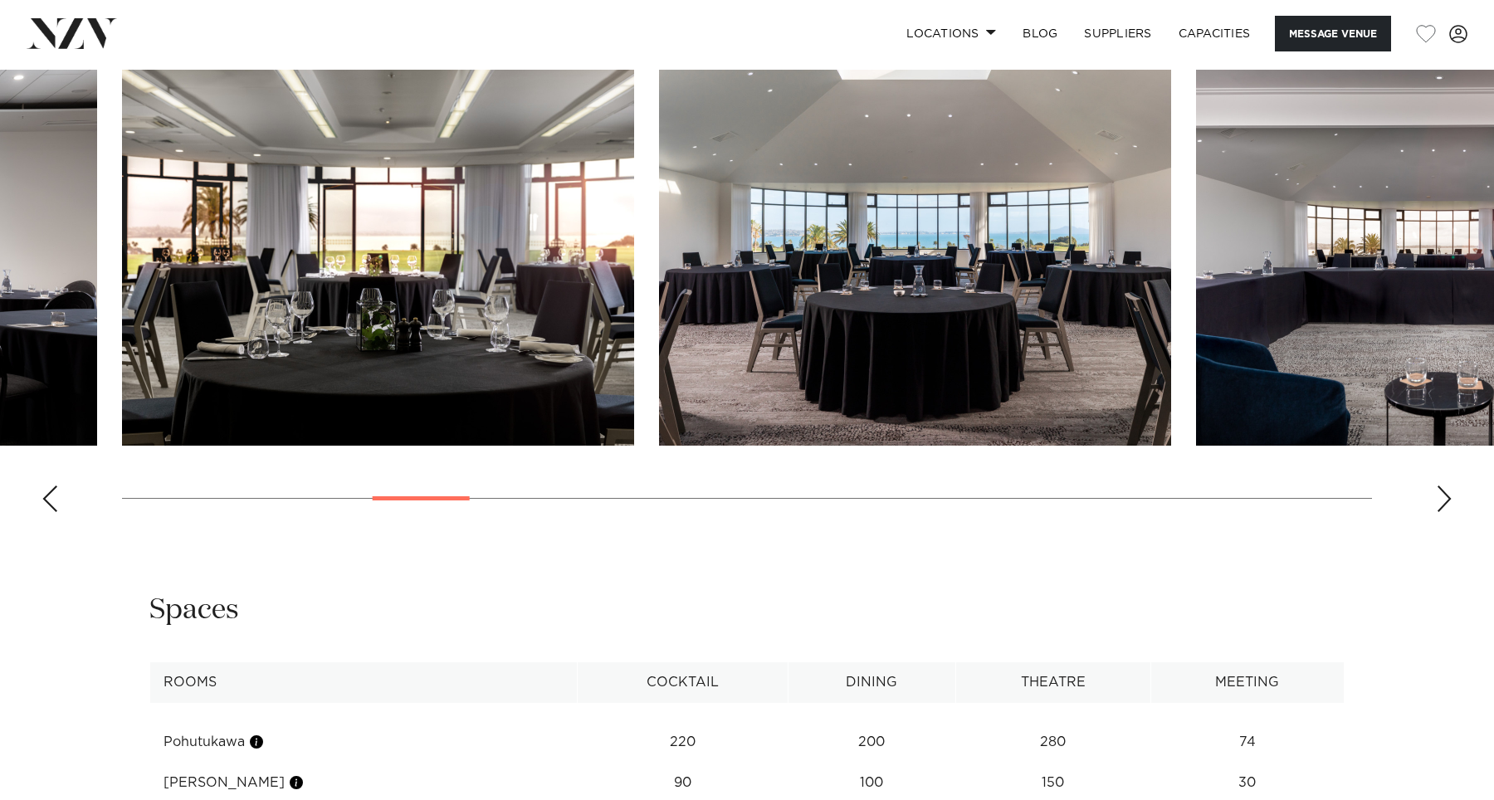
click at [1440, 512] on div "Next slide" at bounding box center [1444, 498] width 17 height 27
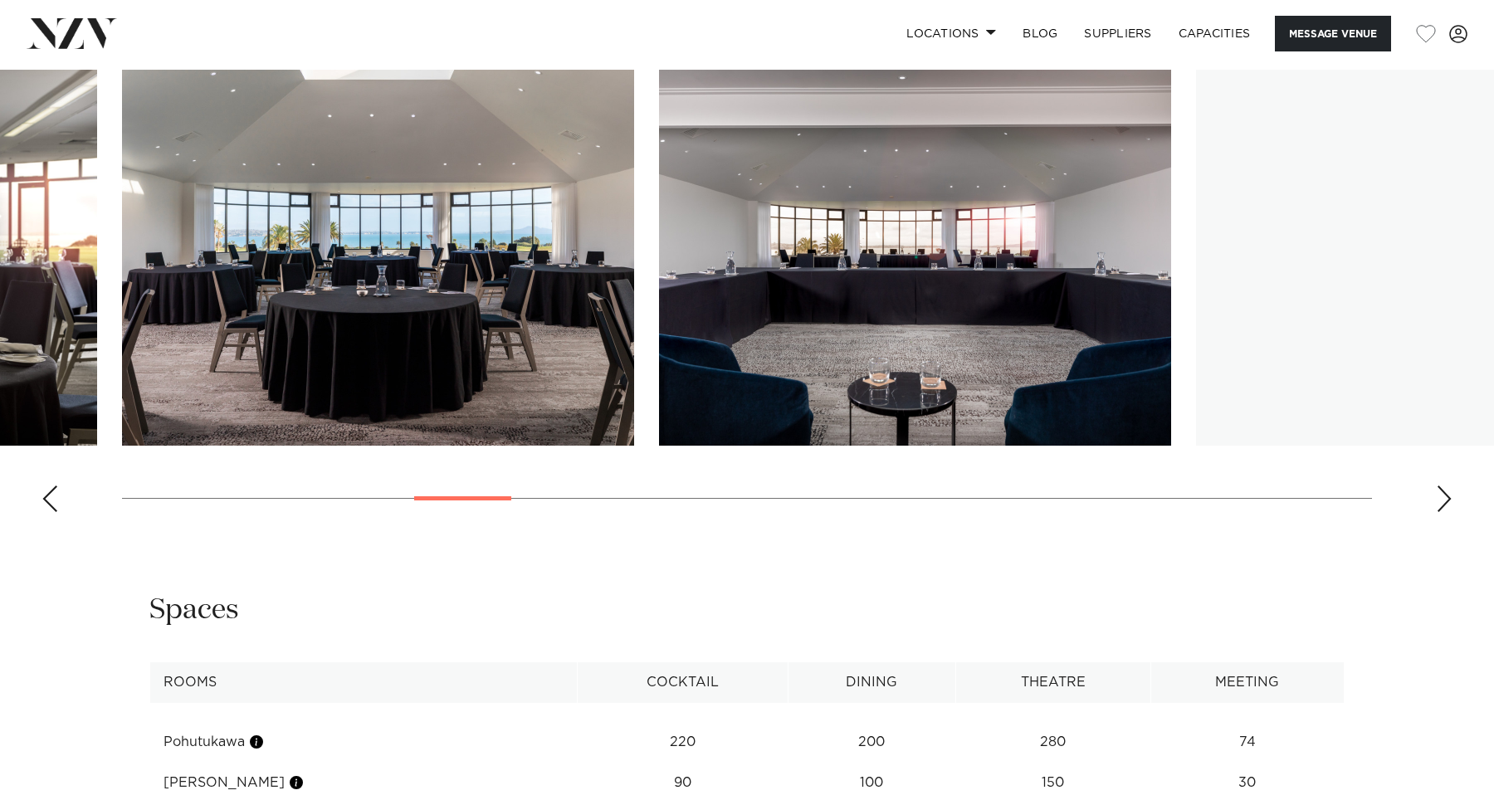
click at [1440, 512] on div "Next slide" at bounding box center [1444, 498] width 17 height 27
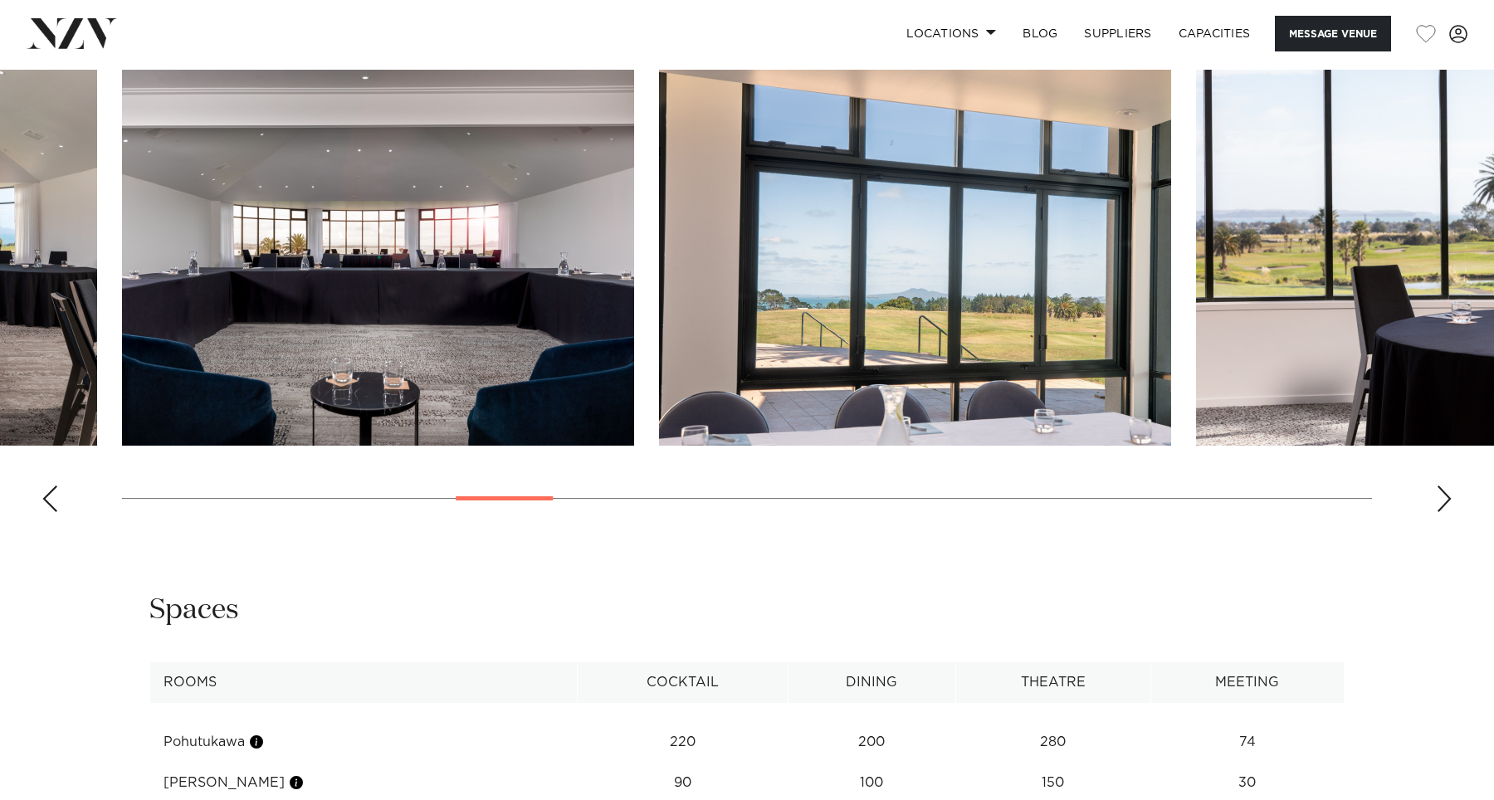
click at [1440, 512] on div "Next slide" at bounding box center [1444, 498] width 17 height 27
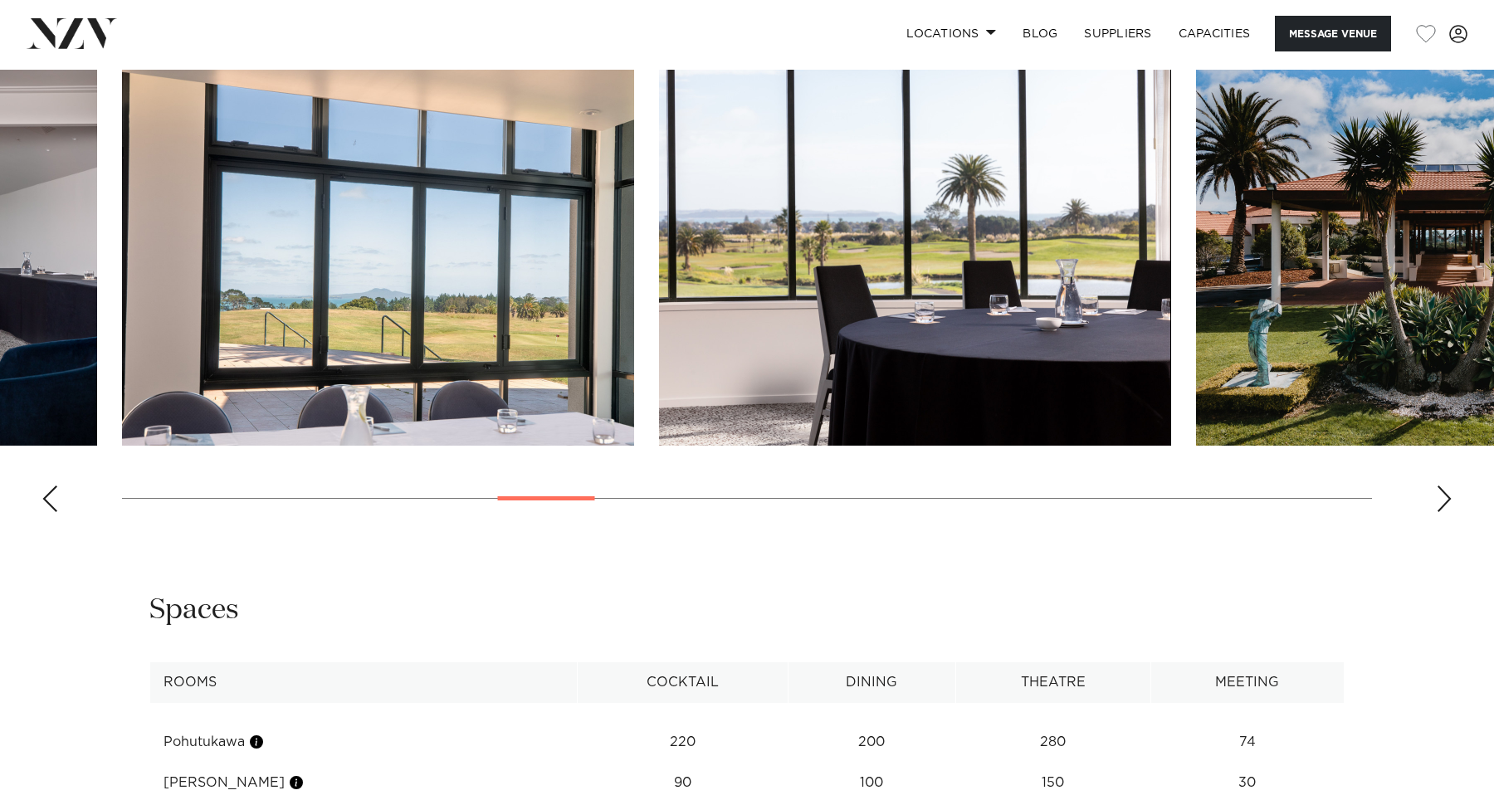
click at [1440, 512] on div "Next slide" at bounding box center [1444, 498] width 17 height 27
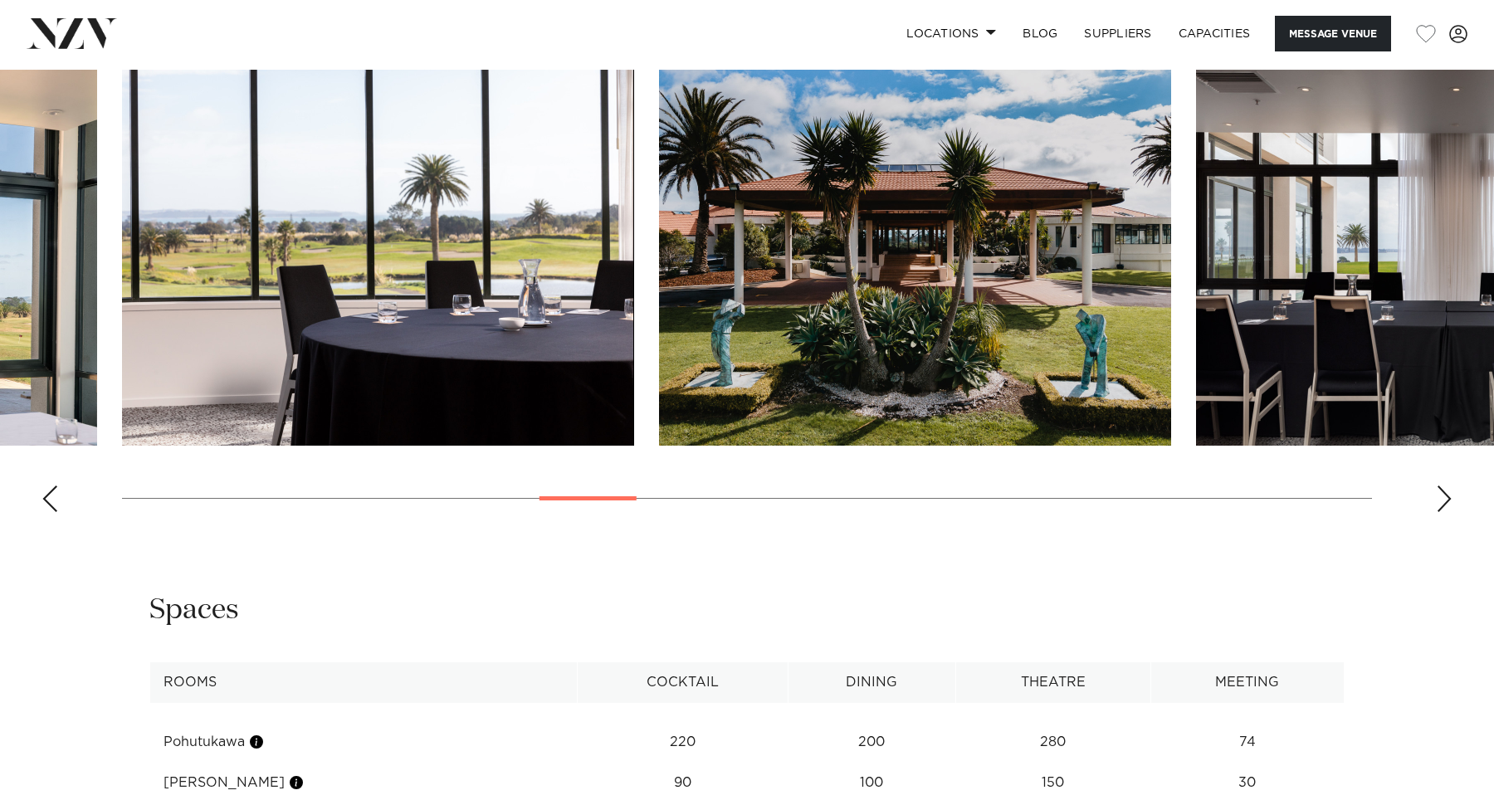
click at [1440, 512] on div "Next slide" at bounding box center [1444, 498] width 17 height 27
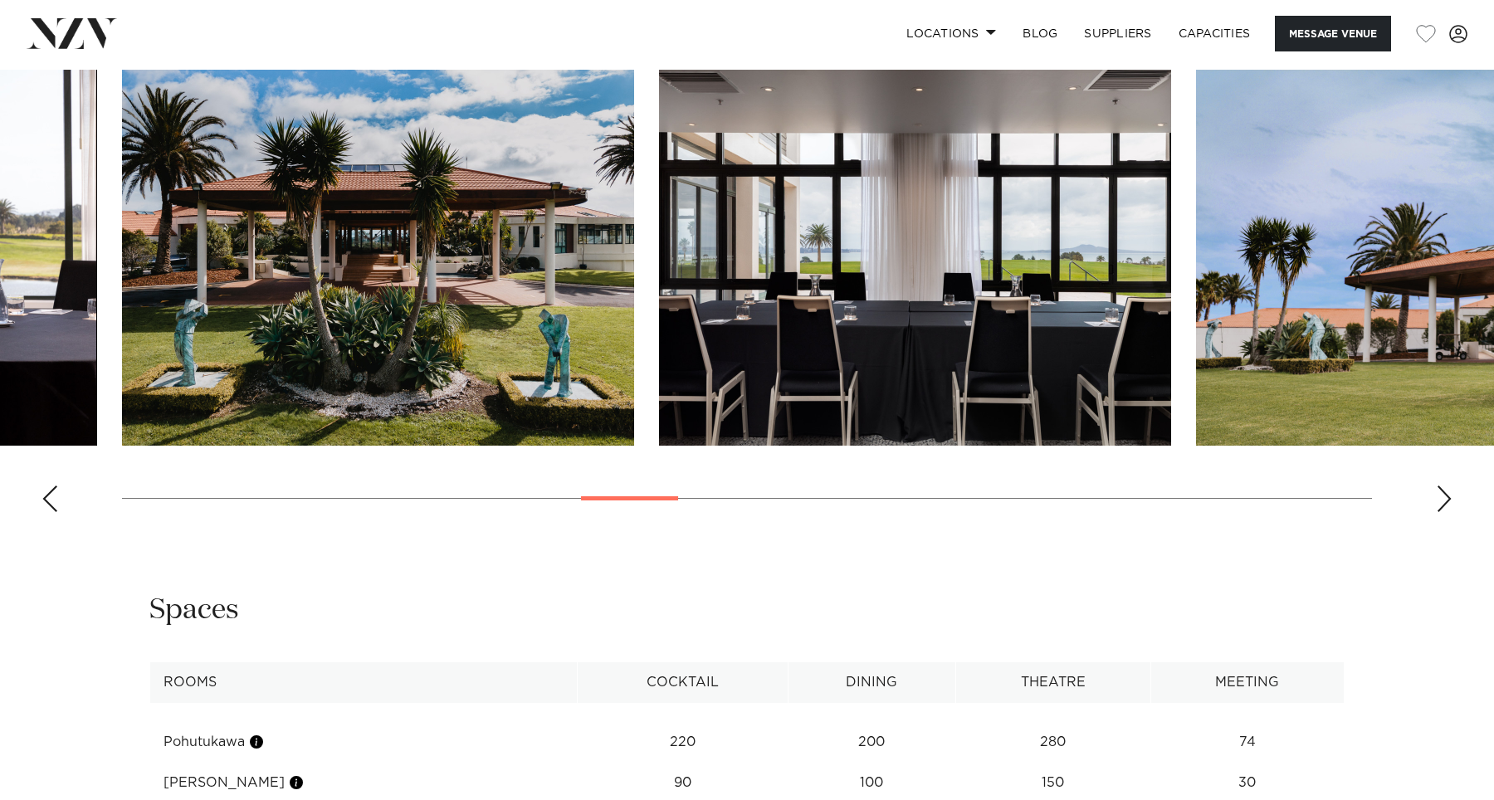
click at [1440, 512] on div "Next slide" at bounding box center [1444, 498] width 17 height 27
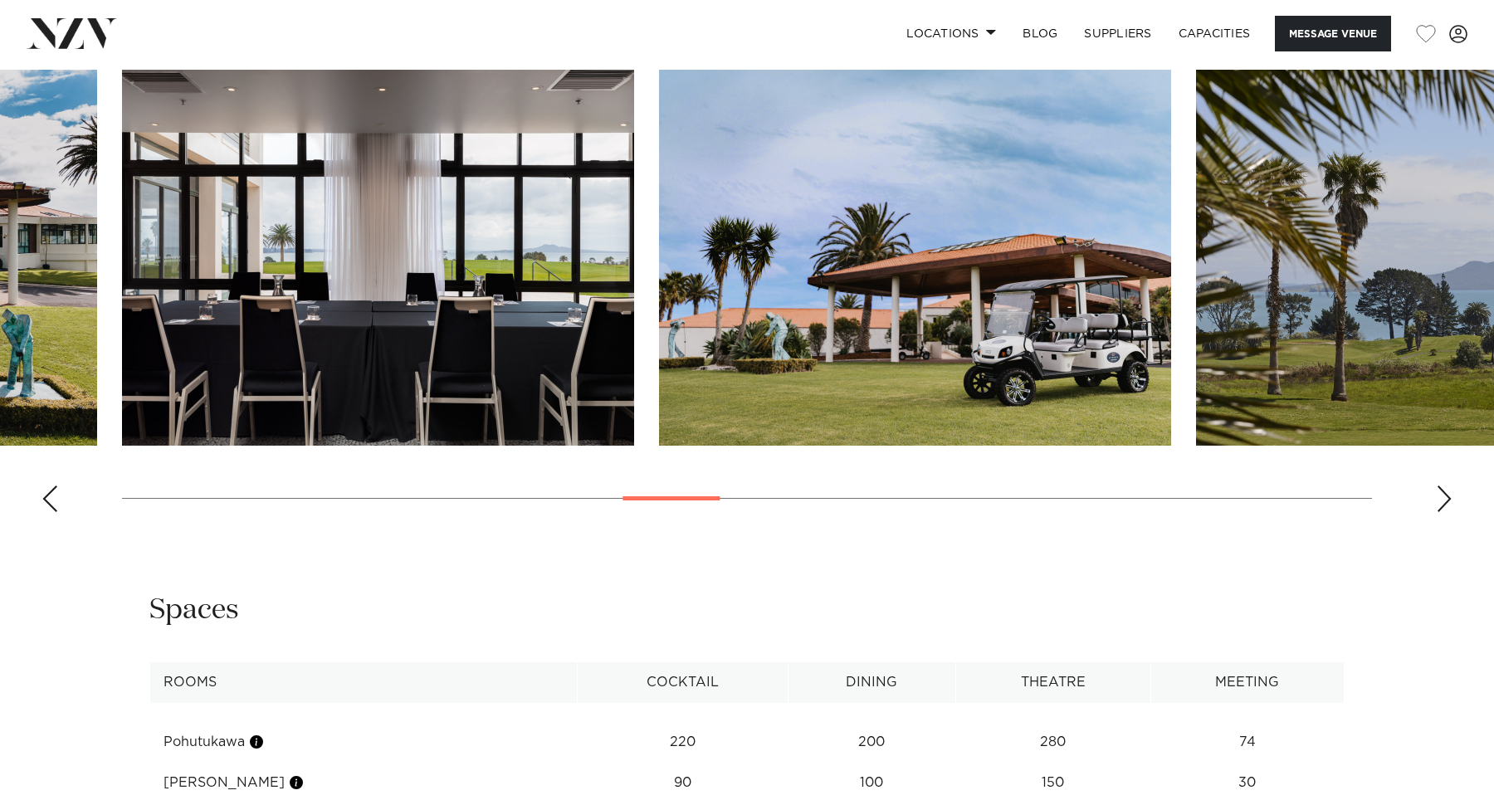
click at [1440, 512] on div "Next slide" at bounding box center [1444, 498] width 17 height 27
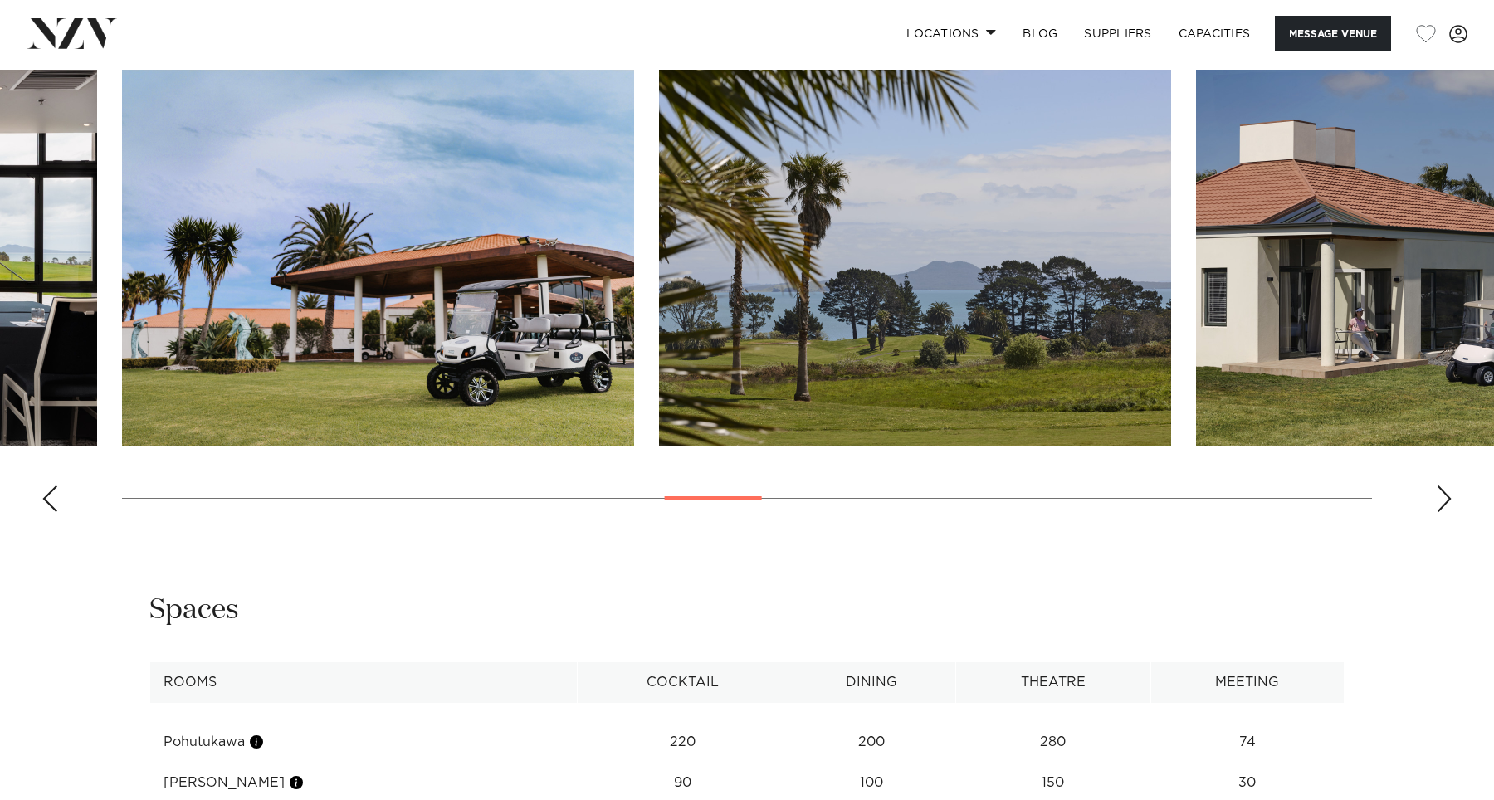
click at [1440, 512] on div "Next slide" at bounding box center [1444, 498] width 17 height 27
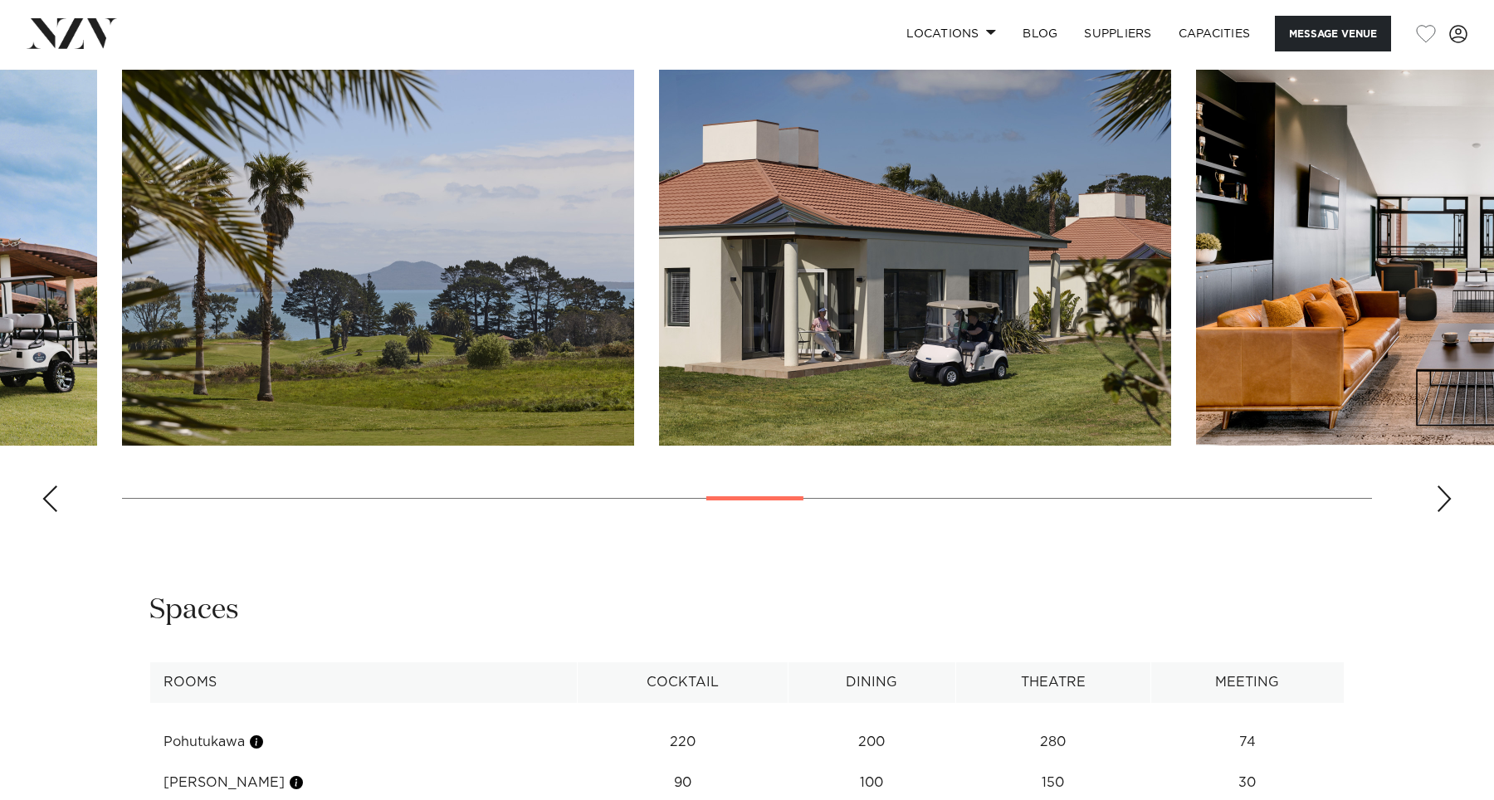
click at [1440, 512] on div "Next slide" at bounding box center [1444, 498] width 17 height 27
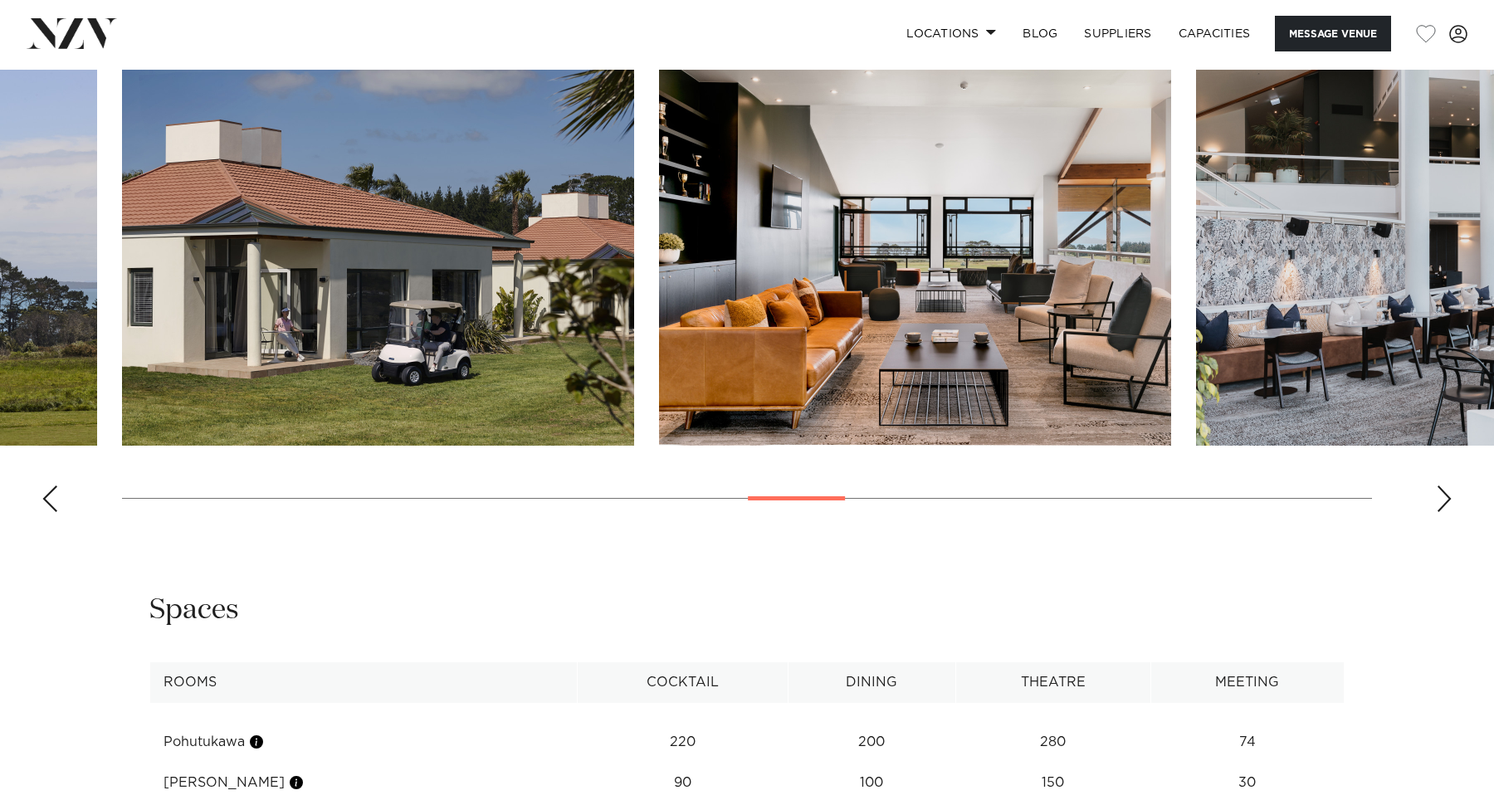
click at [1440, 512] on div "Next slide" at bounding box center [1444, 498] width 17 height 27
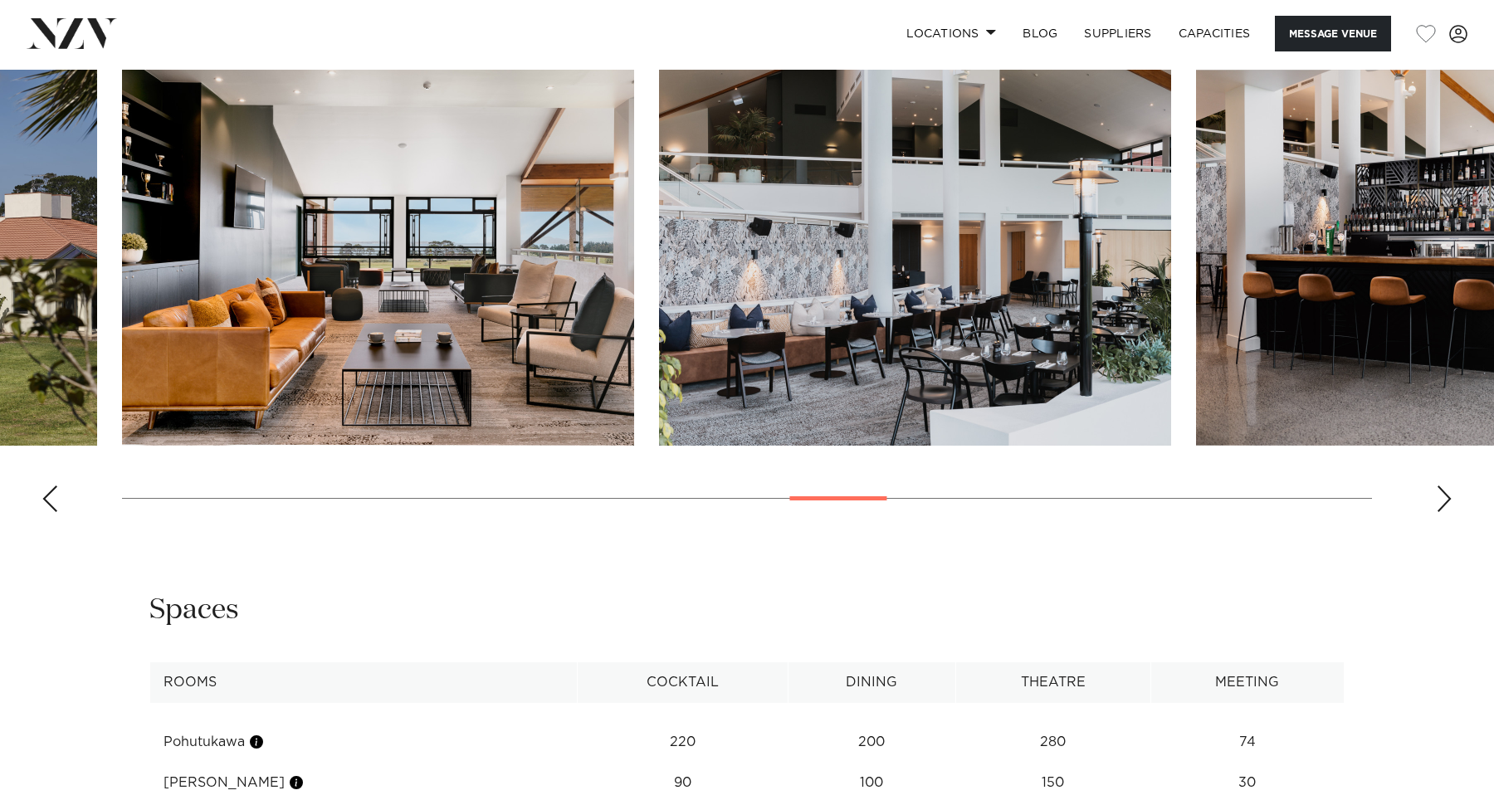
click at [1440, 512] on div "Next slide" at bounding box center [1444, 498] width 17 height 27
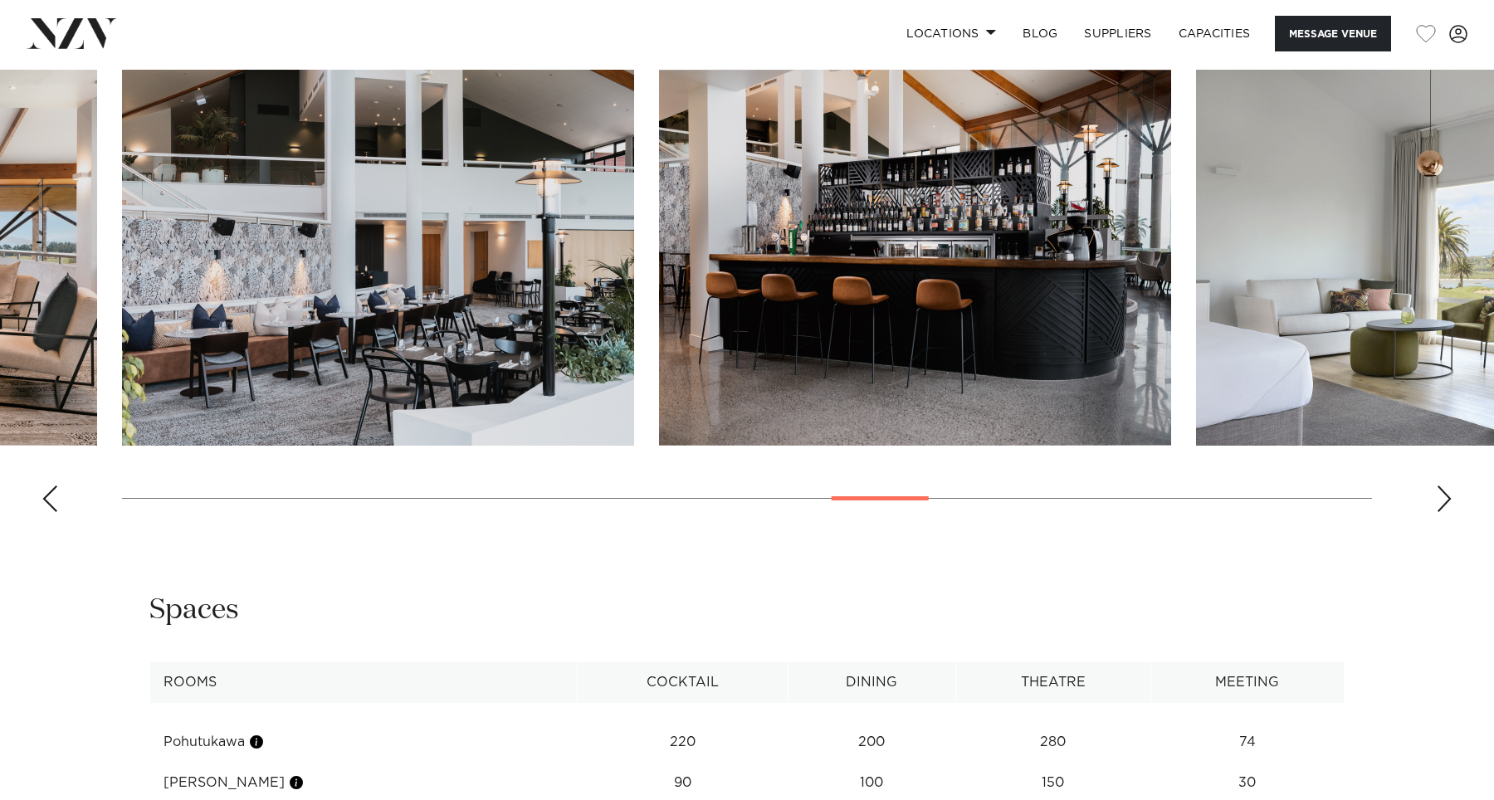
click at [1440, 512] on div "Next slide" at bounding box center [1444, 498] width 17 height 27
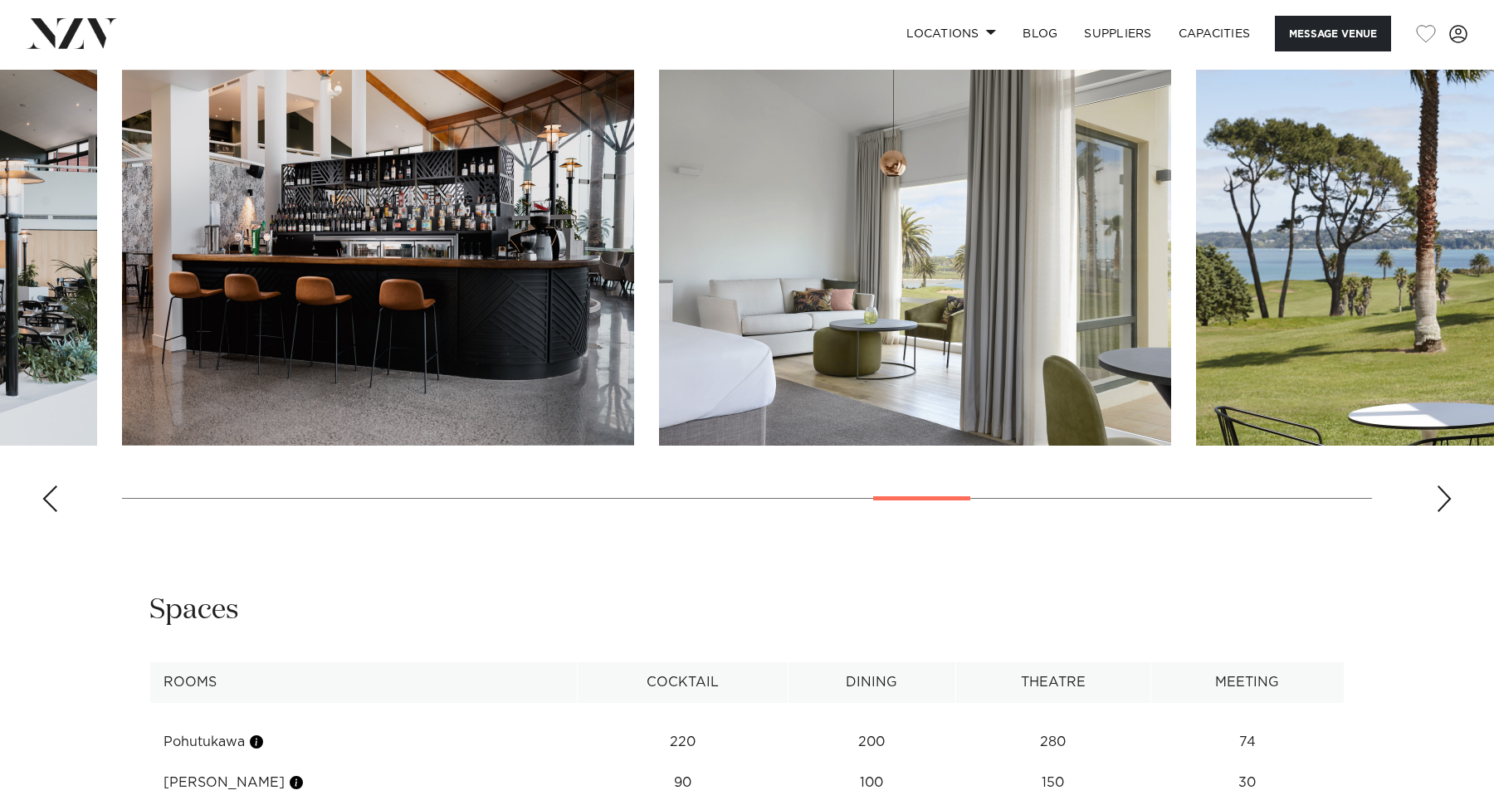
click at [1440, 512] on div "Next slide" at bounding box center [1444, 498] width 17 height 27
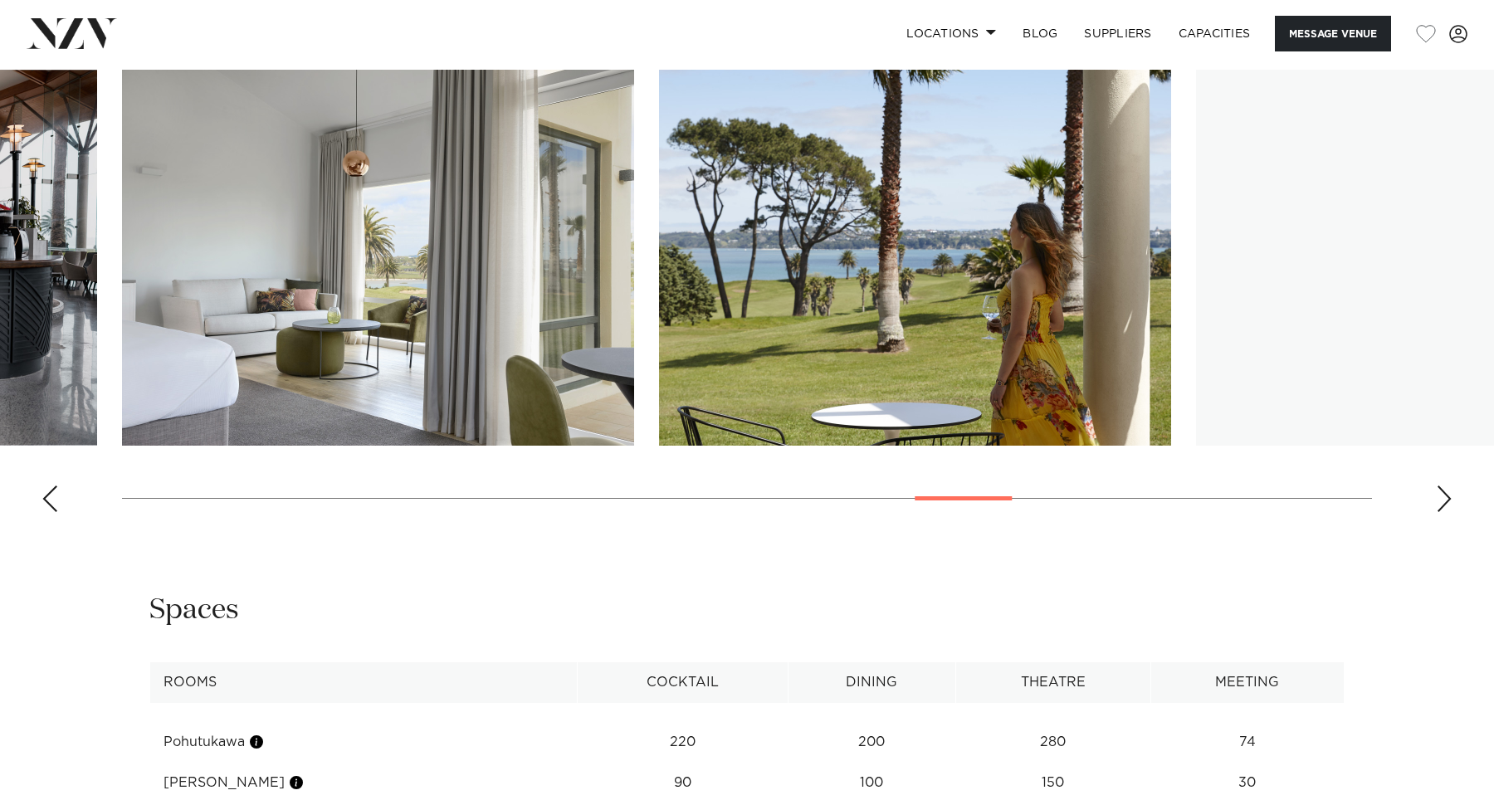
click at [1440, 512] on div "Next slide" at bounding box center [1444, 498] width 17 height 27
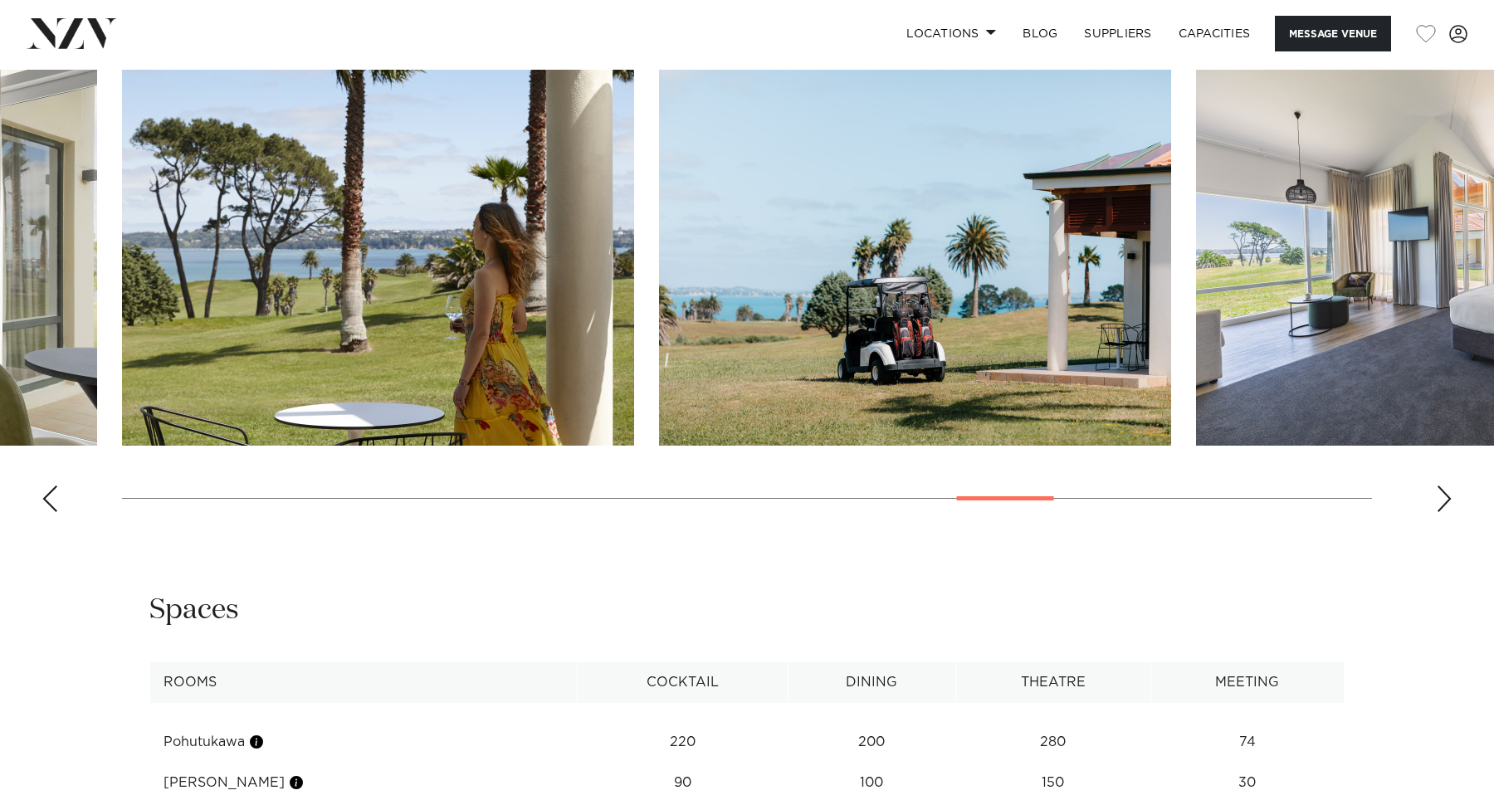
click at [1440, 512] on div "Next slide" at bounding box center [1444, 498] width 17 height 27
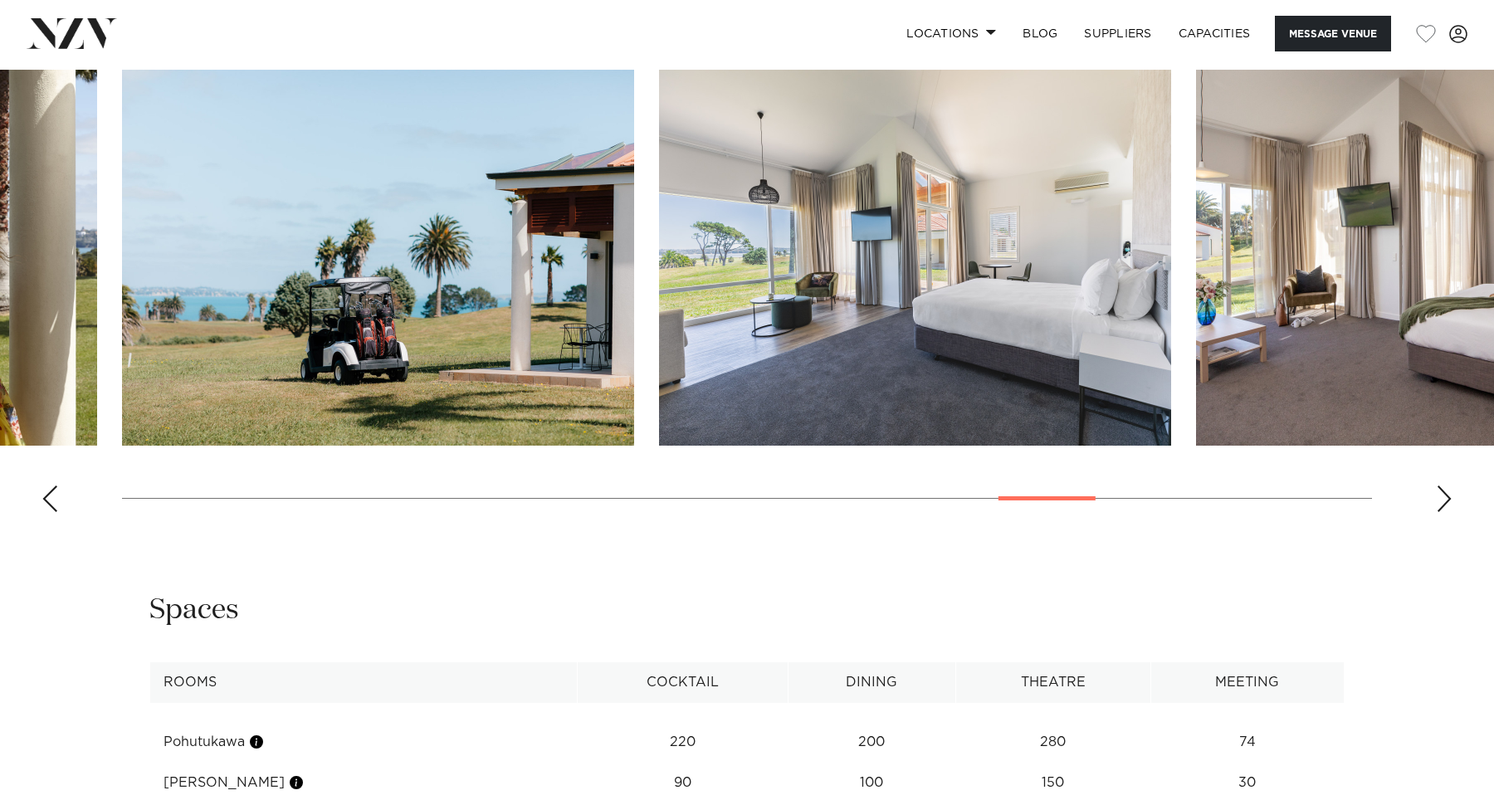
click at [1440, 512] on div "Next slide" at bounding box center [1444, 498] width 17 height 27
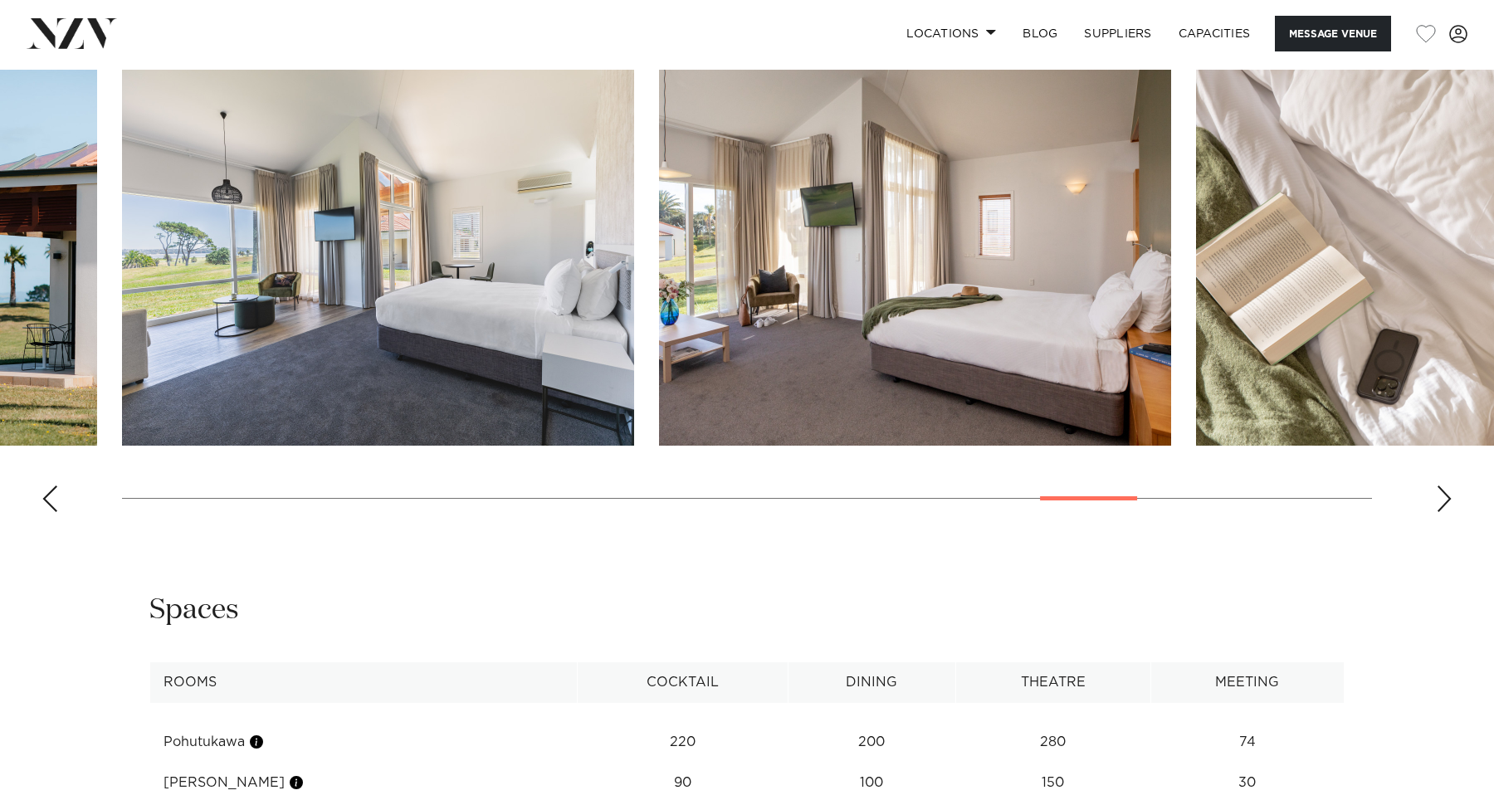
click at [1440, 512] on div "Next slide" at bounding box center [1444, 498] width 17 height 27
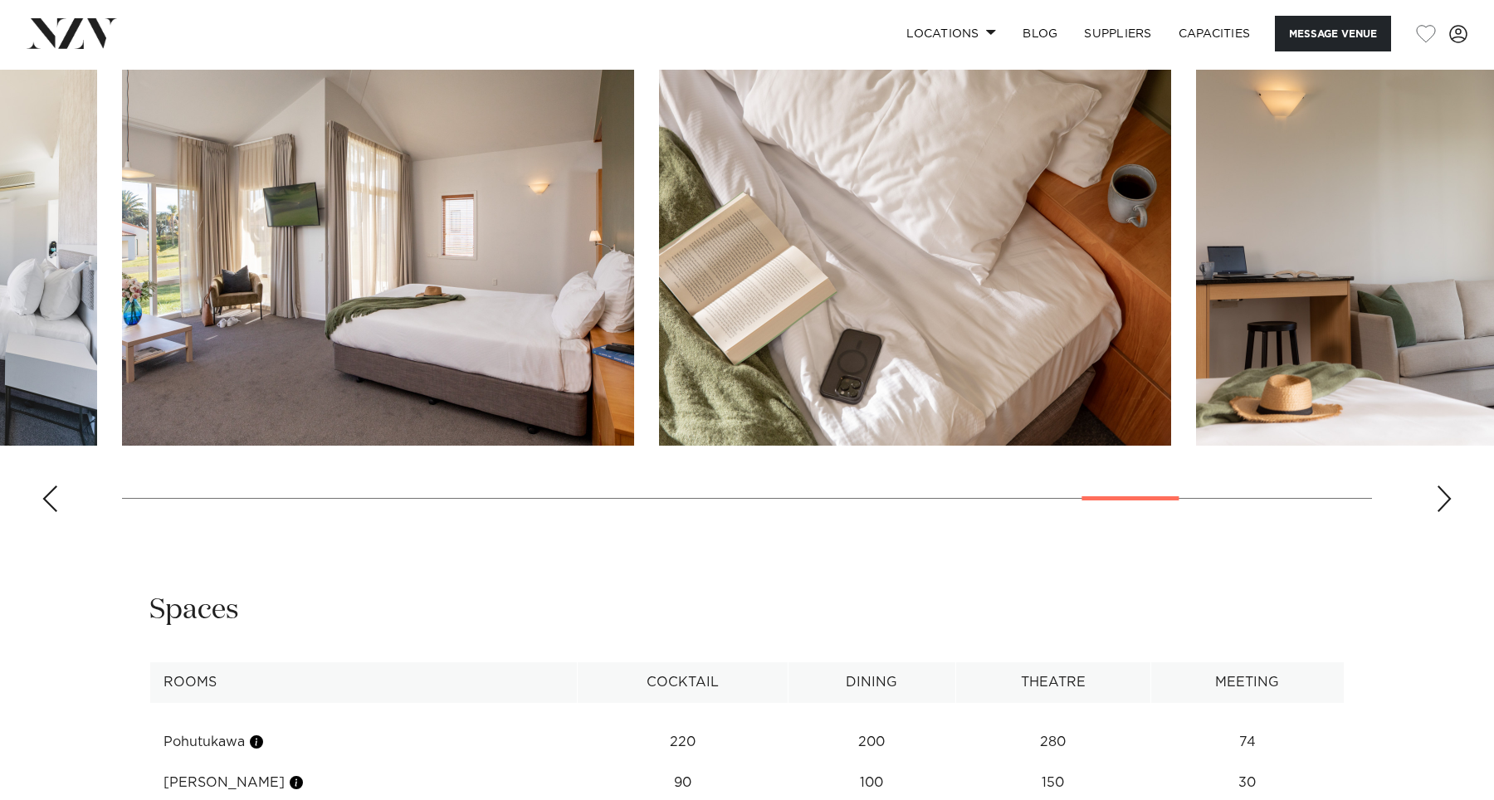
click at [1440, 512] on div "Next slide" at bounding box center [1444, 498] width 17 height 27
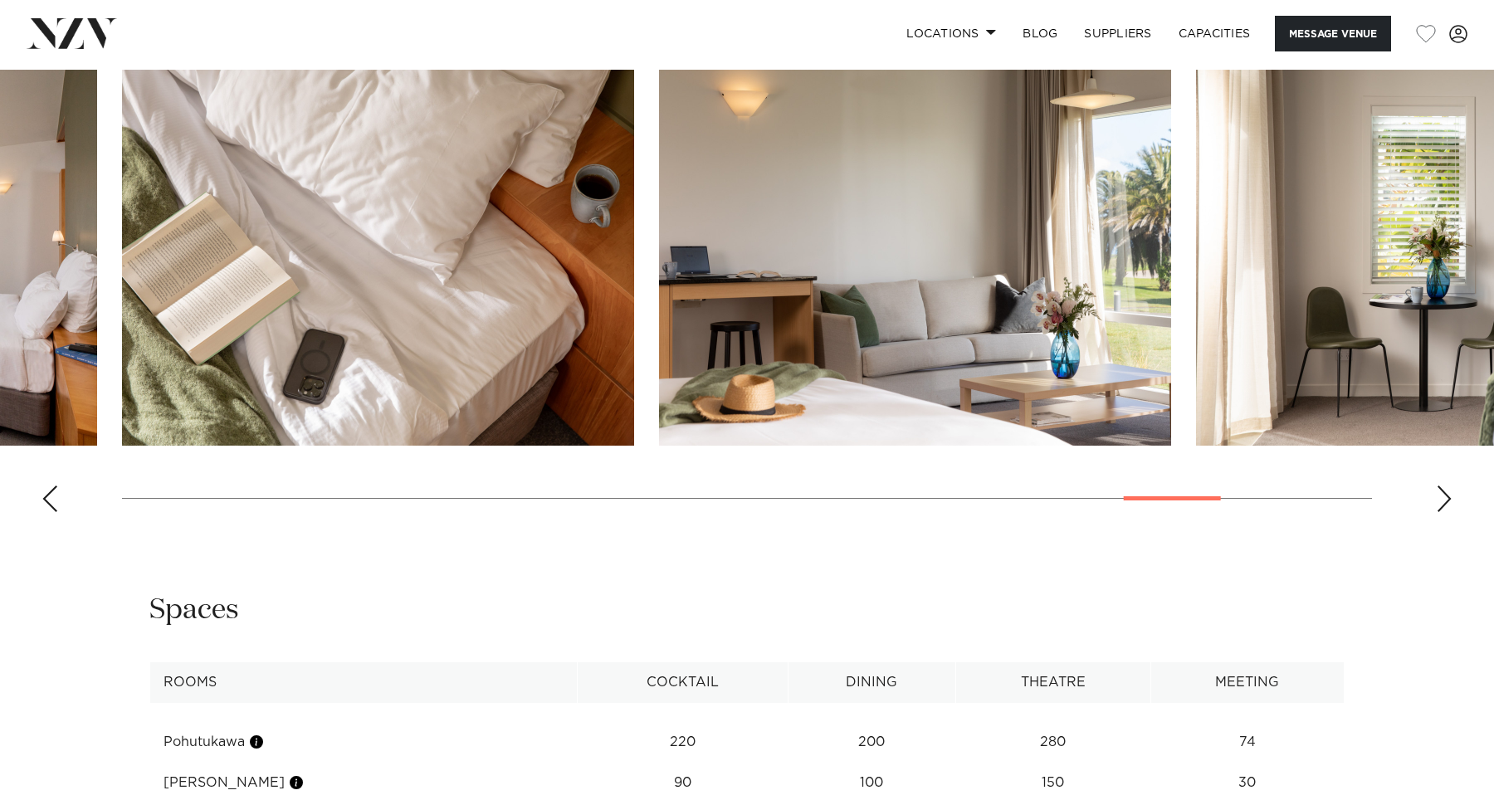
click at [1440, 512] on div "Next slide" at bounding box center [1444, 498] width 17 height 27
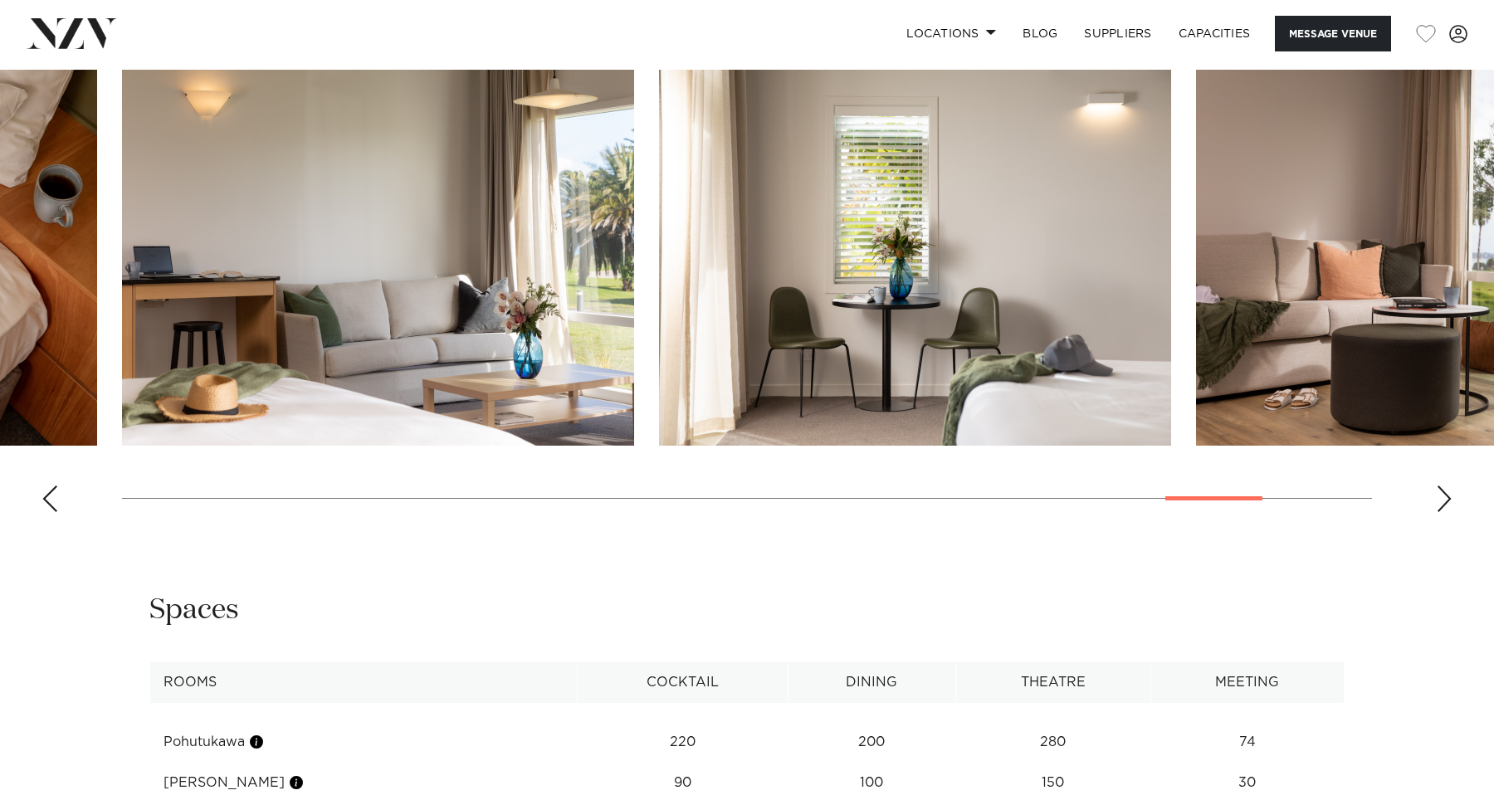
click at [1440, 512] on div "Next slide" at bounding box center [1444, 498] width 17 height 27
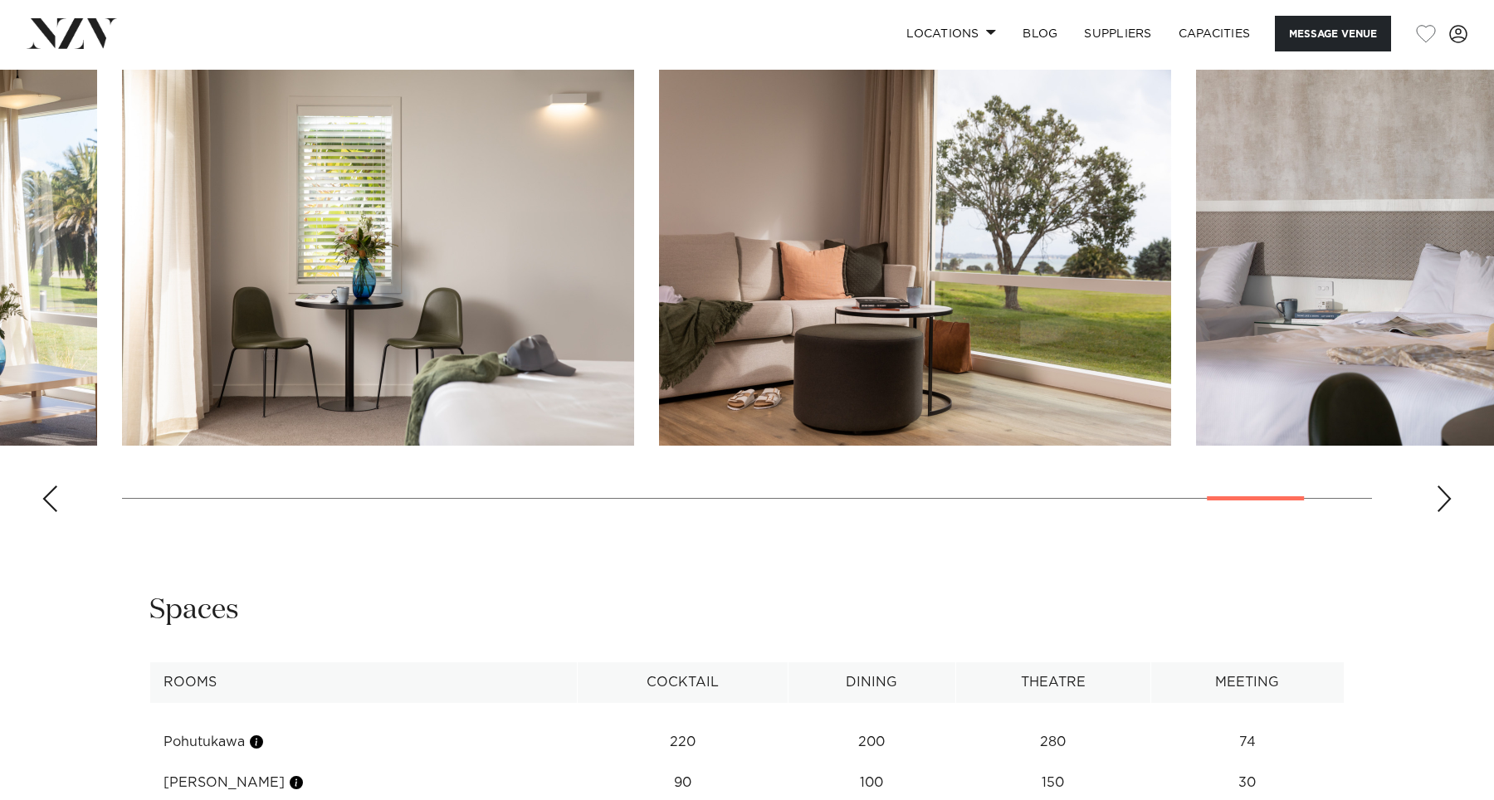
click at [1440, 512] on div "Next slide" at bounding box center [1444, 498] width 17 height 27
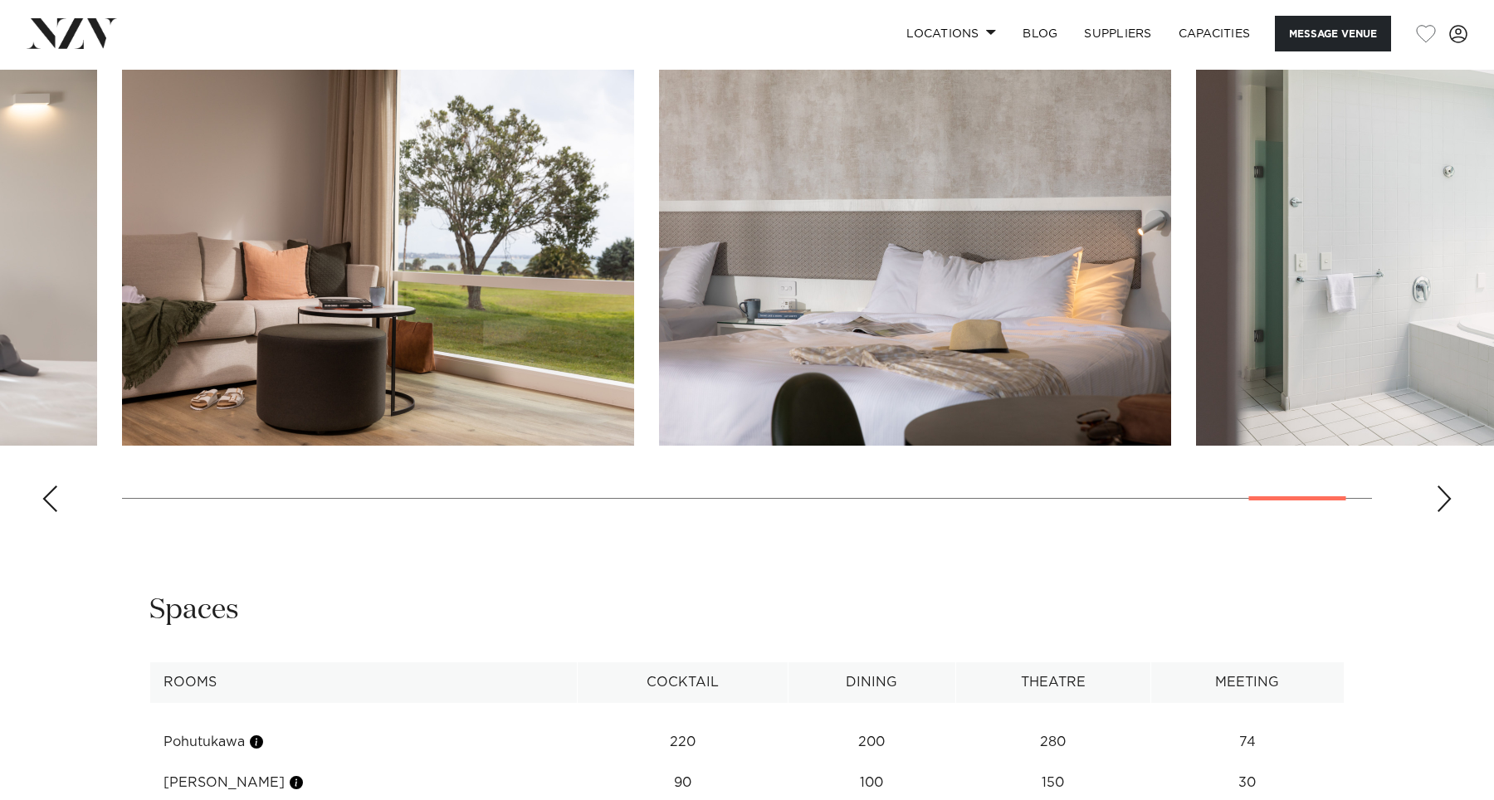
click at [1440, 512] on div "Next slide" at bounding box center [1444, 498] width 17 height 27
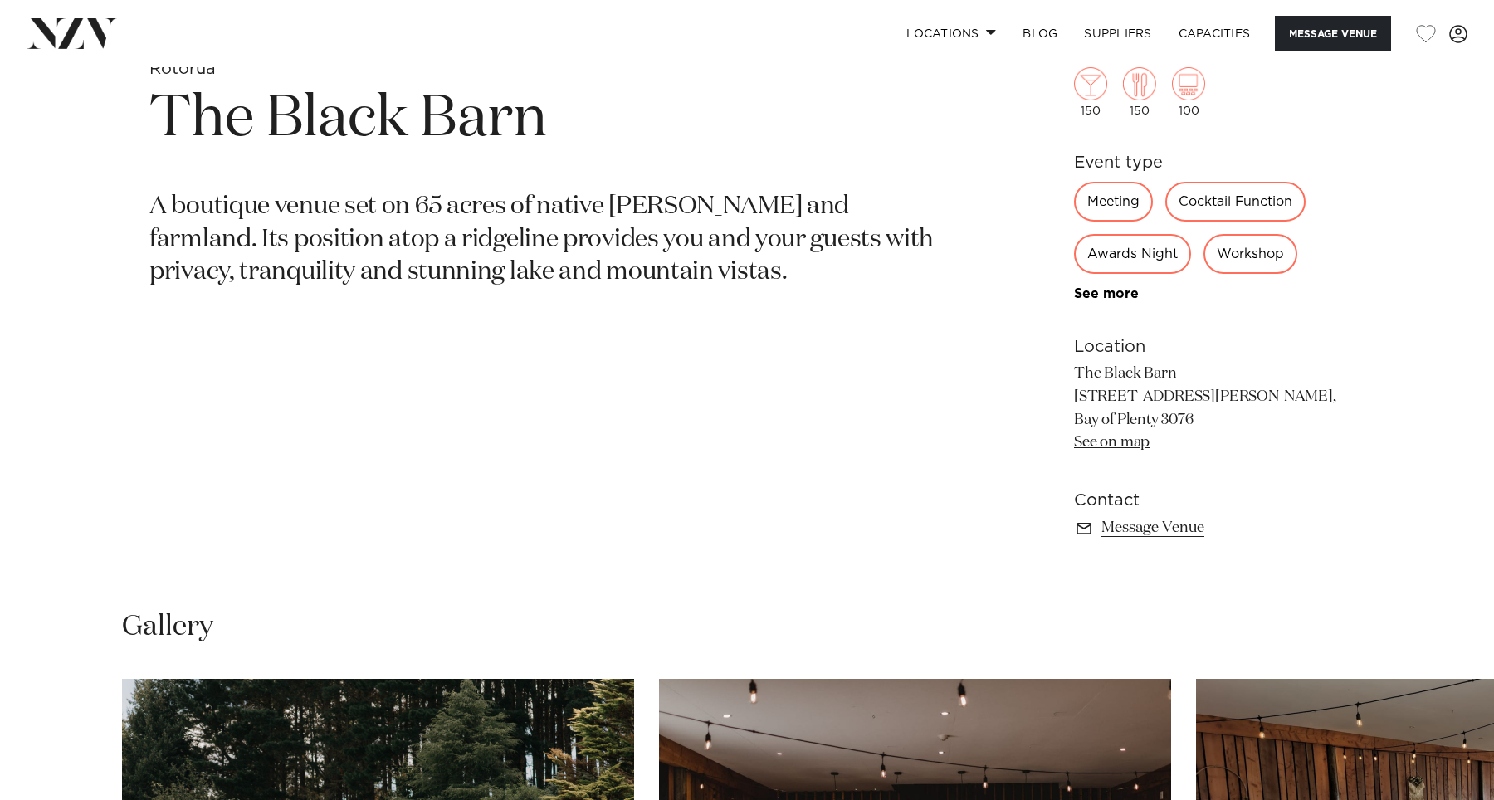
scroll to position [772, 0]
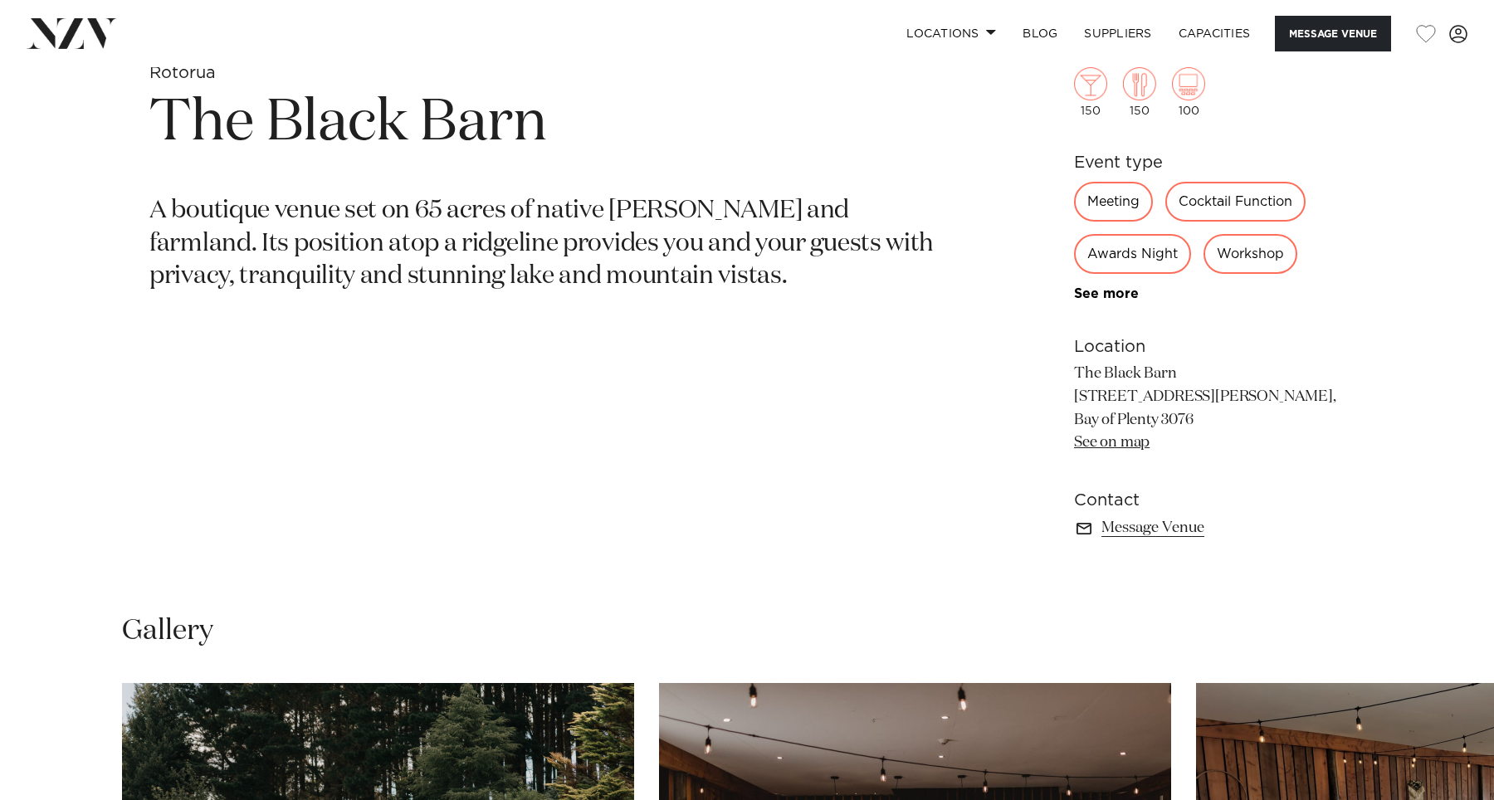
click at [1102, 446] on link "See on map" at bounding box center [1112, 443] width 76 height 15
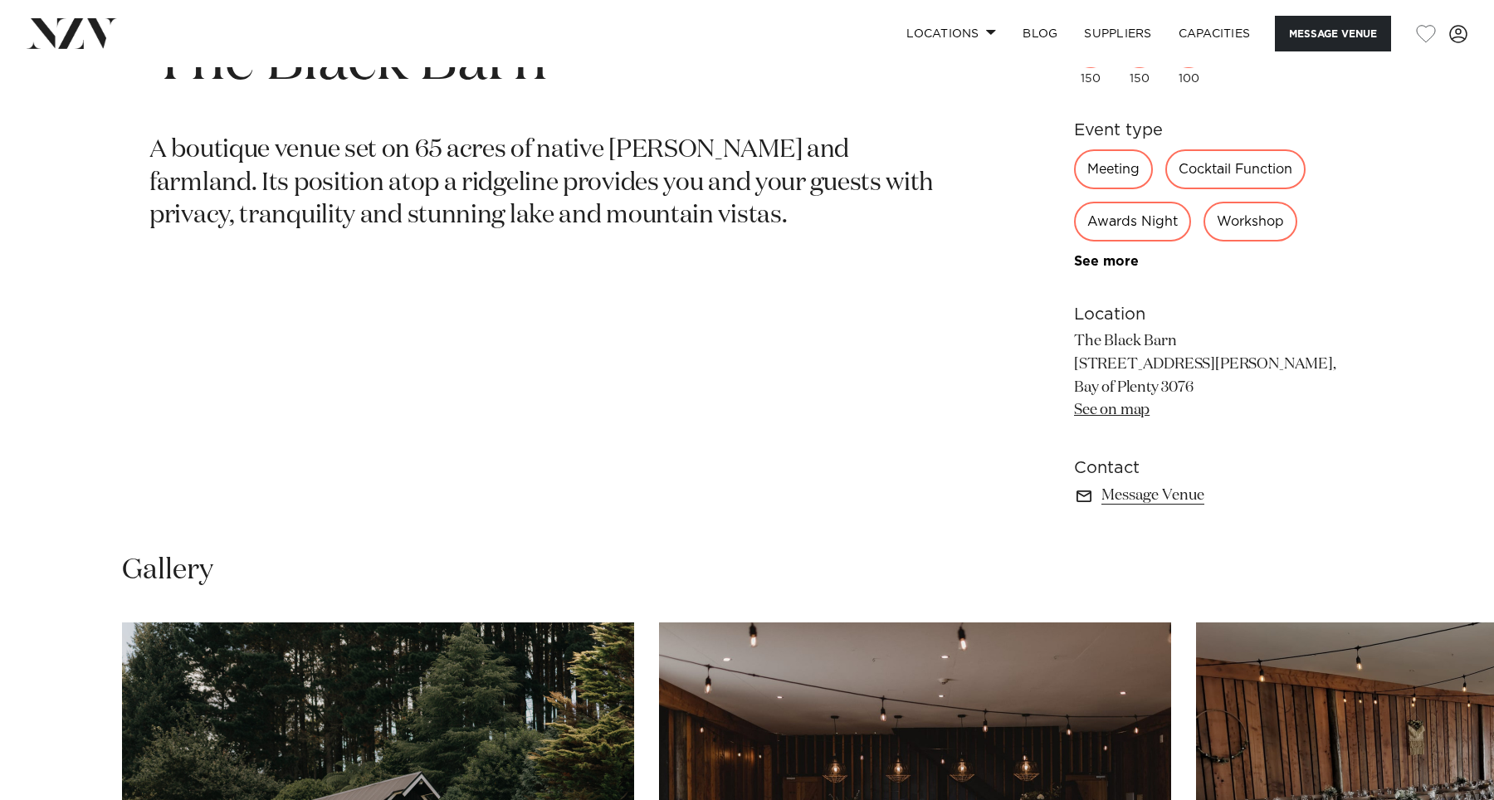
scroll to position [853, 0]
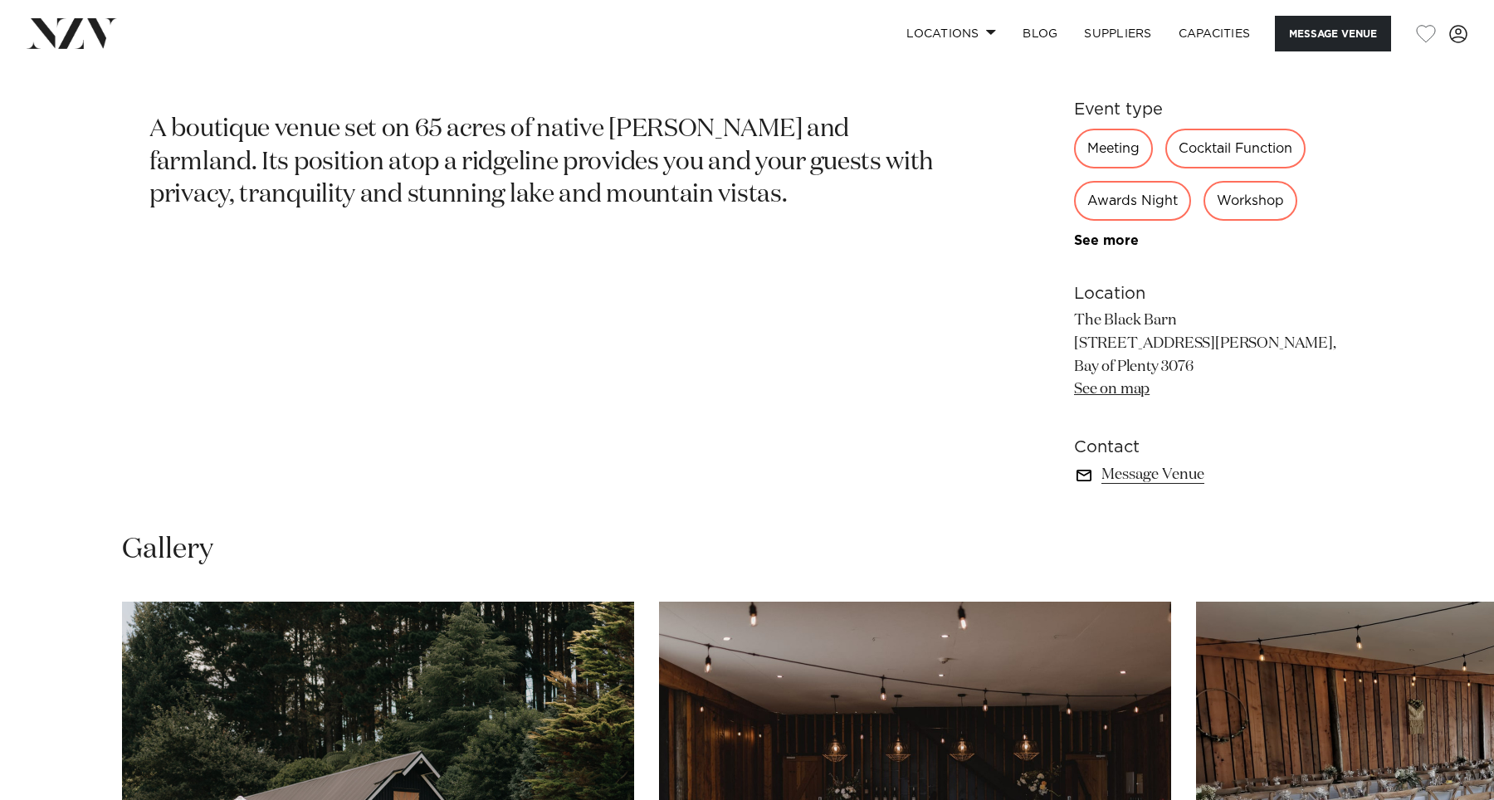
click at [1178, 468] on link "Message Venue" at bounding box center [1209, 474] width 271 height 23
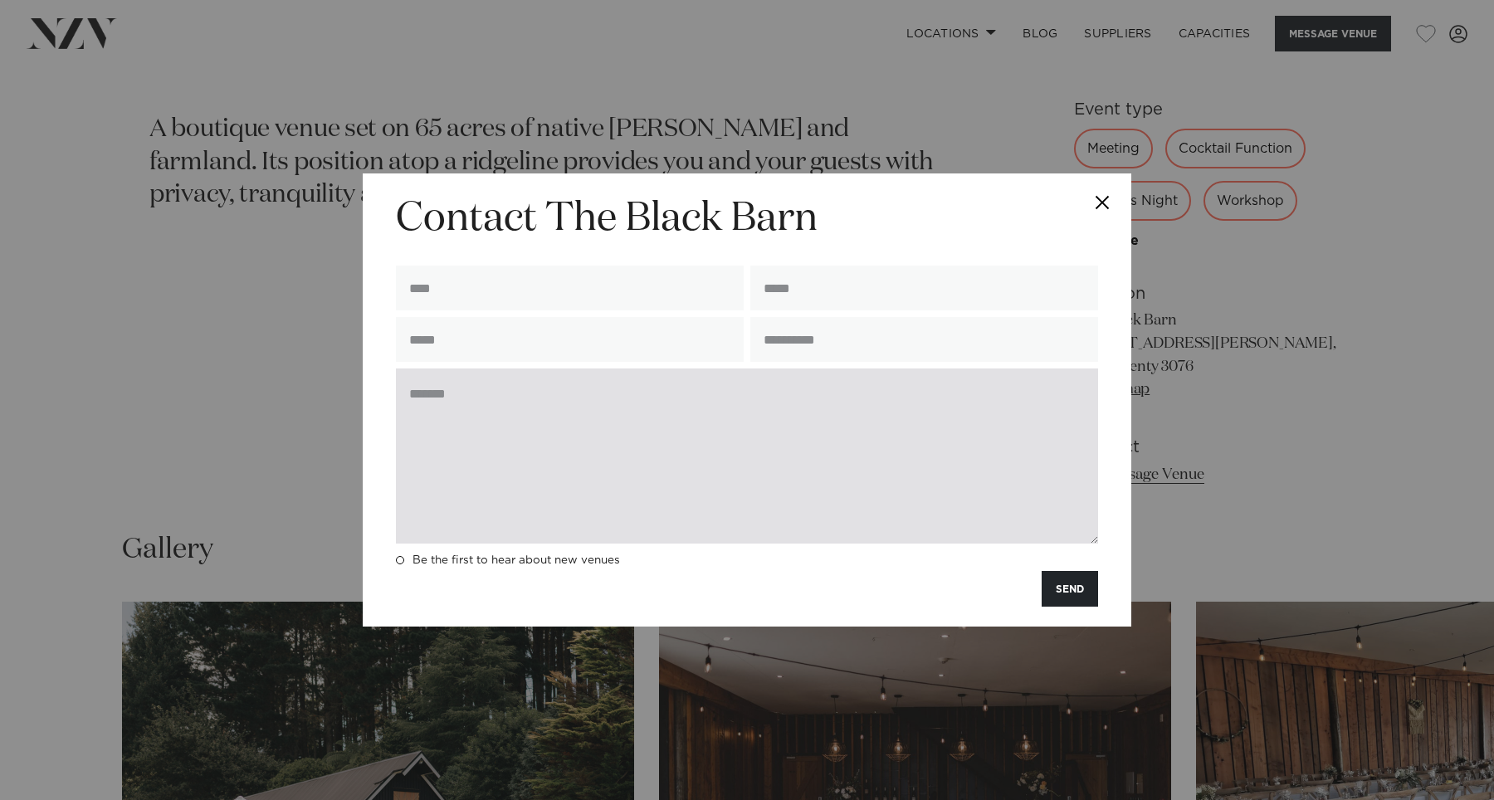
click at [709, 392] on textarea at bounding box center [747, 455] width 702 height 175
paste textarea "**********"
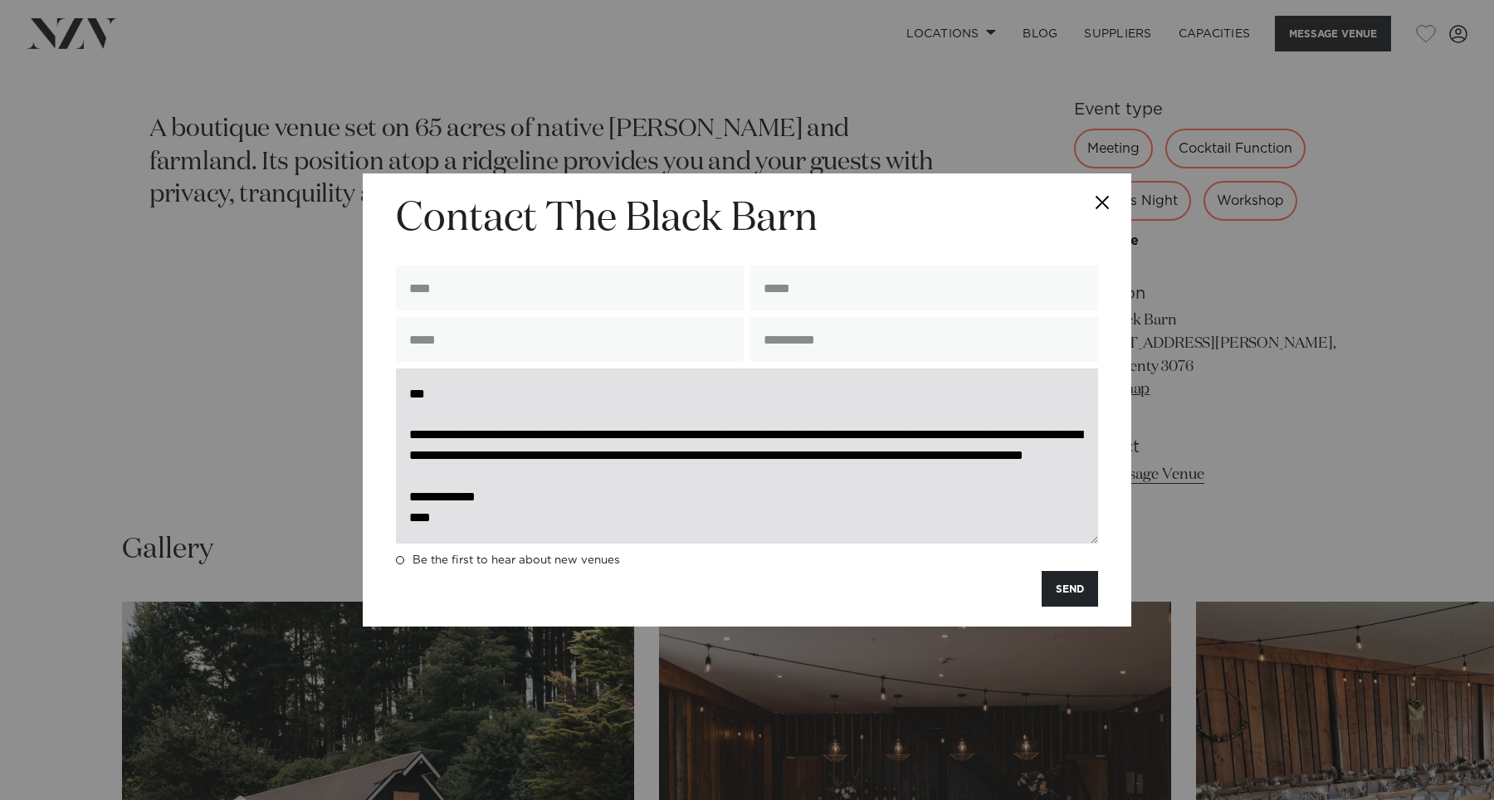
scroll to position [2, 0]
click at [824, 436] on textarea "**********" at bounding box center [747, 455] width 702 height 175
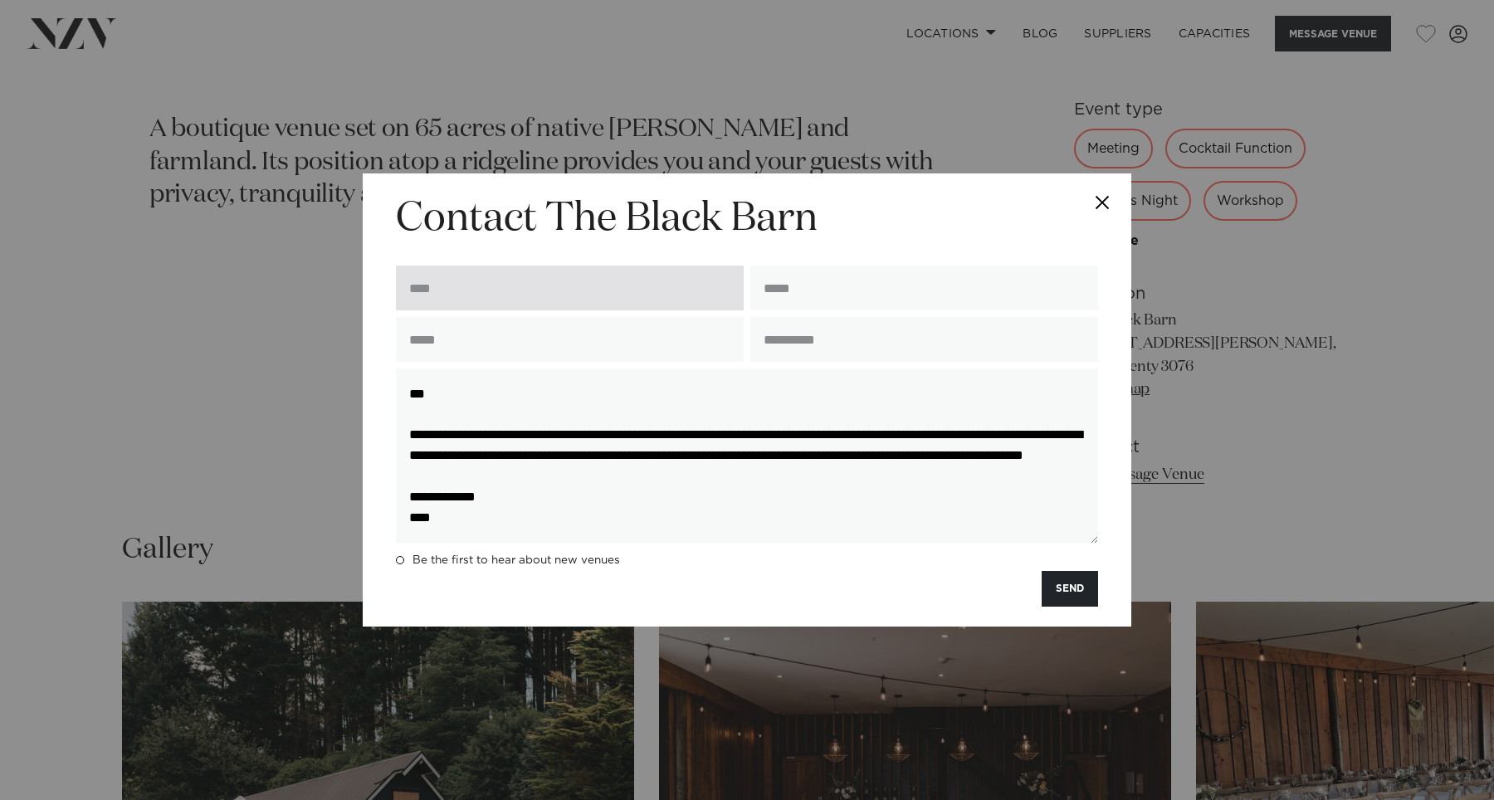
type textarea "**********"
click at [497, 290] on input "text" at bounding box center [570, 288] width 348 height 45
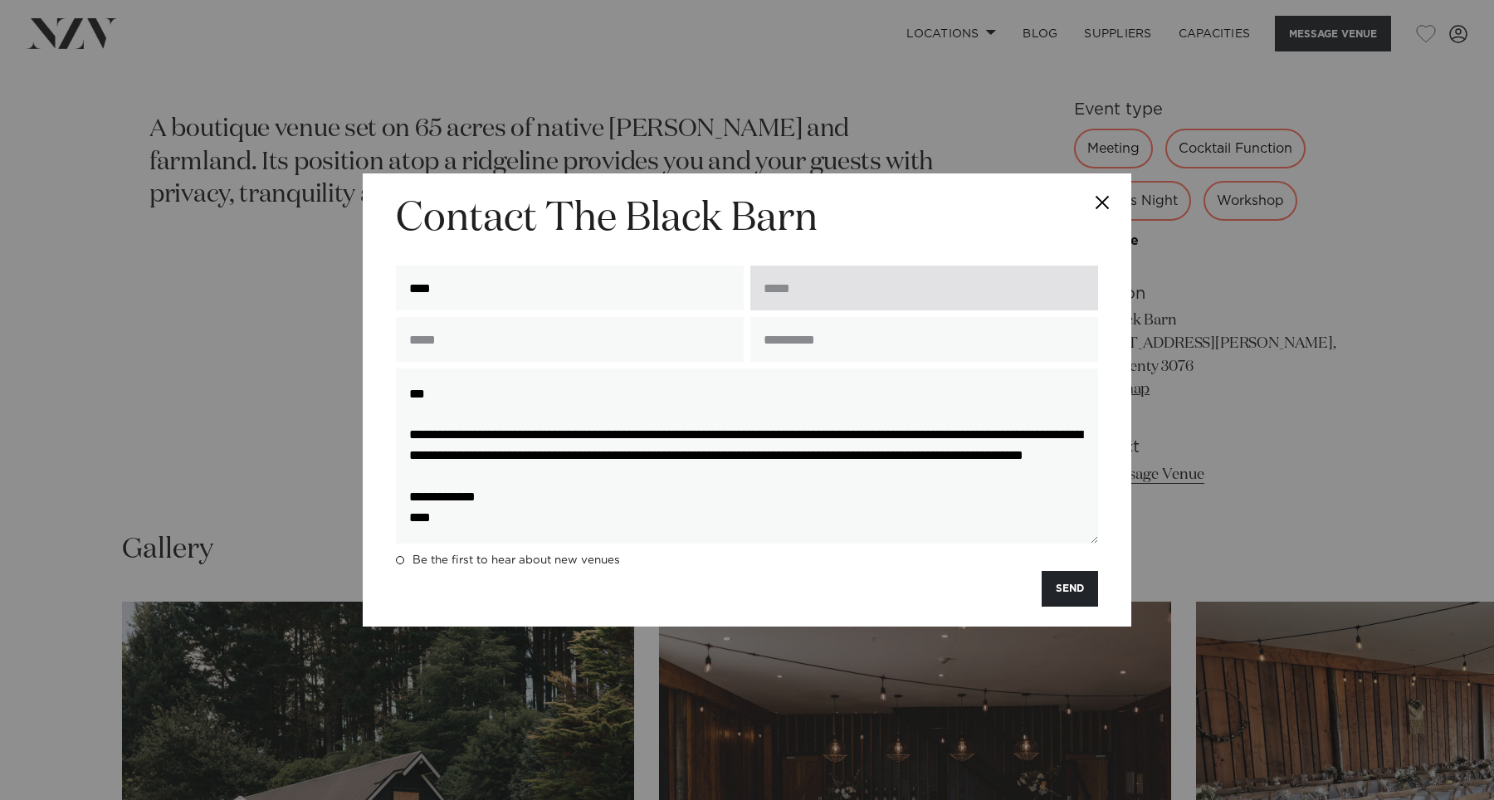
type input "****"
click at [792, 279] on input "email" at bounding box center [924, 288] width 348 height 45
type input "*"
click at [855, 290] on input "email" at bounding box center [924, 288] width 348 height 45
paste input "**********"
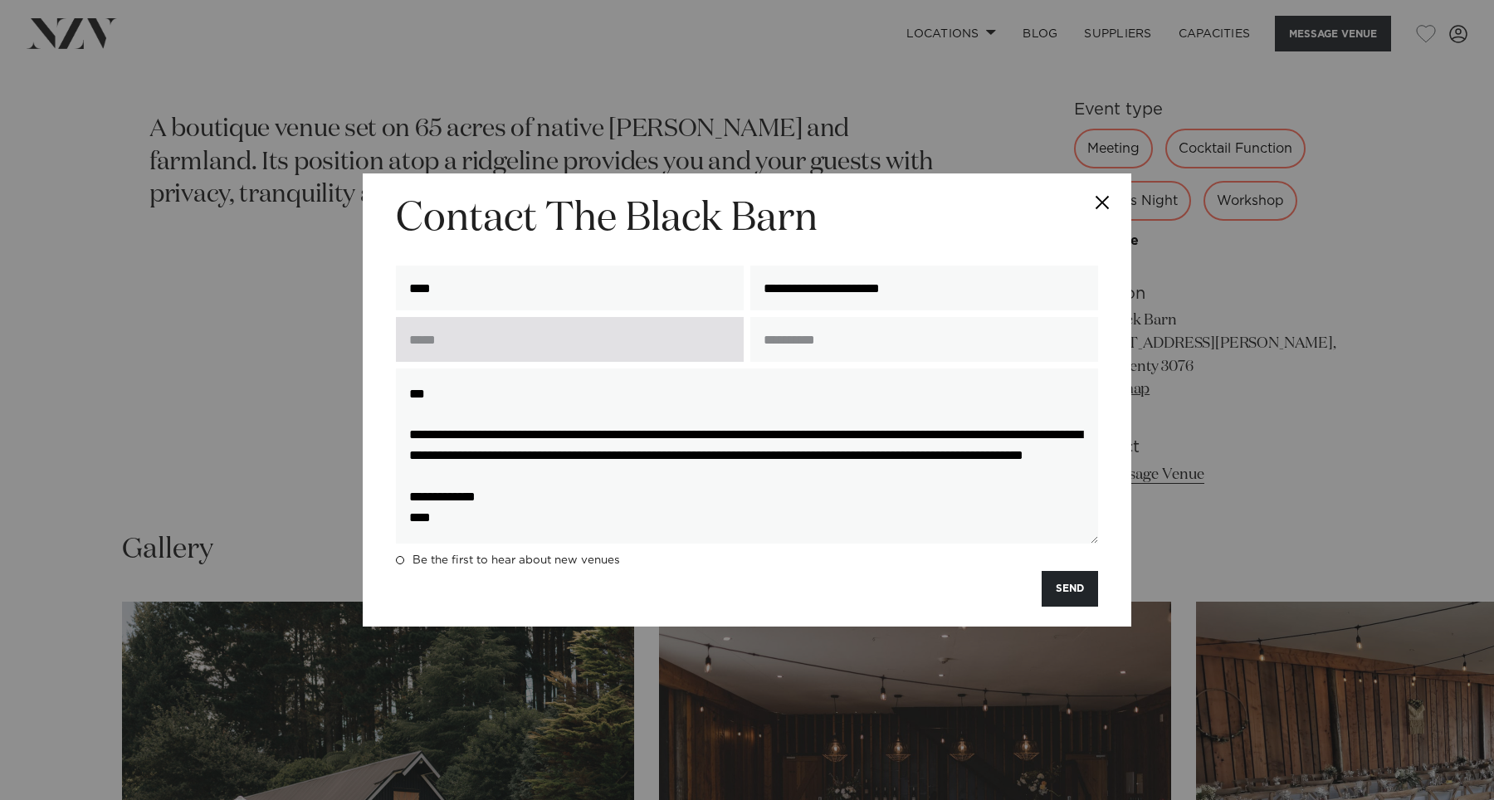
type input "**********"
click at [625, 339] on input "text" at bounding box center [570, 339] width 348 height 45
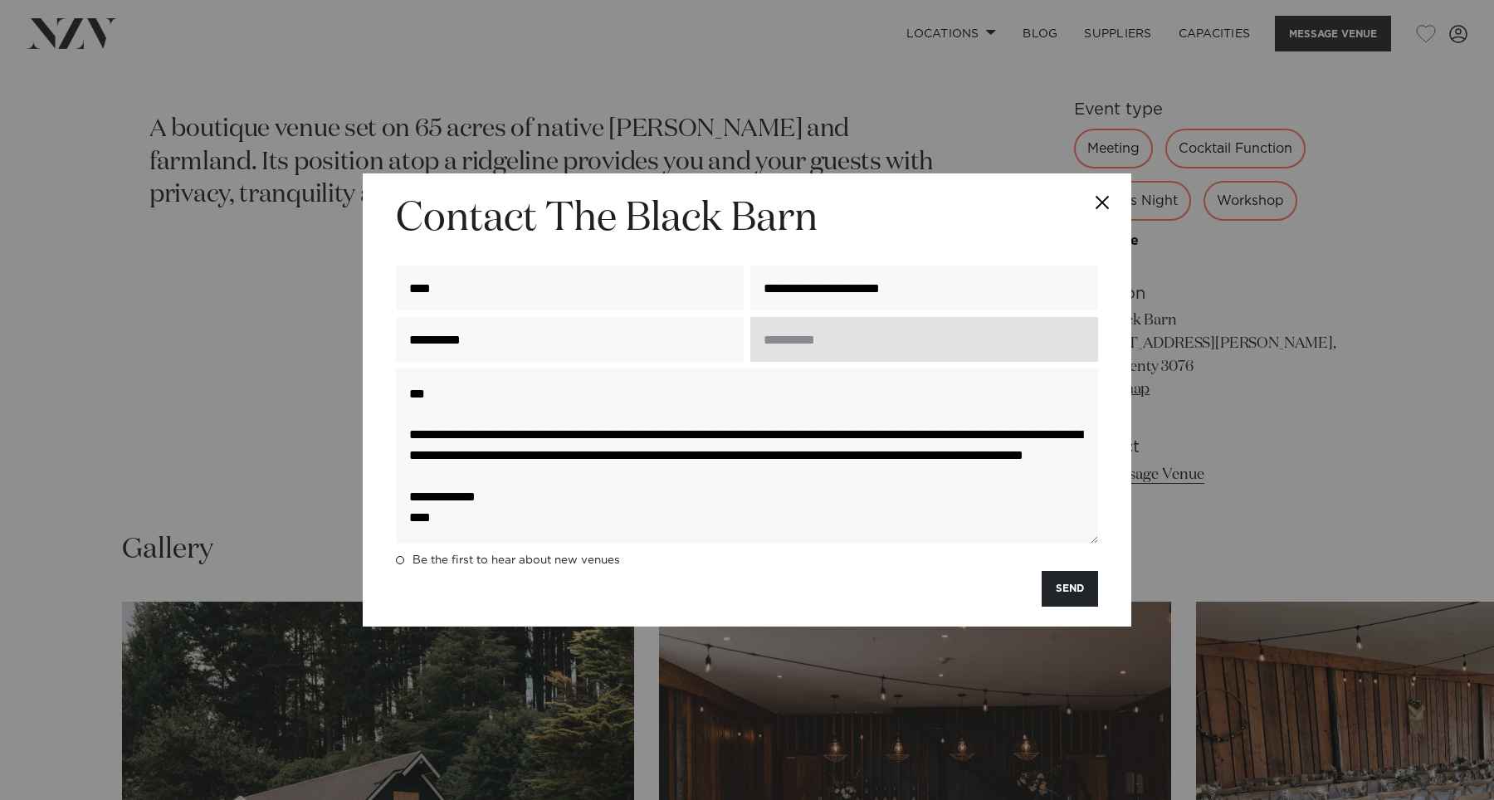
type input "**********"
click at [861, 341] on input "text" at bounding box center [924, 339] width 348 height 45
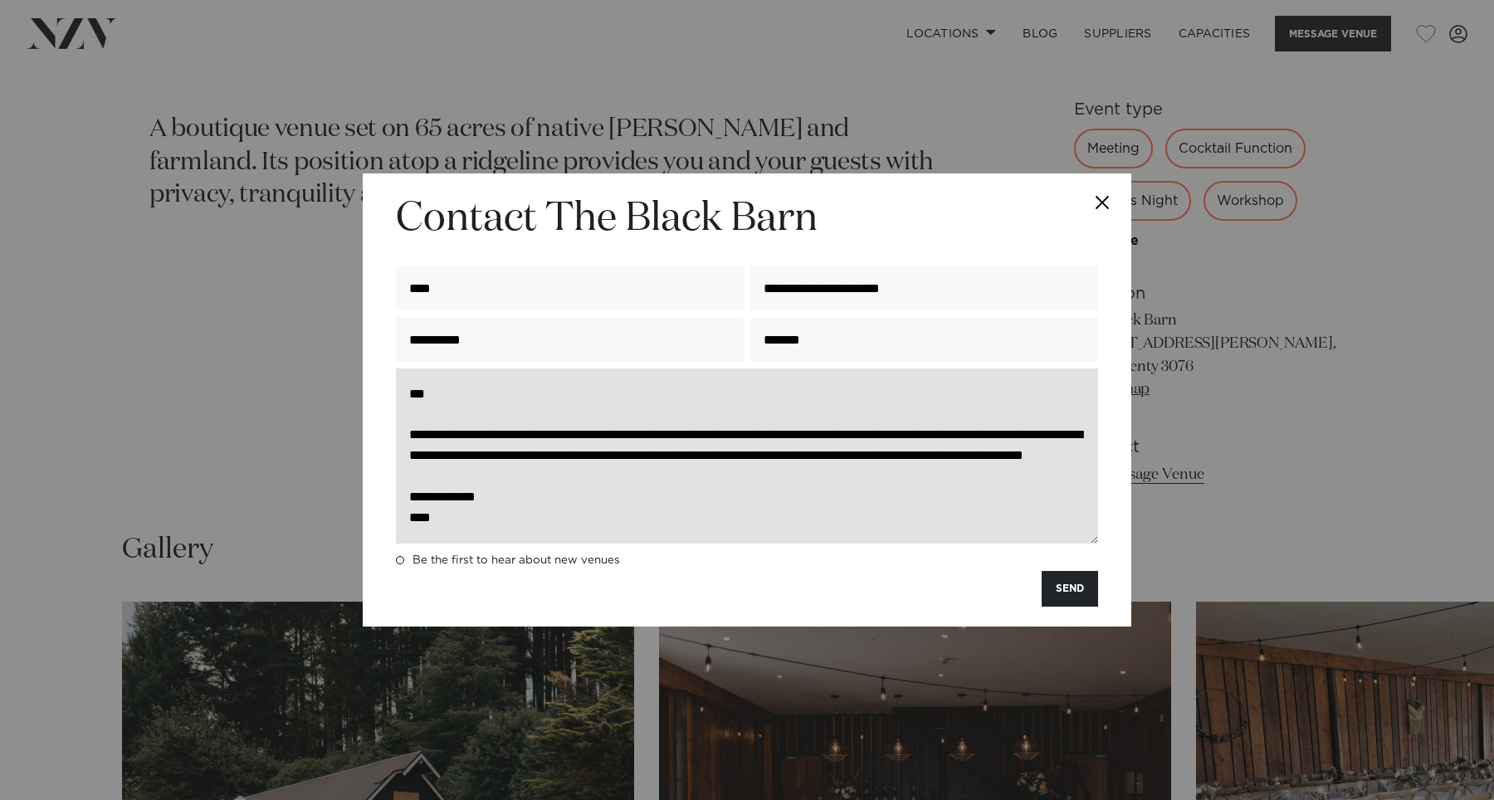
scroll to position [9, 0]
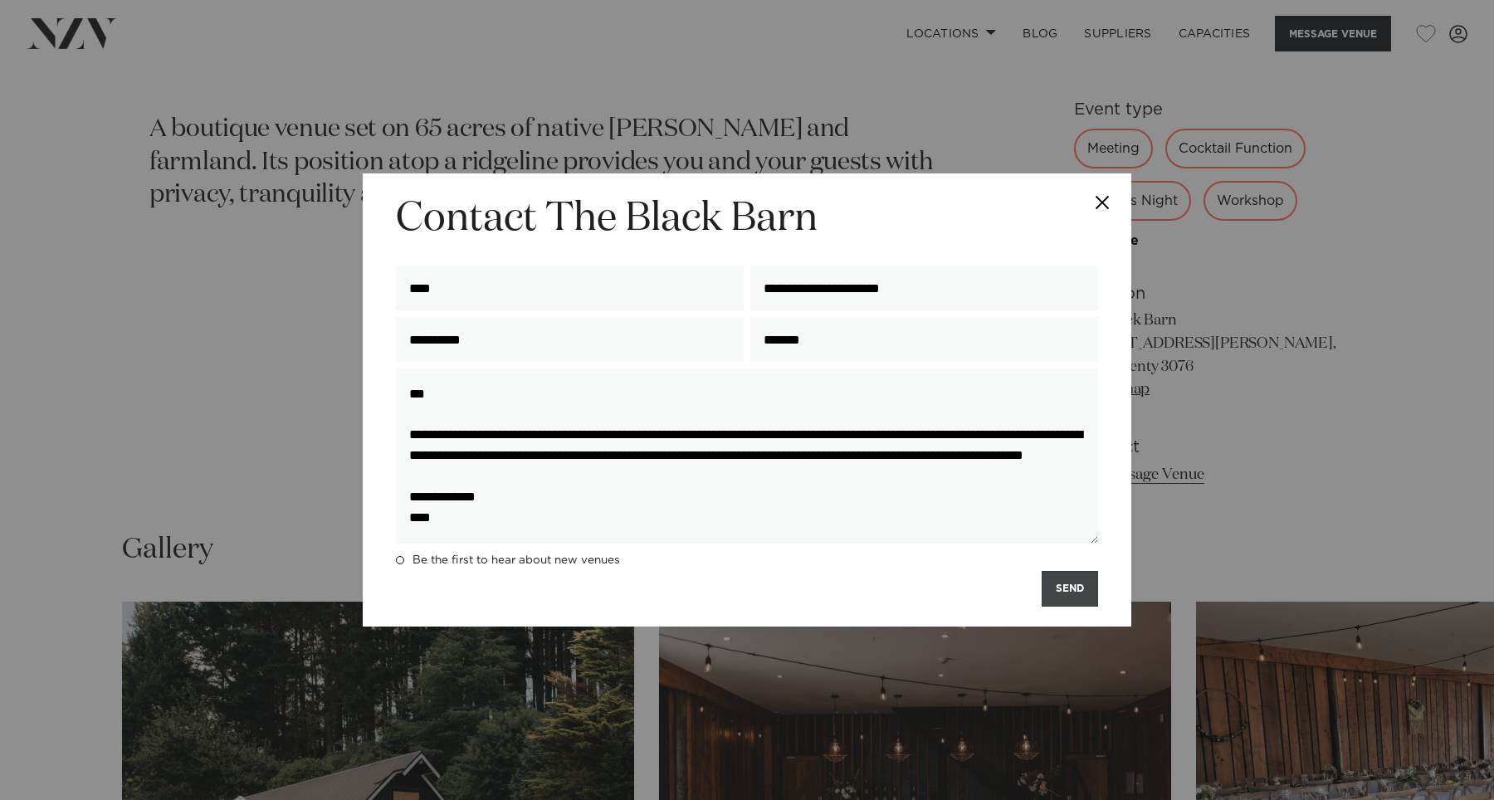
type input "*******"
click at [1080, 590] on button "SEND" at bounding box center [1069, 589] width 56 height 36
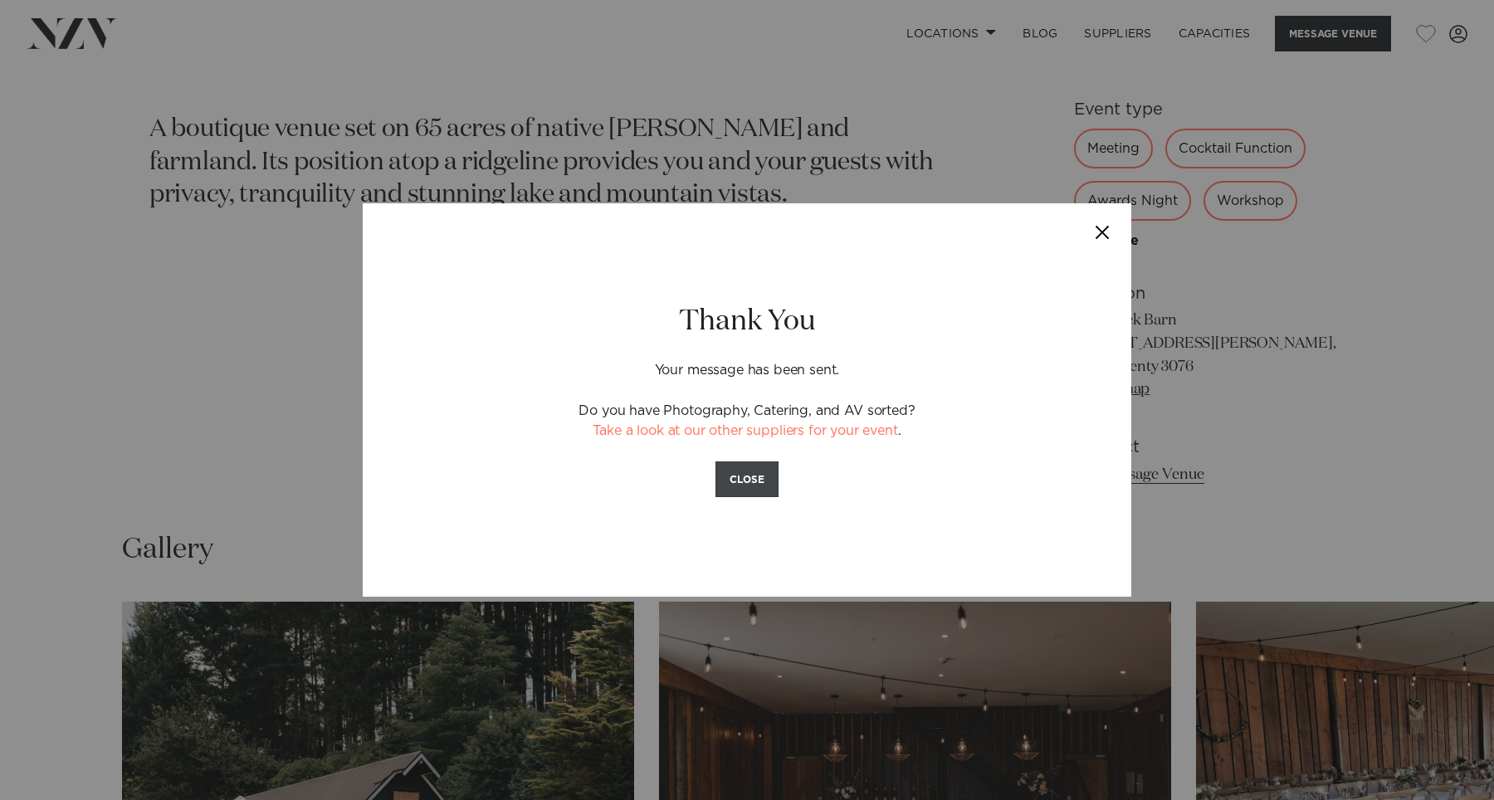
click at [763, 475] on button "CLOSE" at bounding box center [746, 479] width 63 height 36
